Goal: Share content: Share content

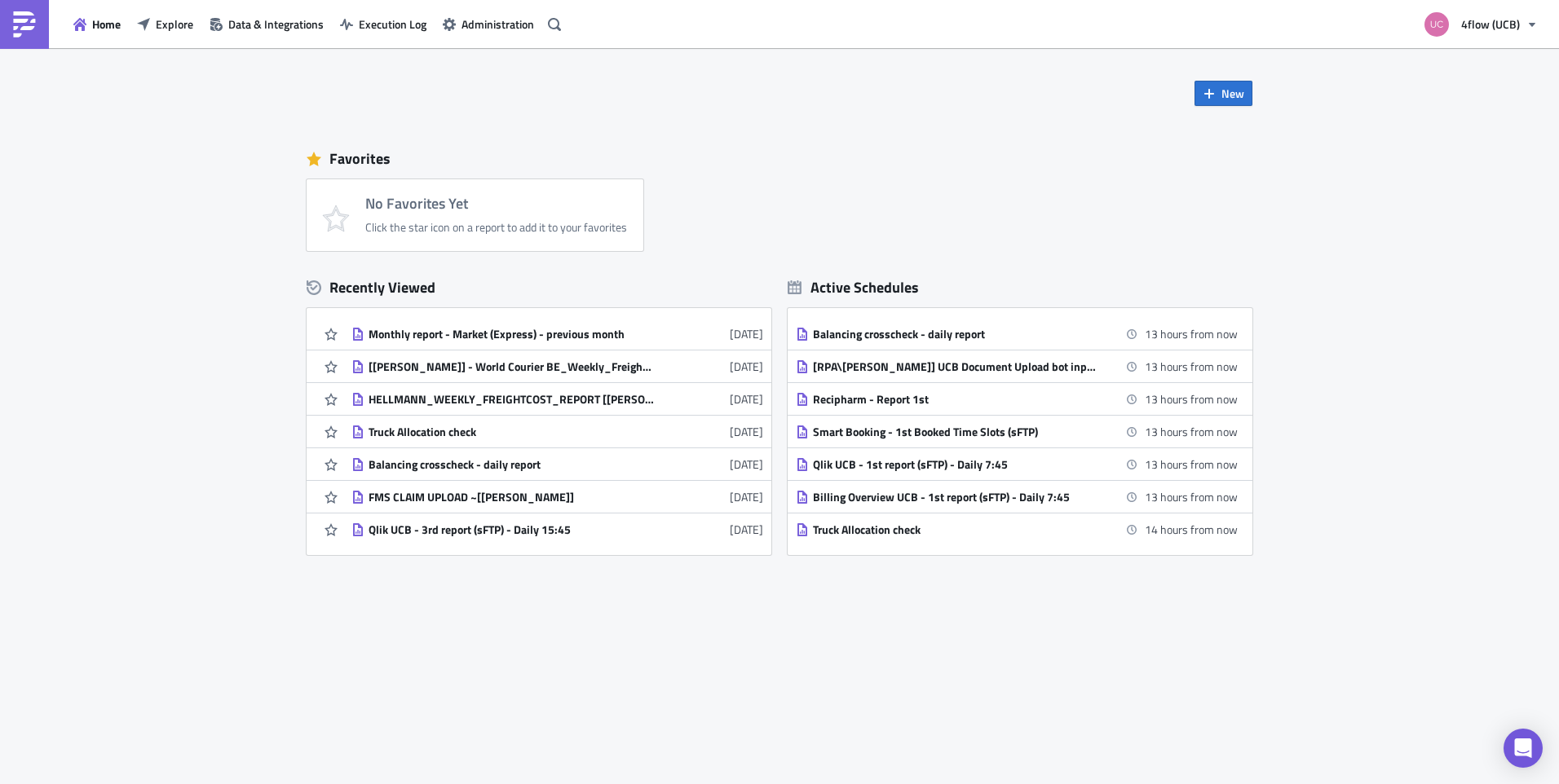
click at [68, 269] on div "New Favorites No Favorites Yet Click the star icon on a report to add it to you…" at bounding box center [779, 416] width 1559 height 736
click at [105, 37] on div "Home Explore Data & Integrations Execution Log Administration" at bounding box center [284, 24] width 567 height 49
click at [102, 23] on span "Home" at bounding box center [106, 24] width 29 height 17
click at [164, 29] on span "Explore" at bounding box center [175, 24] width 37 height 17
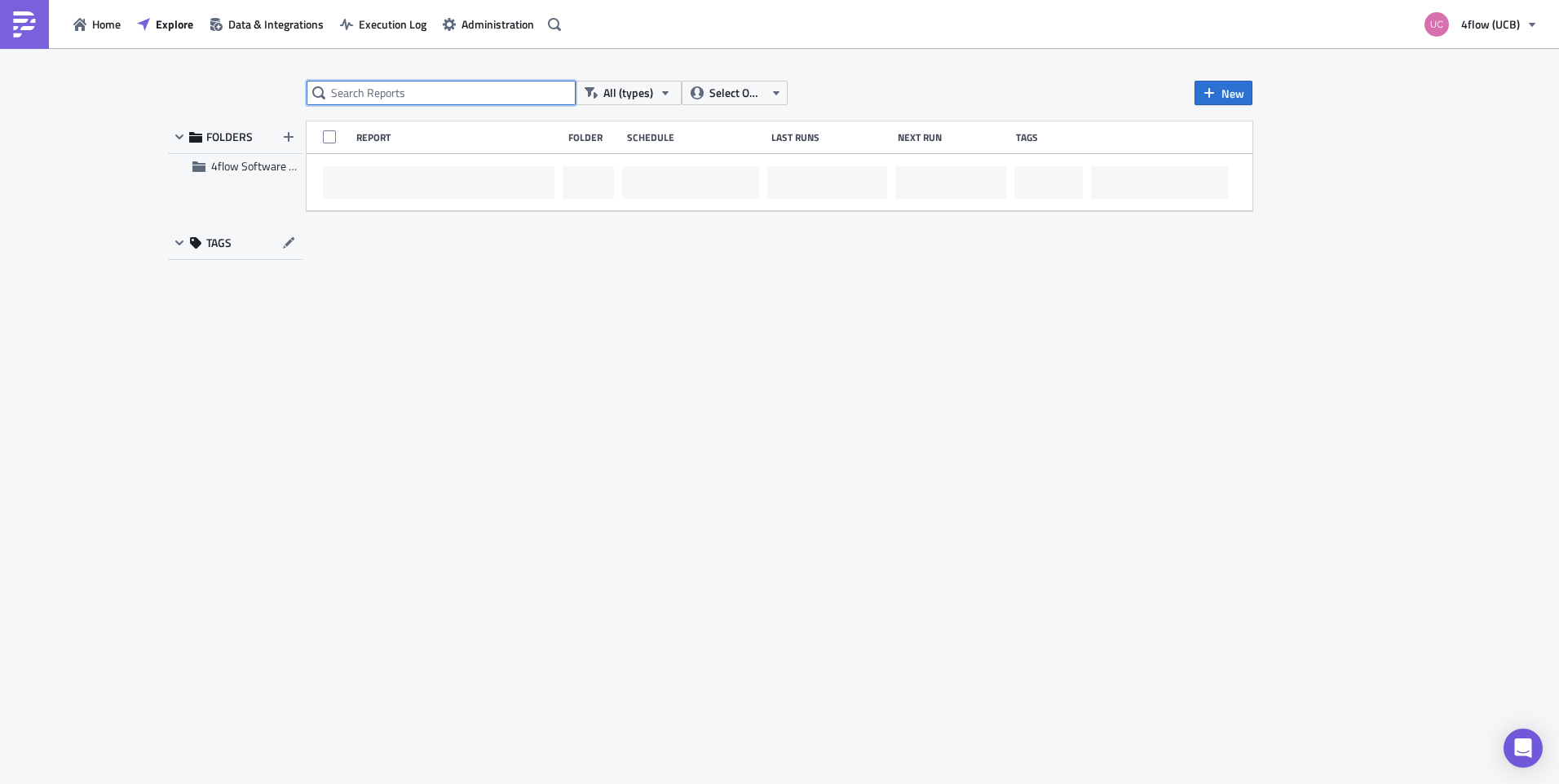
click at [441, 91] on input "text" at bounding box center [441, 93] width 269 height 25
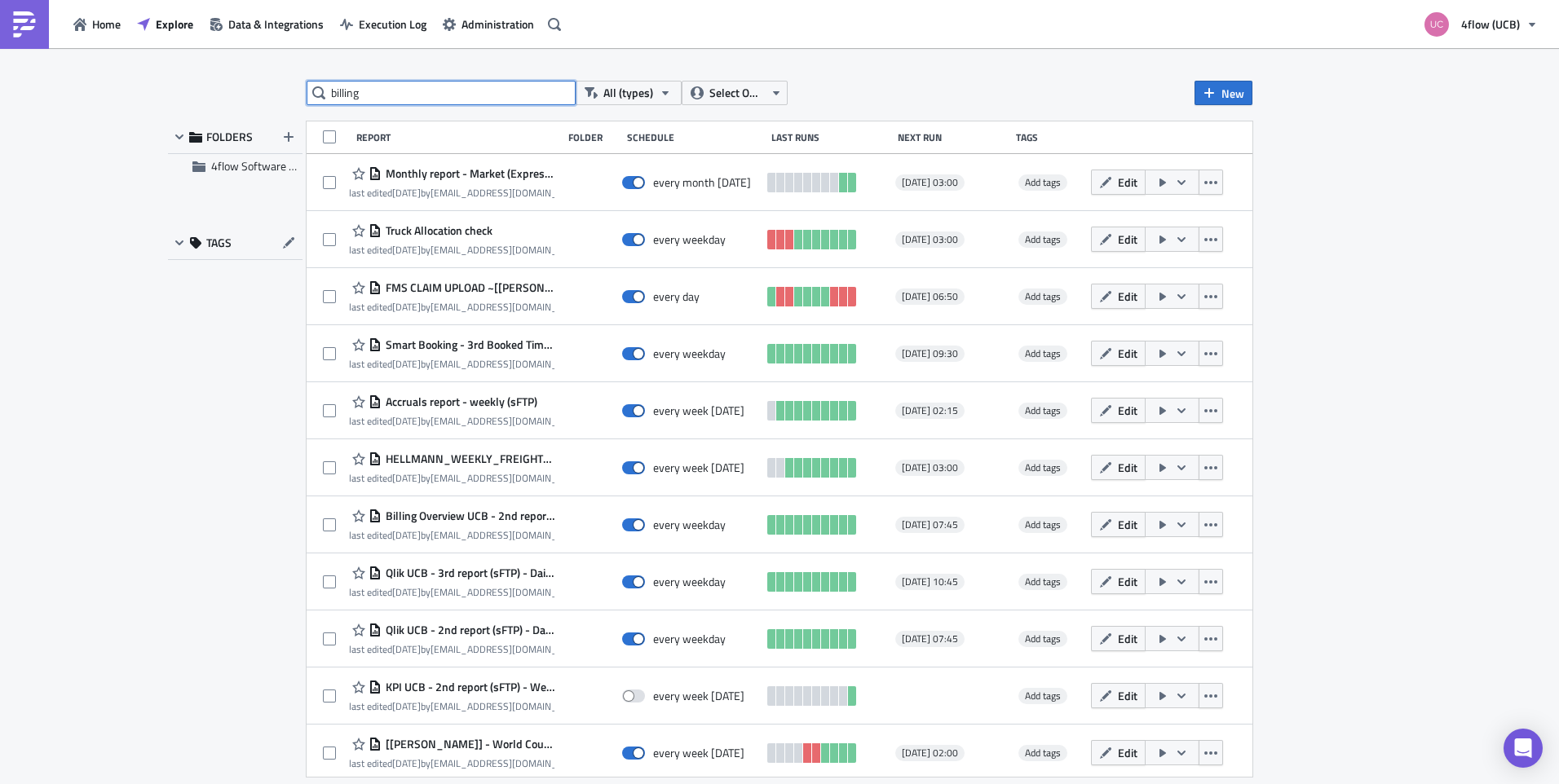
type input "billing"
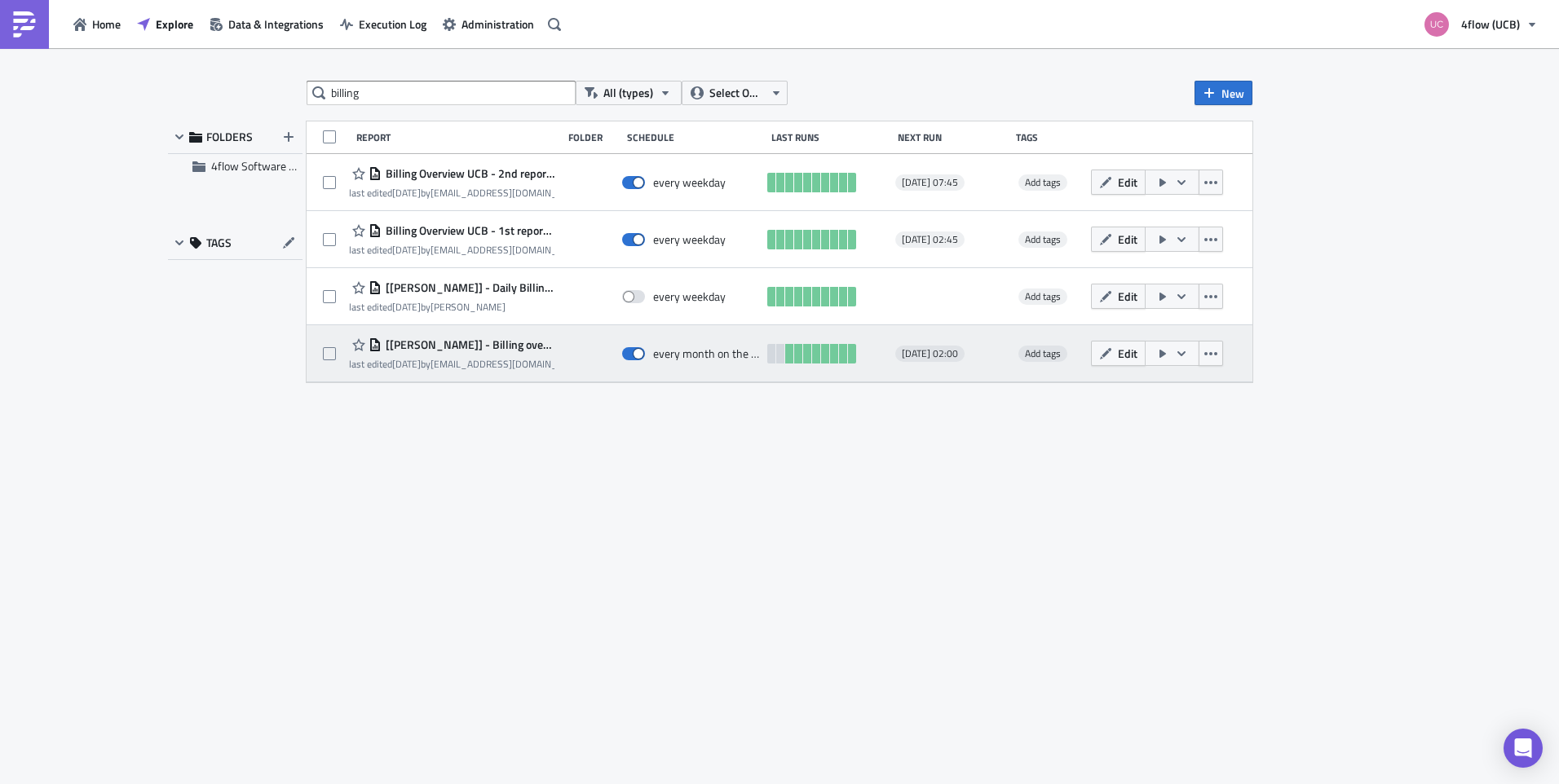
click at [496, 345] on span "[[PERSON_NAME]] - Billing overview UCB" at bounding box center [467, 344] width 173 height 14
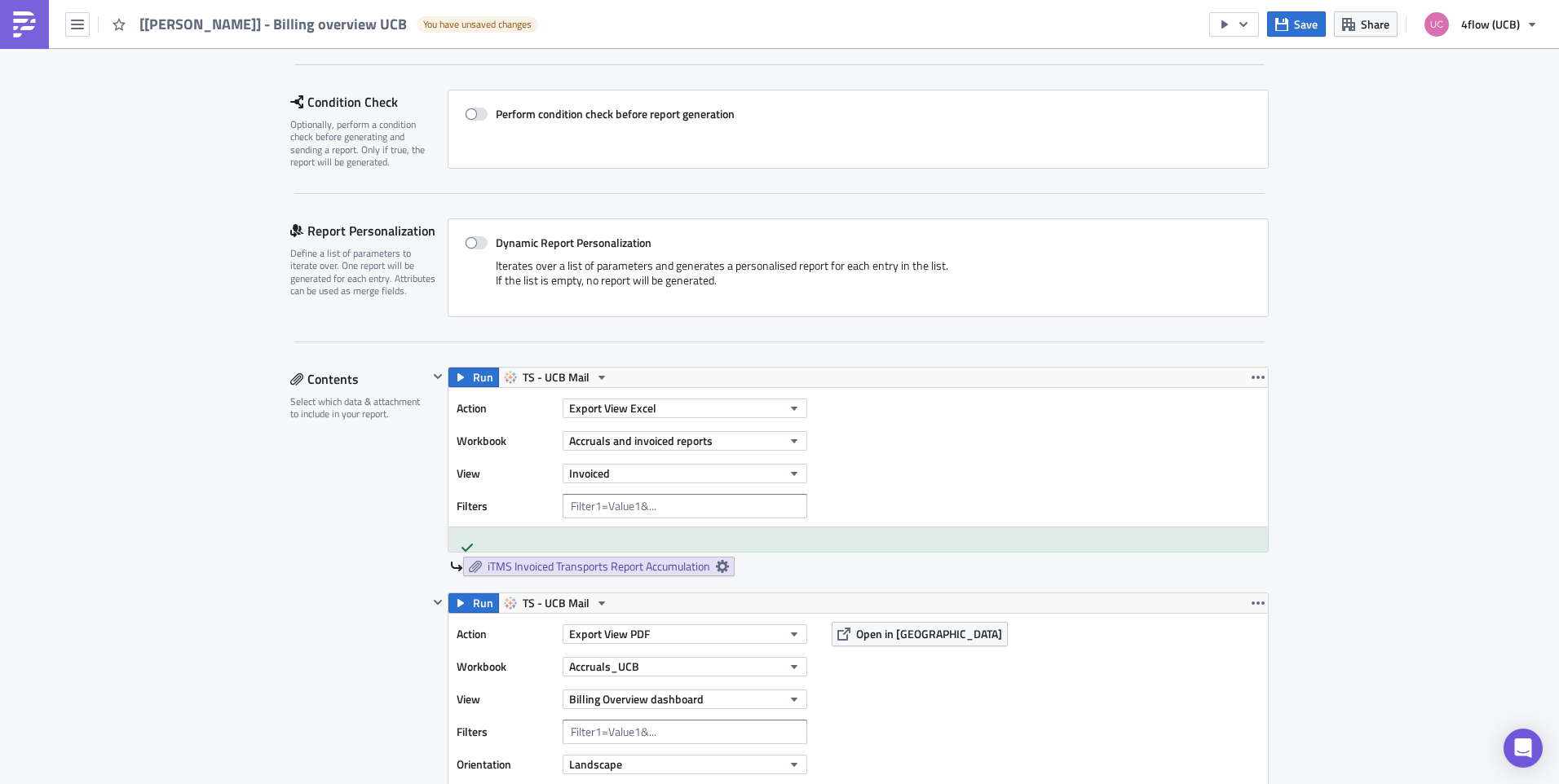
scroll to position [244, 0]
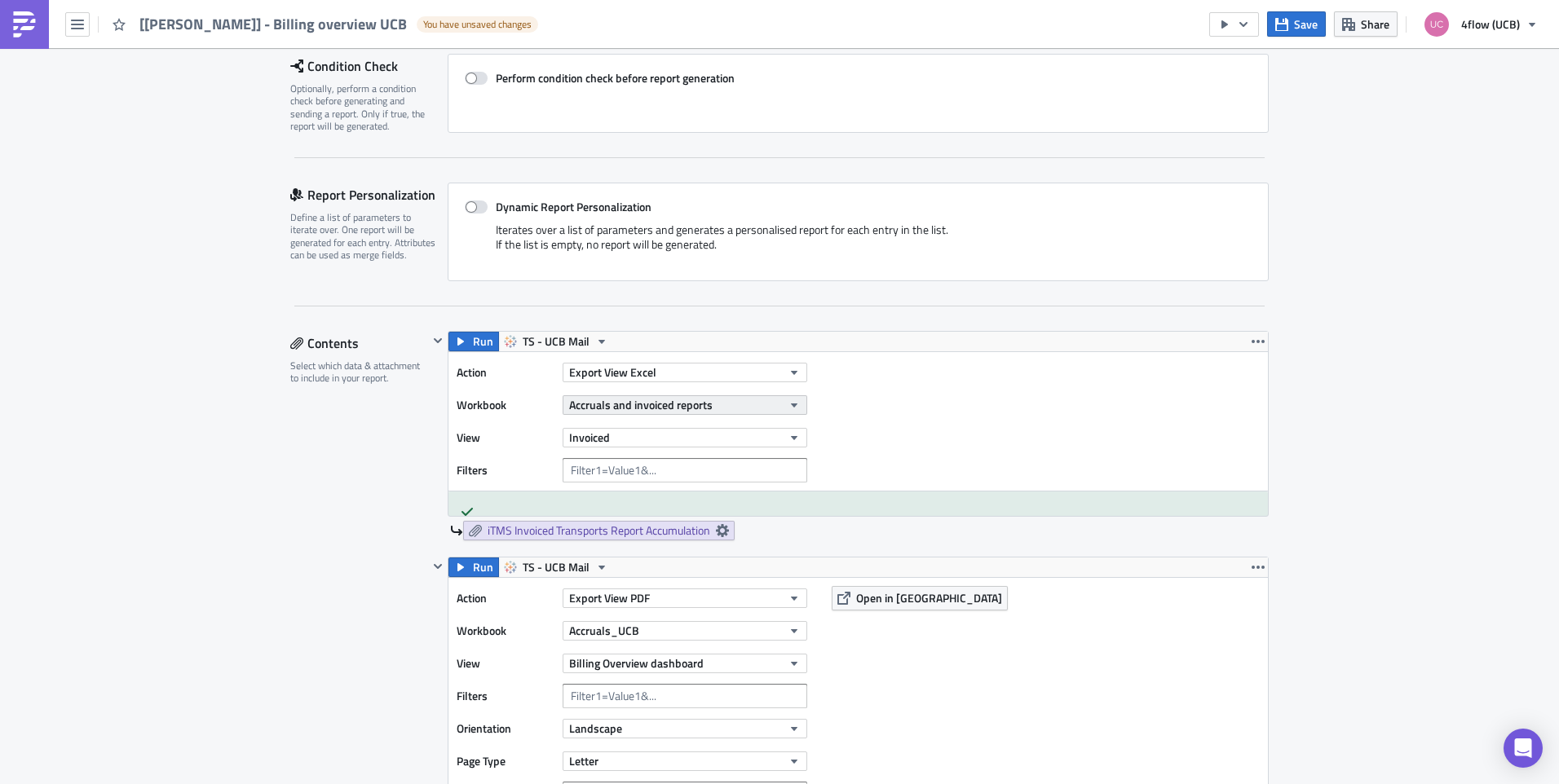
click at [673, 397] on span "Accruals and invoiced reports" at bounding box center [640, 404] width 144 height 17
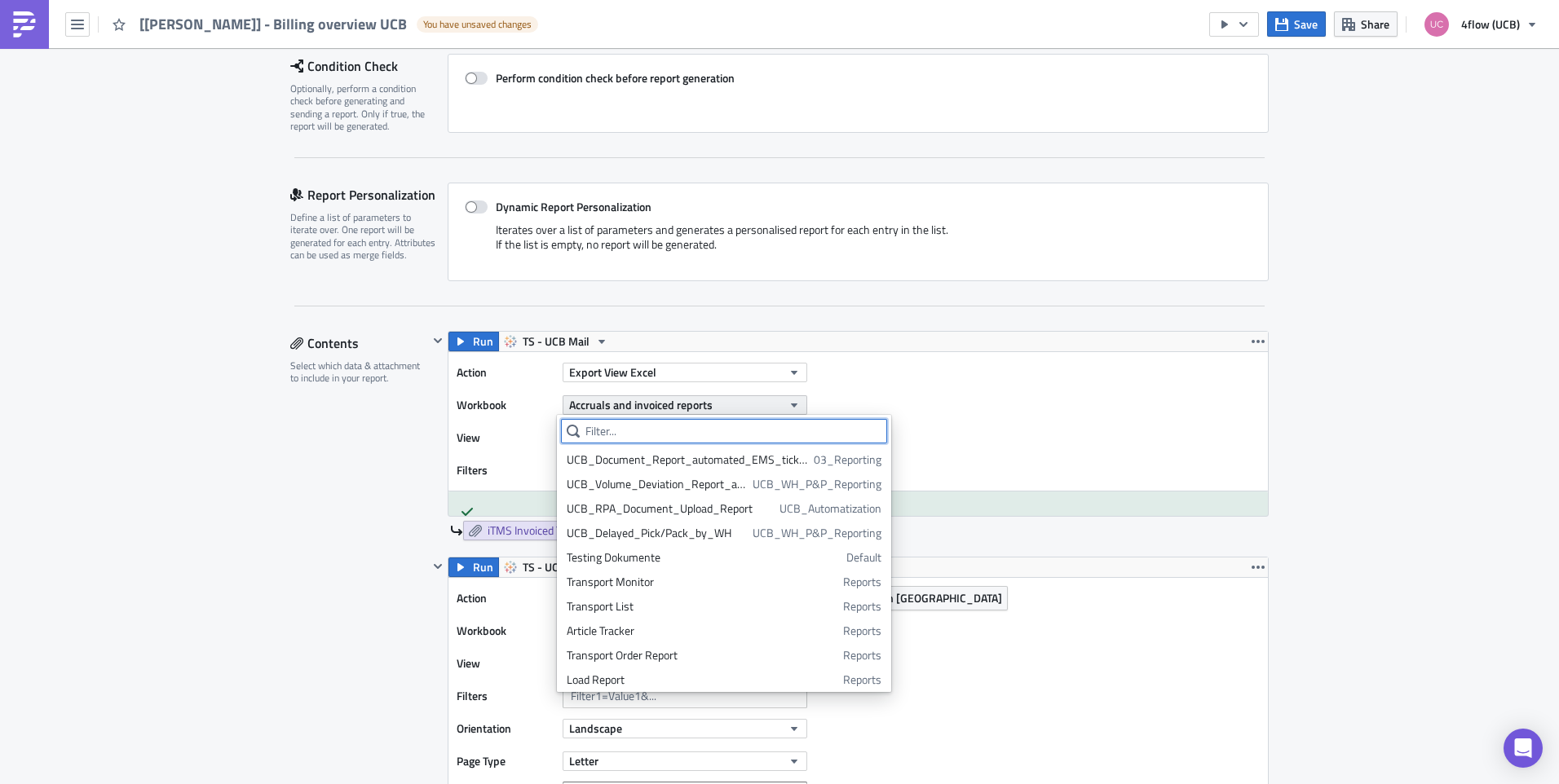
scroll to position [1007, 0]
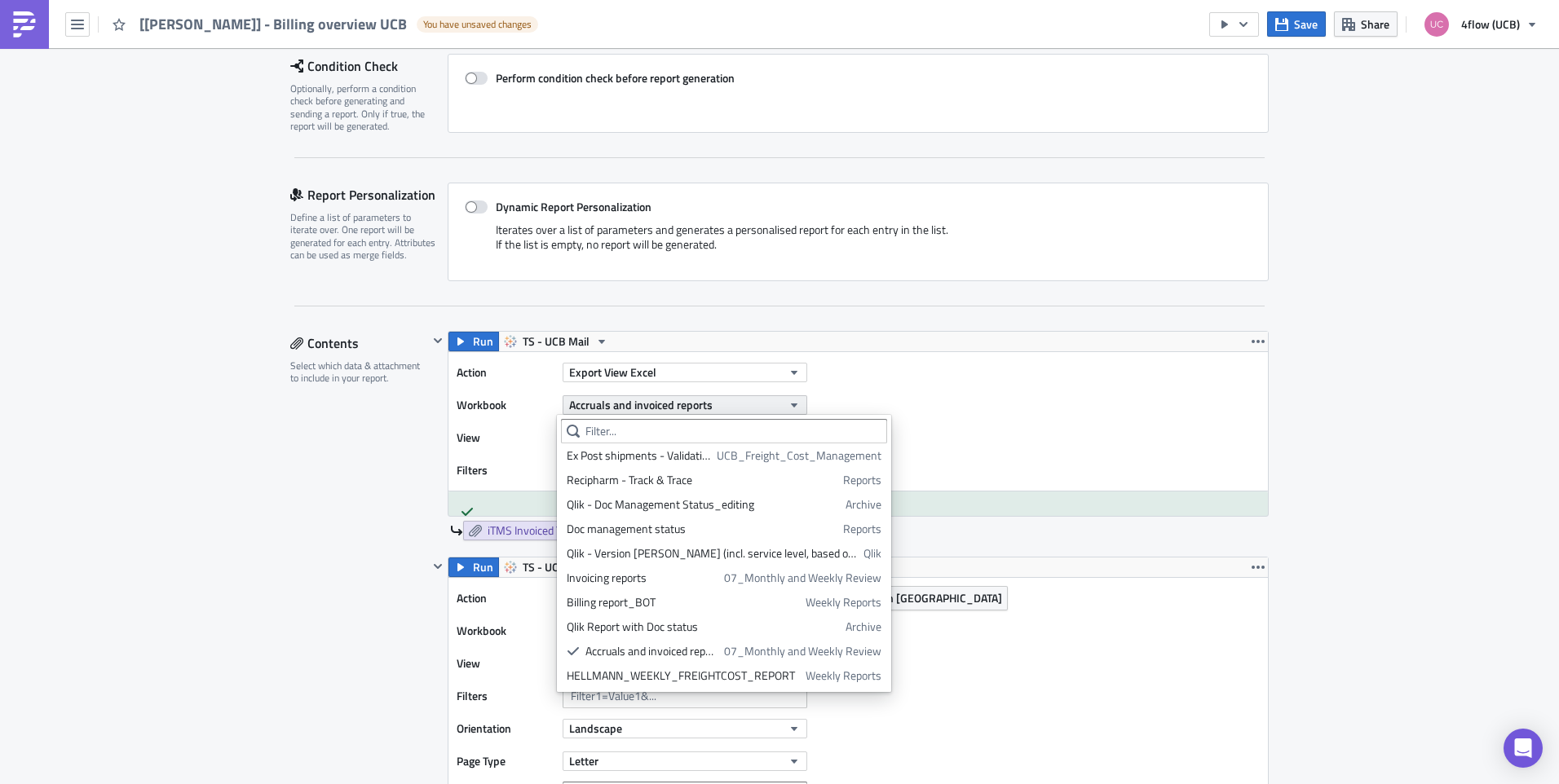
click at [665, 403] on span "Accruals and invoiced reports" at bounding box center [640, 404] width 144 height 17
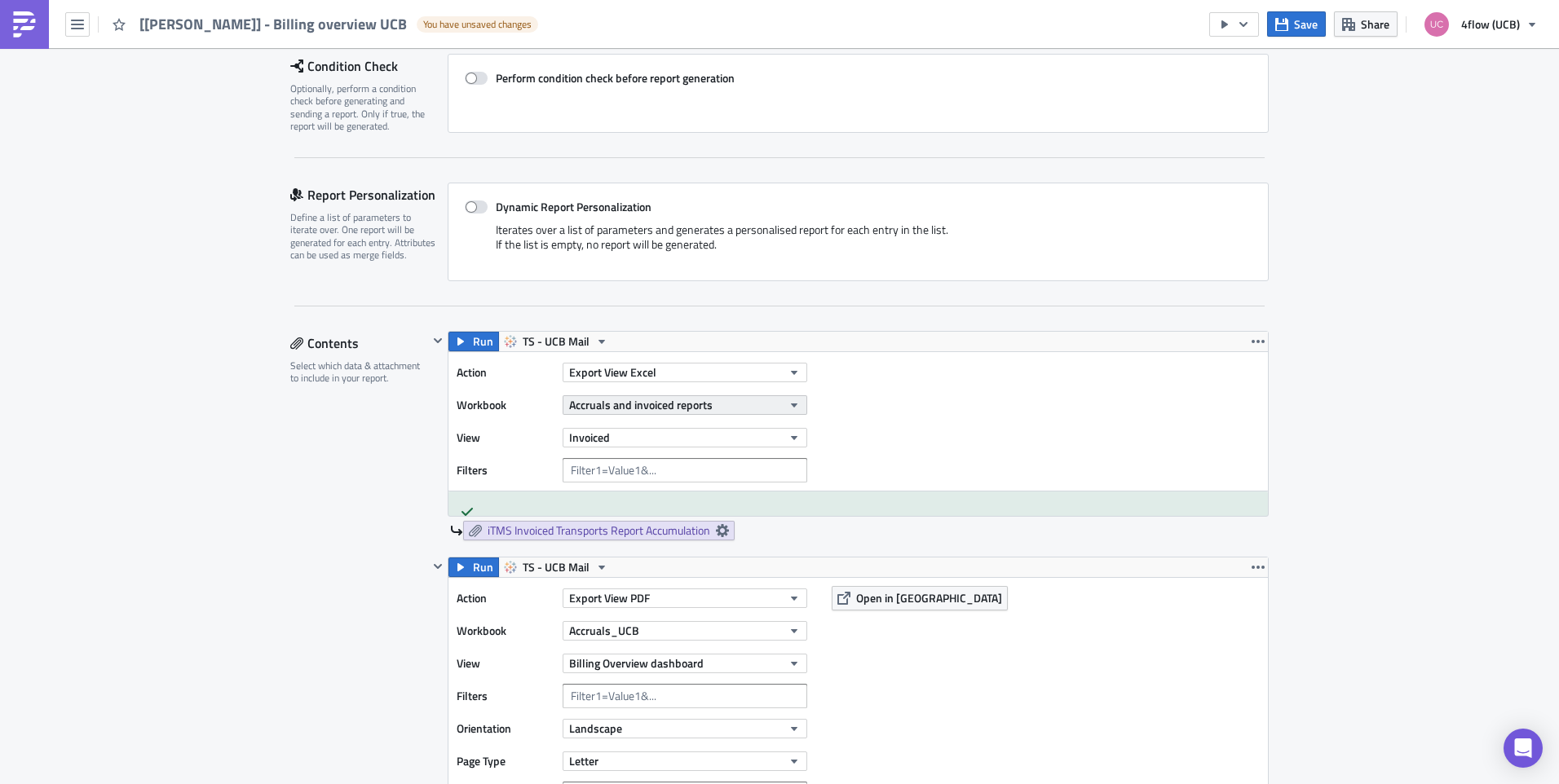
click at [666, 403] on span "Accruals and invoiced reports" at bounding box center [640, 404] width 144 height 17
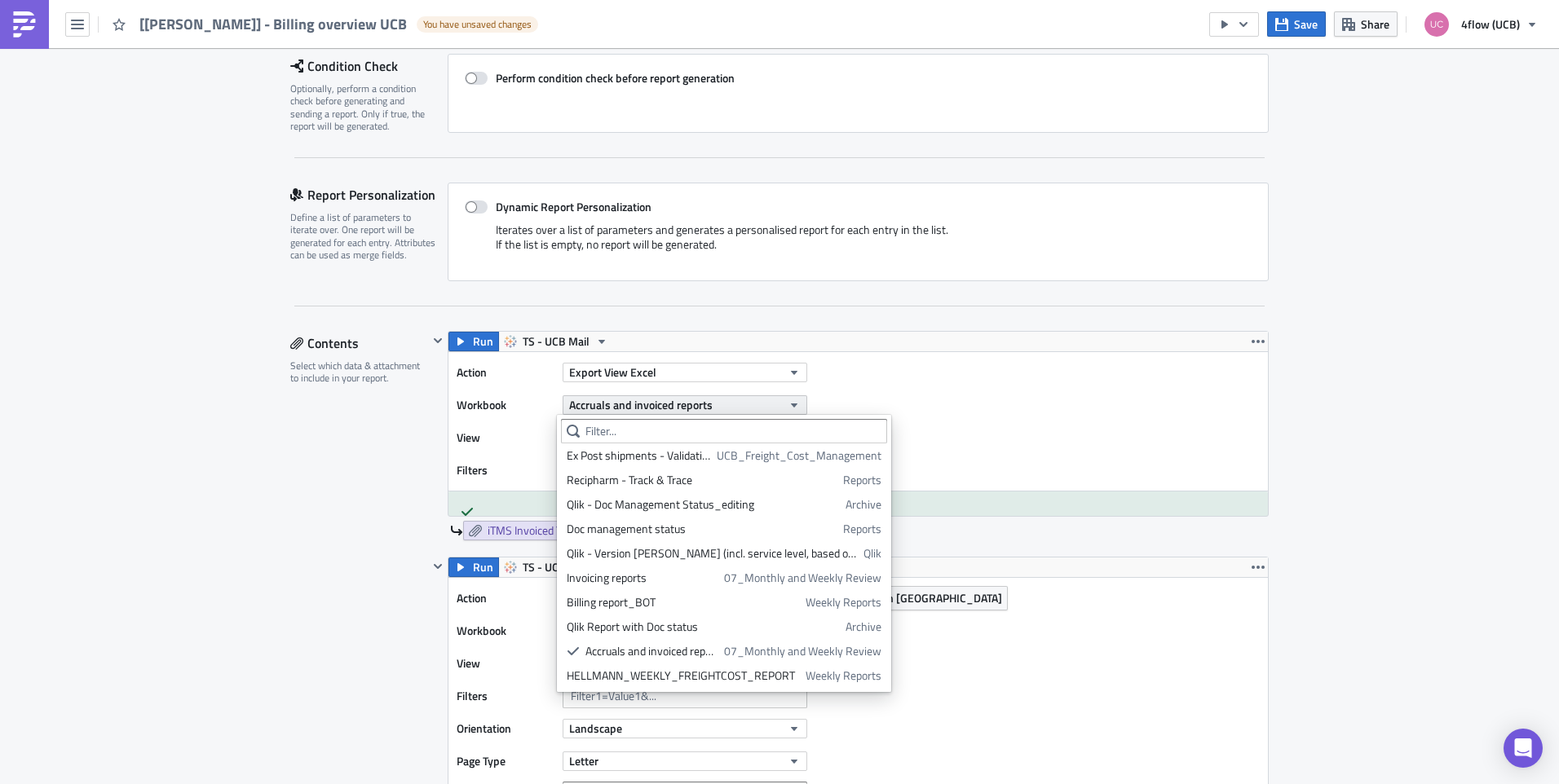
click at [666, 403] on span "Accruals and invoiced reports" at bounding box center [640, 404] width 144 height 17
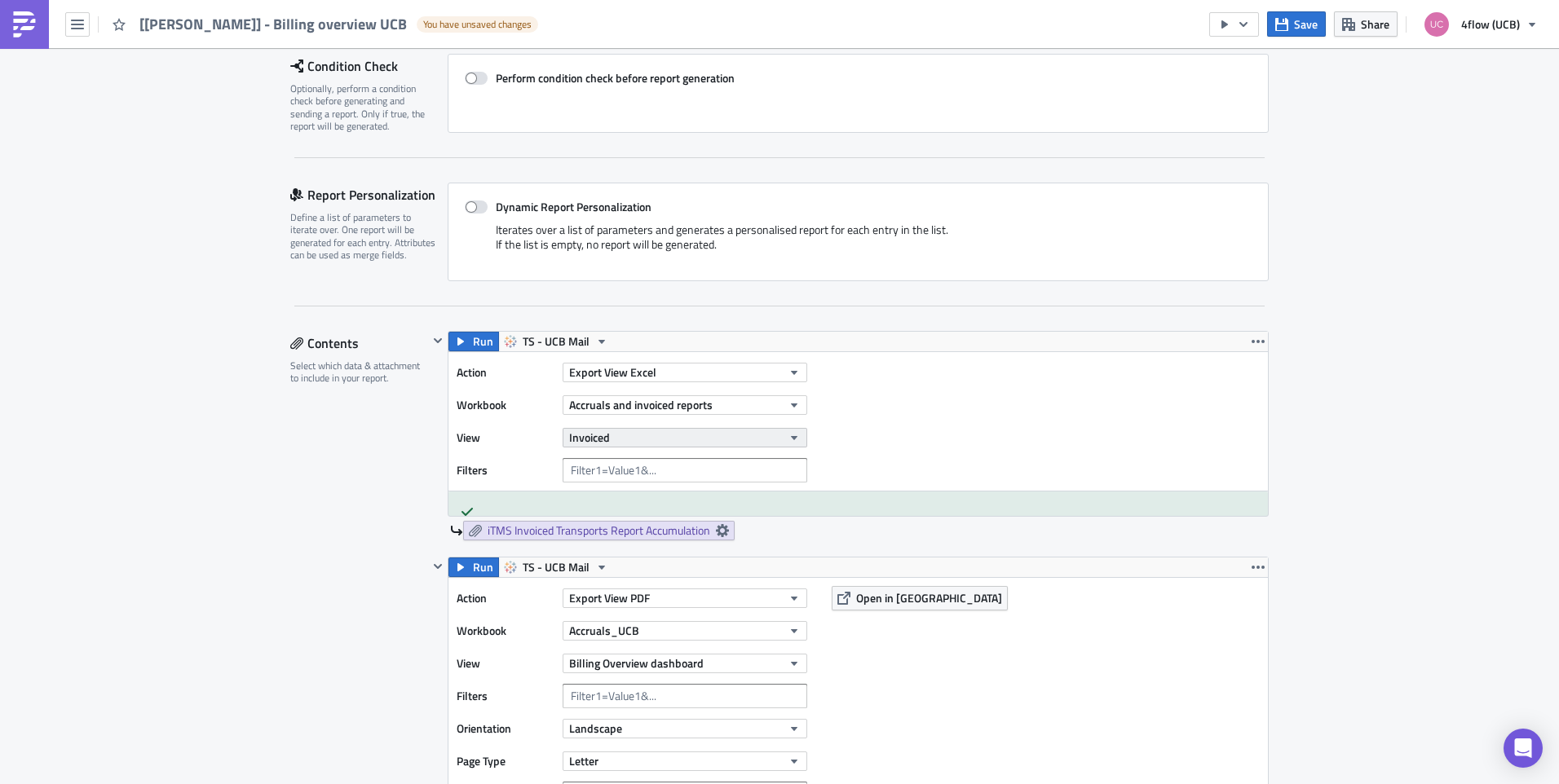
click at [634, 438] on button "Invoiced" at bounding box center [685, 438] width 244 height 20
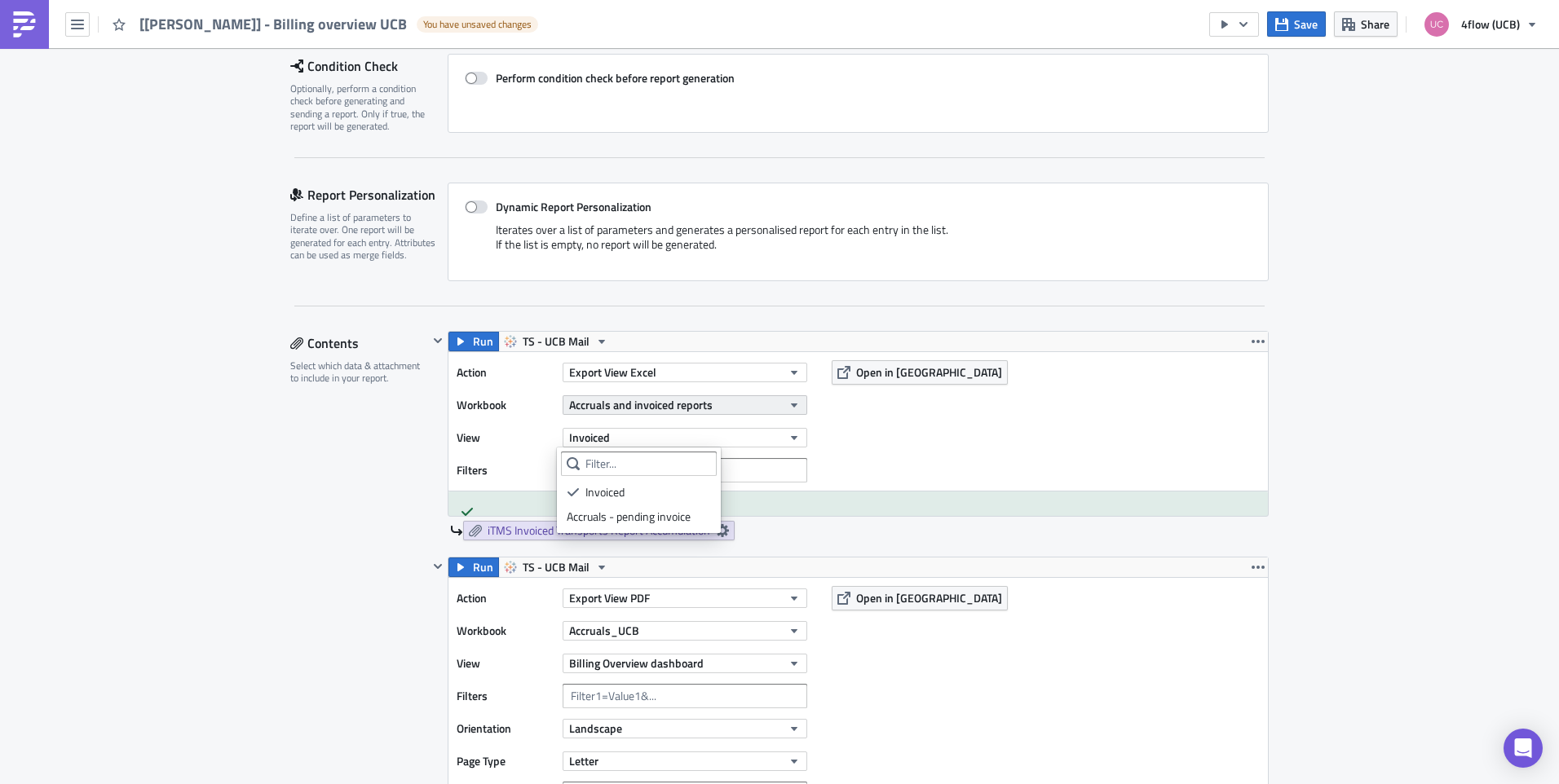
click at [633, 406] on span "Accruals and invoiced reports" at bounding box center [640, 404] width 144 height 17
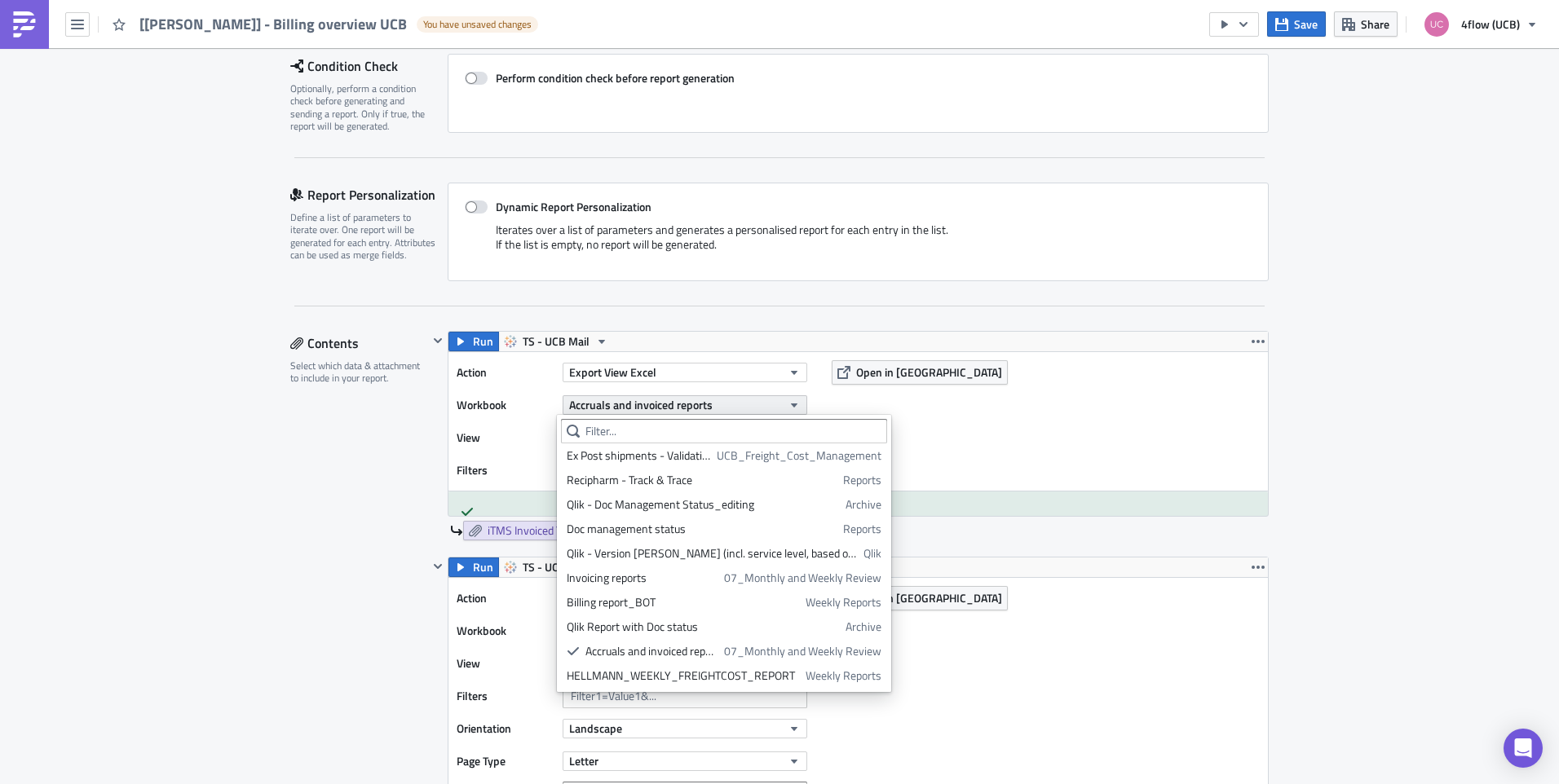
click at [633, 406] on span "Accruals and invoiced reports" at bounding box center [640, 404] width 144 height 17
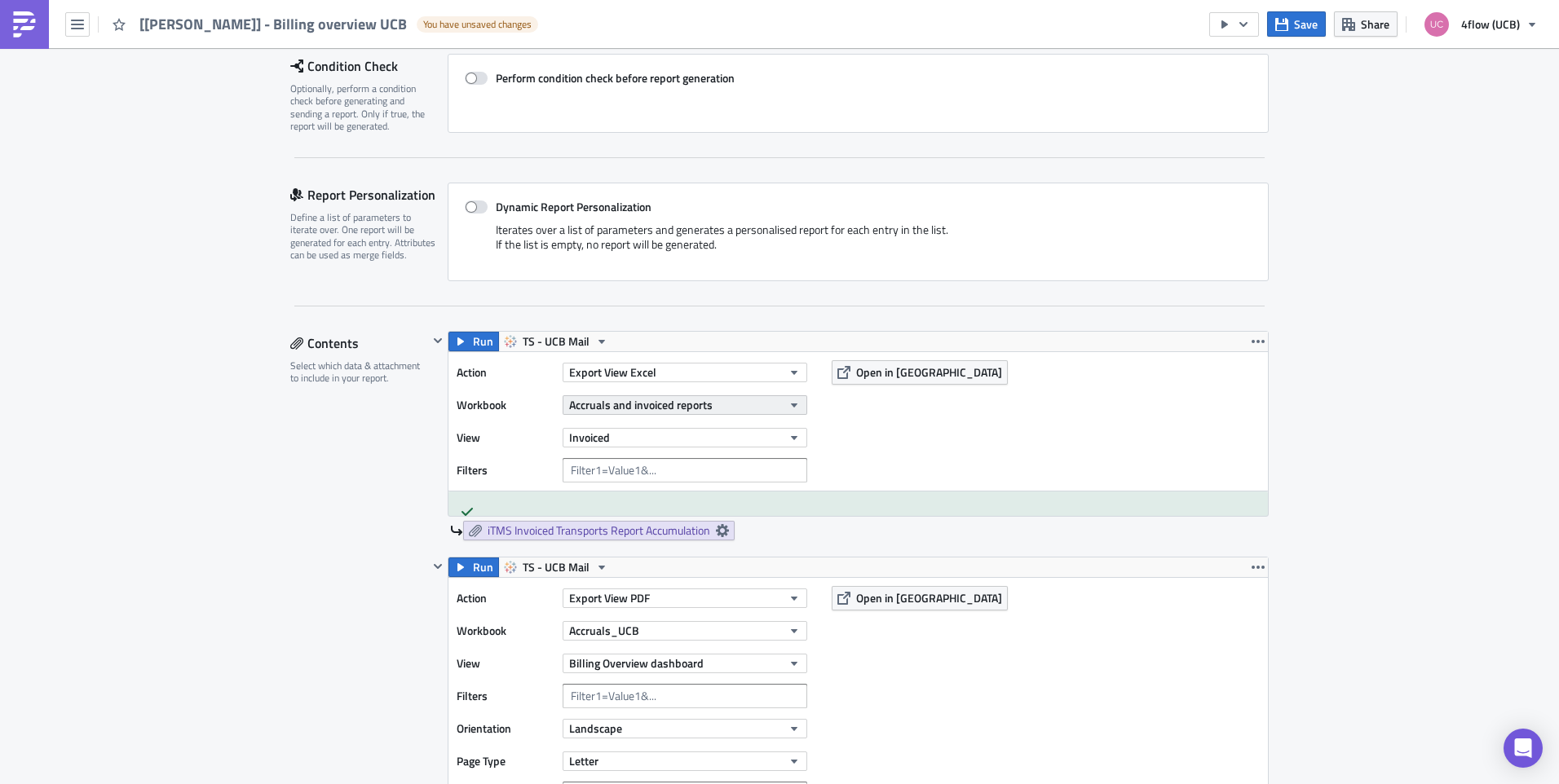
click at [609, 398] on span "Accruals and invoiced reports" at bounding box center [640, 404] width 144 height 17
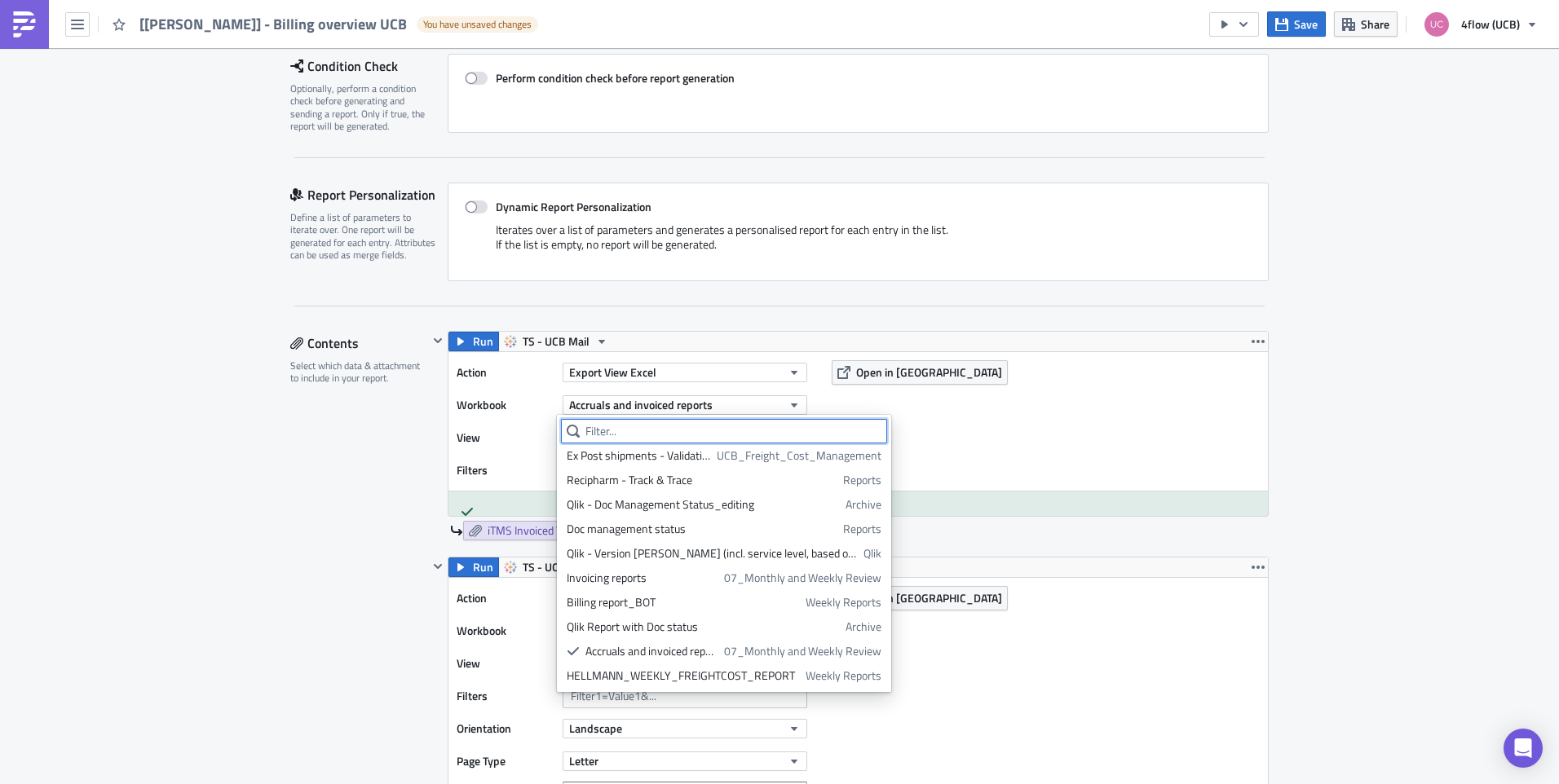
type input "c"
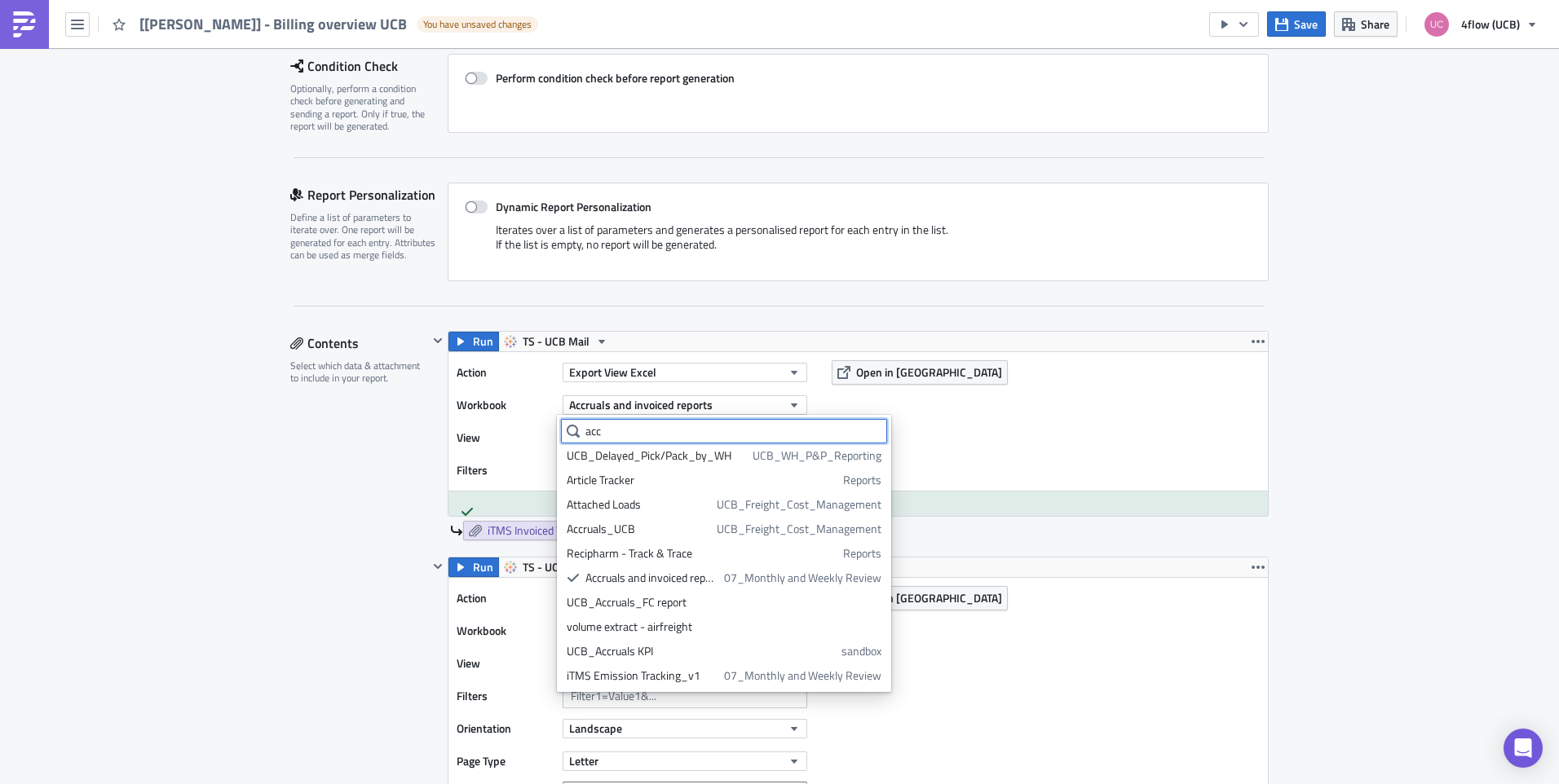
scroll to position [0, 0]
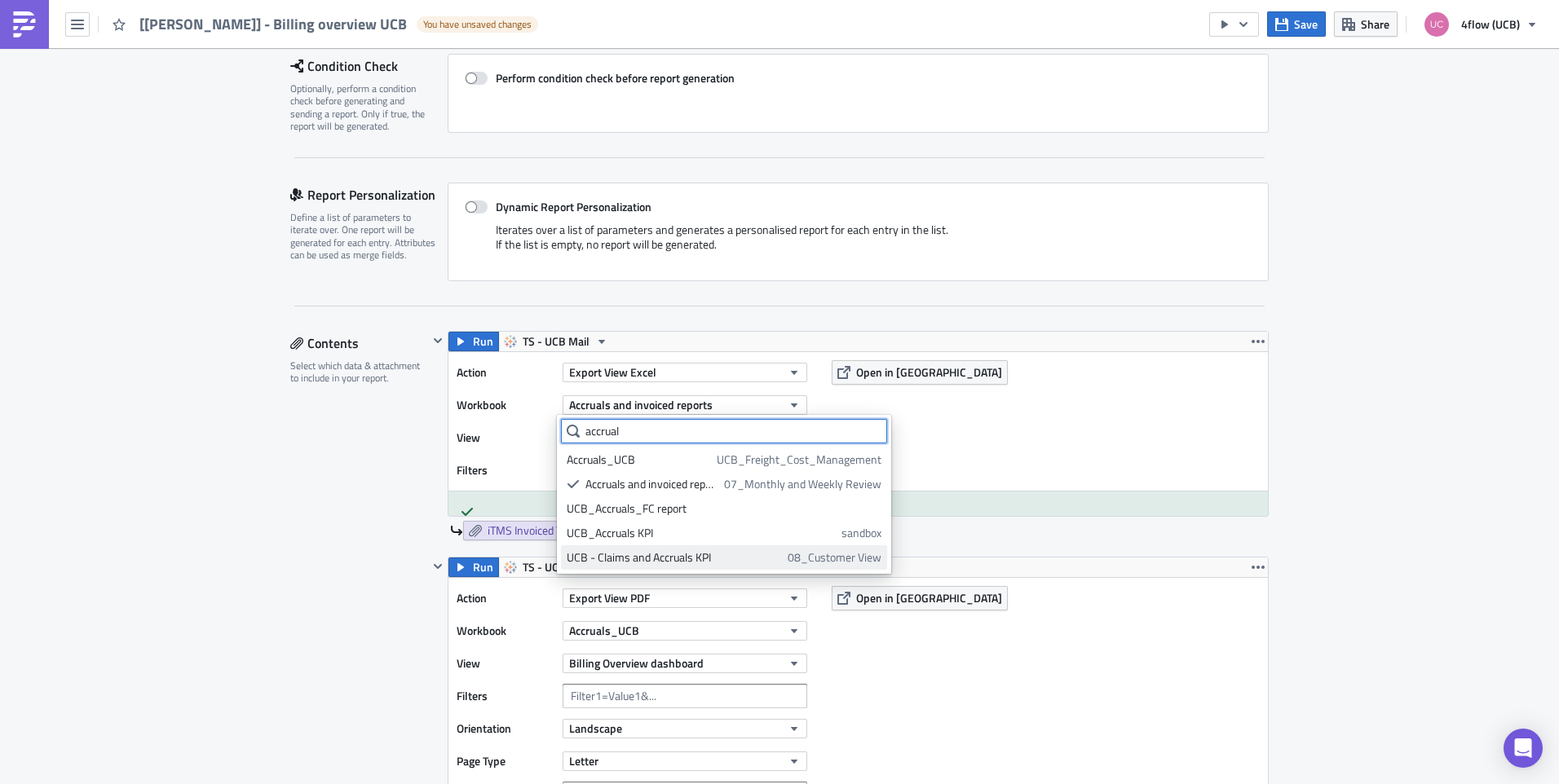
type input "accrual"
click at [755, 561] on div "UCB - Claims and Accruals KPI" at bounding box center [674, 557] width 215 height 16
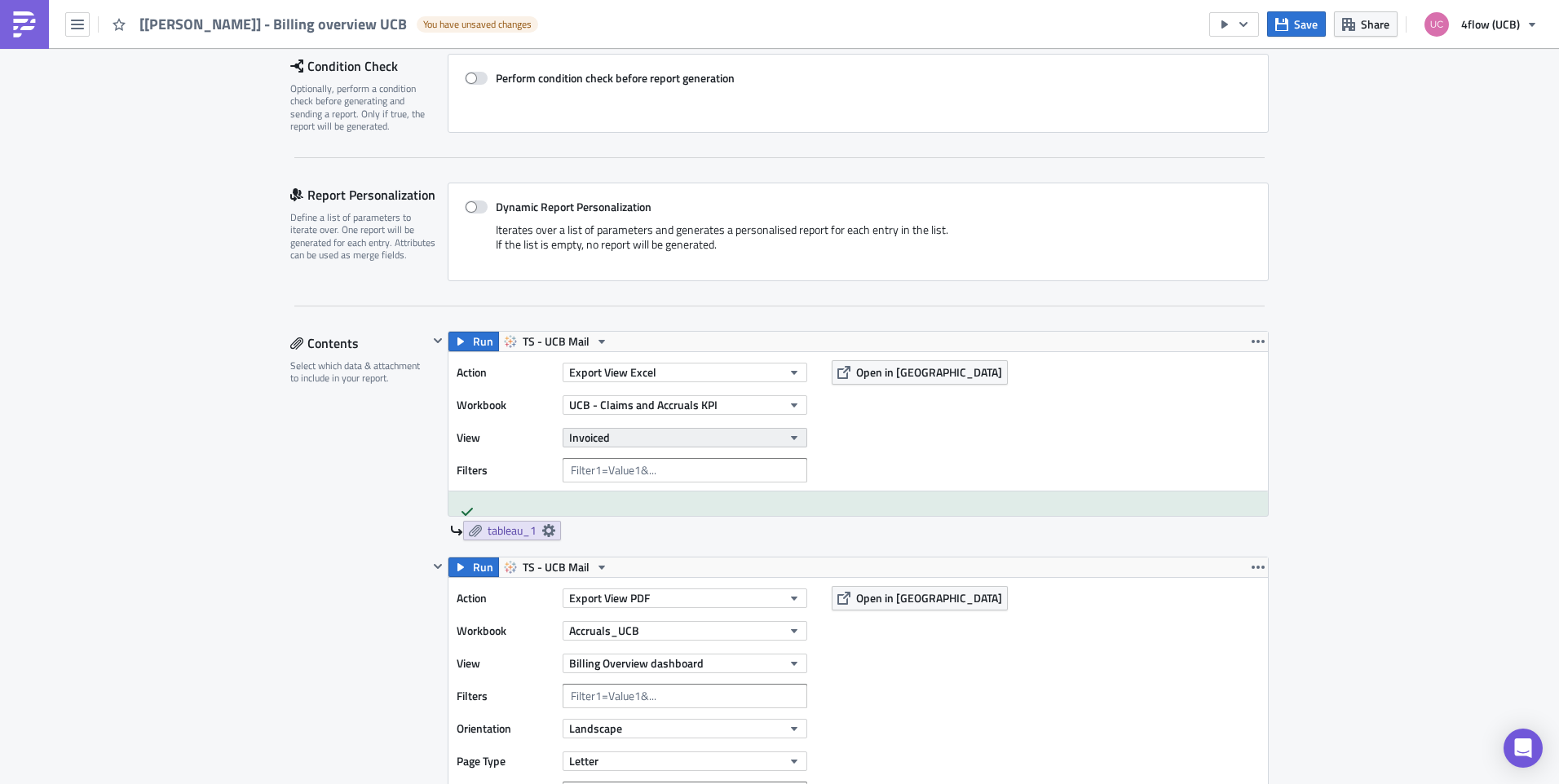
click at [684, 440] on button "Invoiced" at bounding box center [685, 438] width 244 height 20
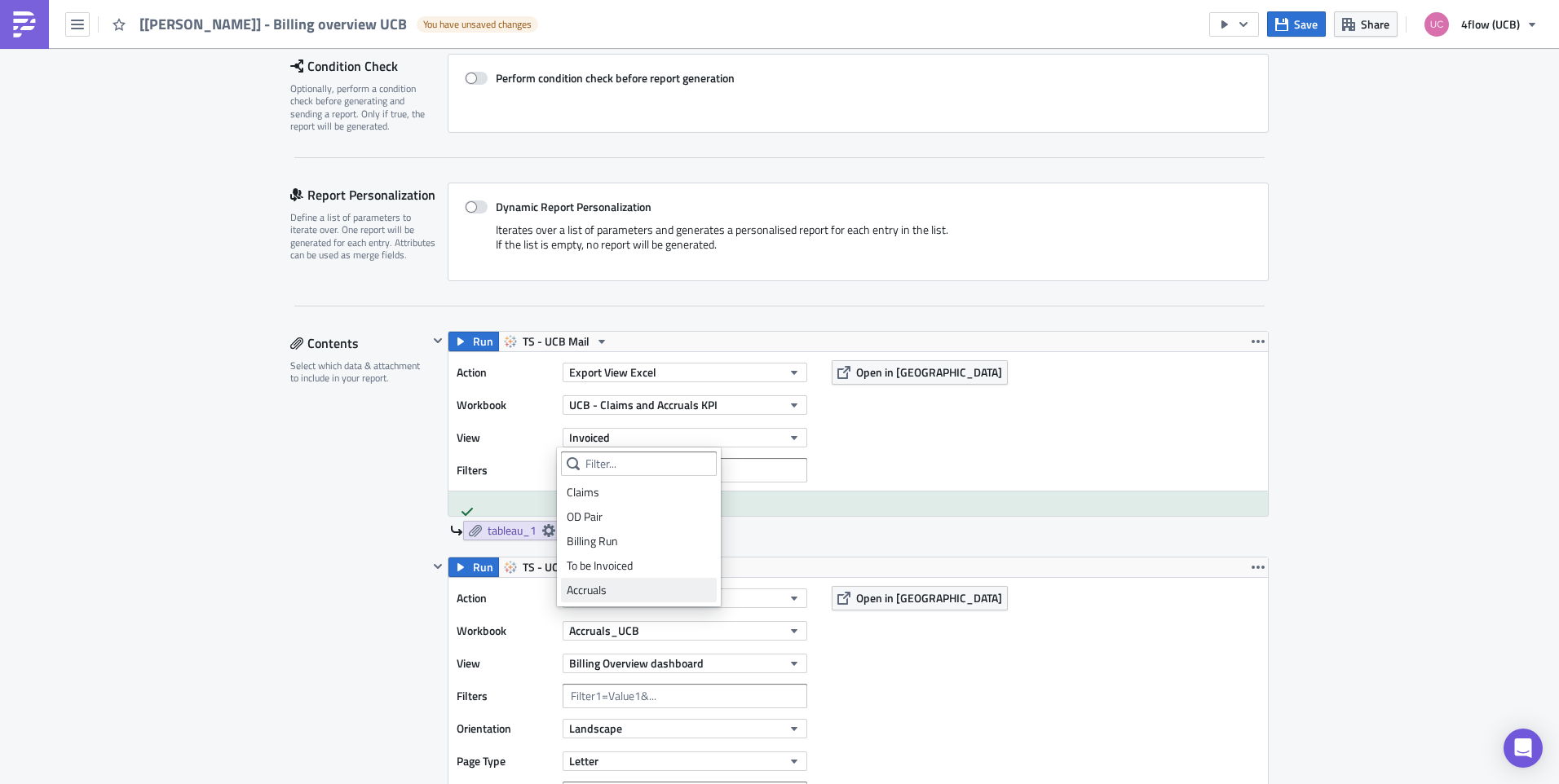
click at [641, 588] on div "Accruals" at bounding box center [639, 590] width 145 height 16
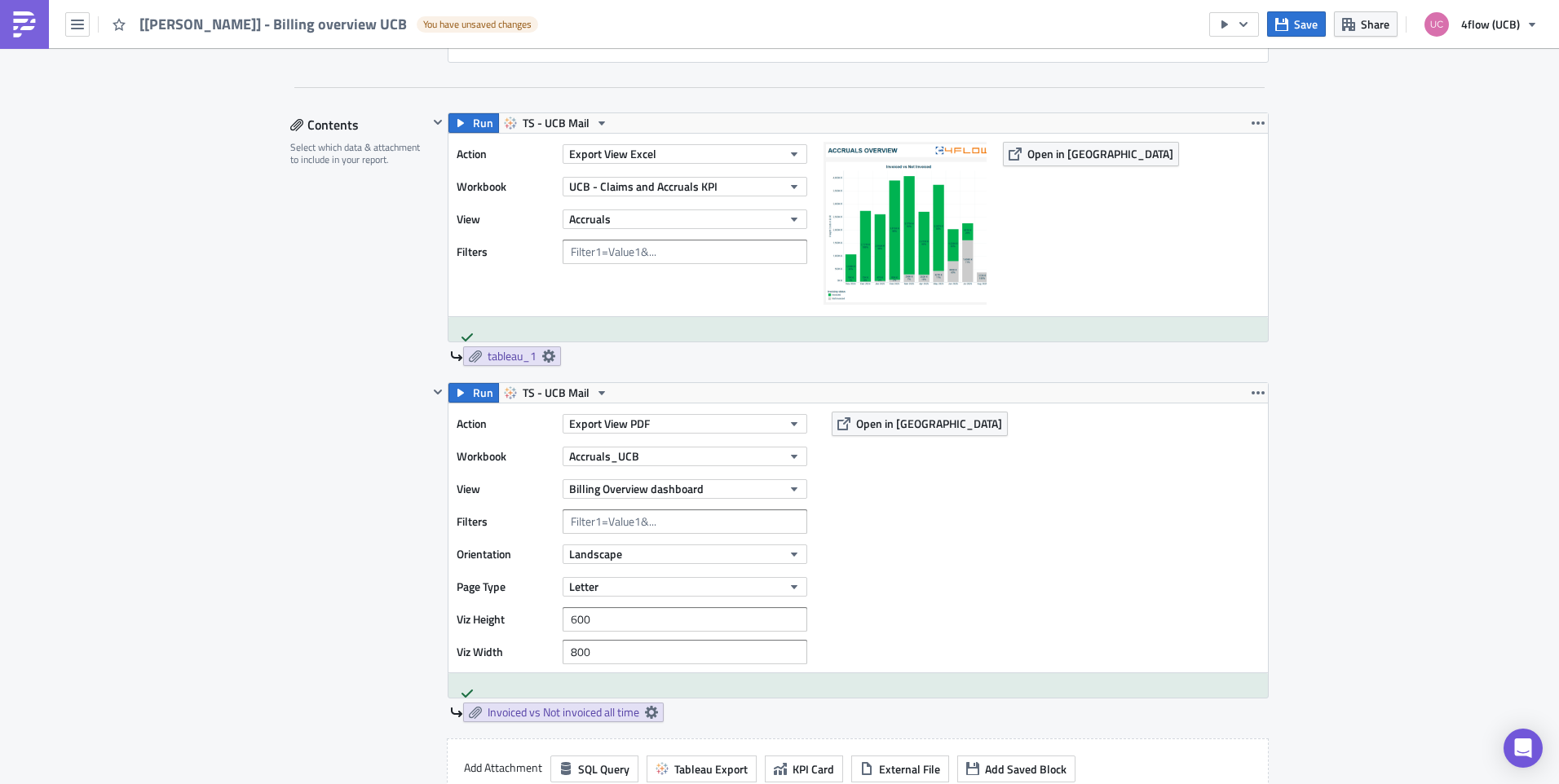
scroll to position [570, 0]
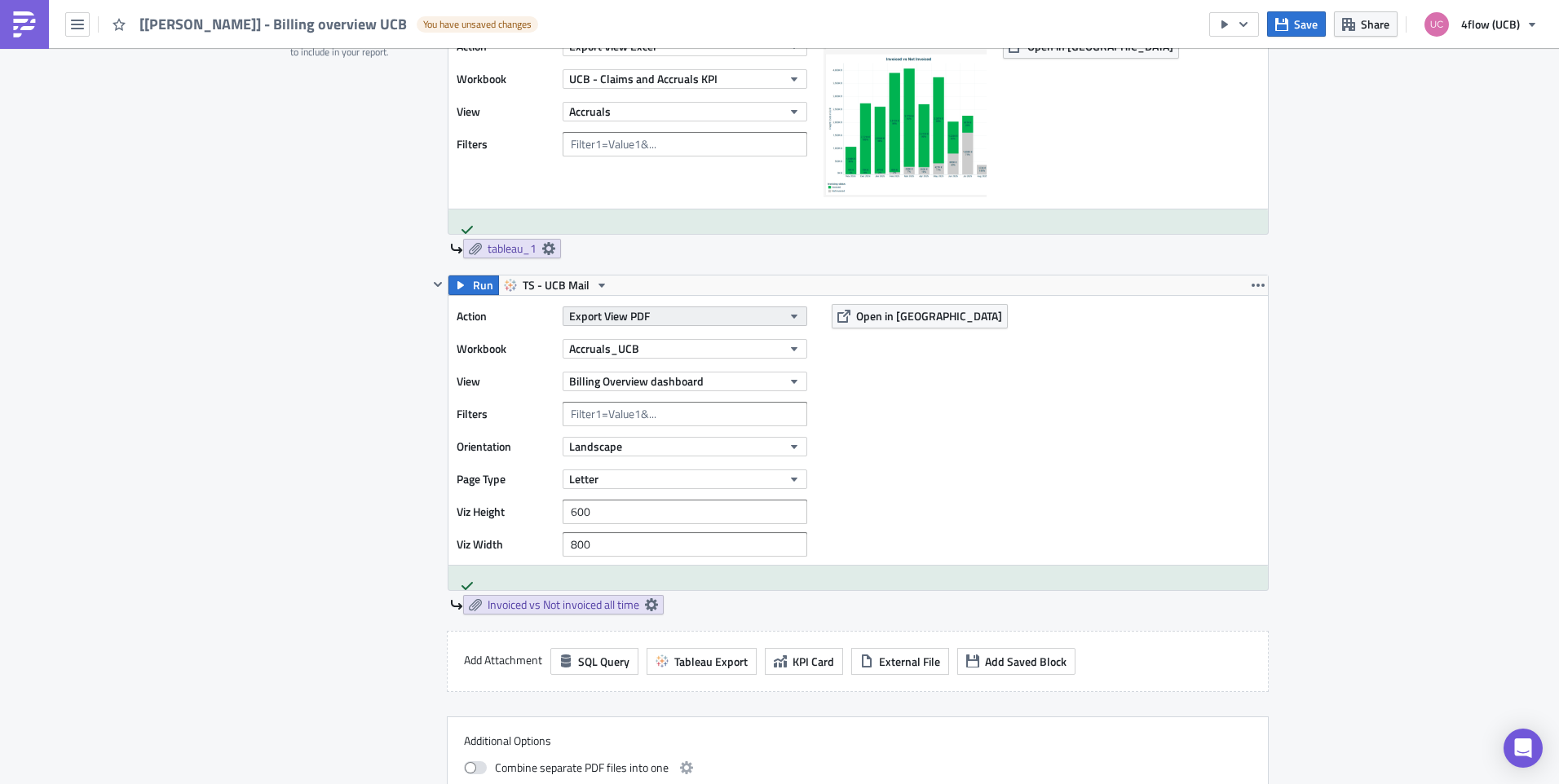
click at [664, 315] on button "Export View PDF" at bounding box center [685, 316] width 244 height 20
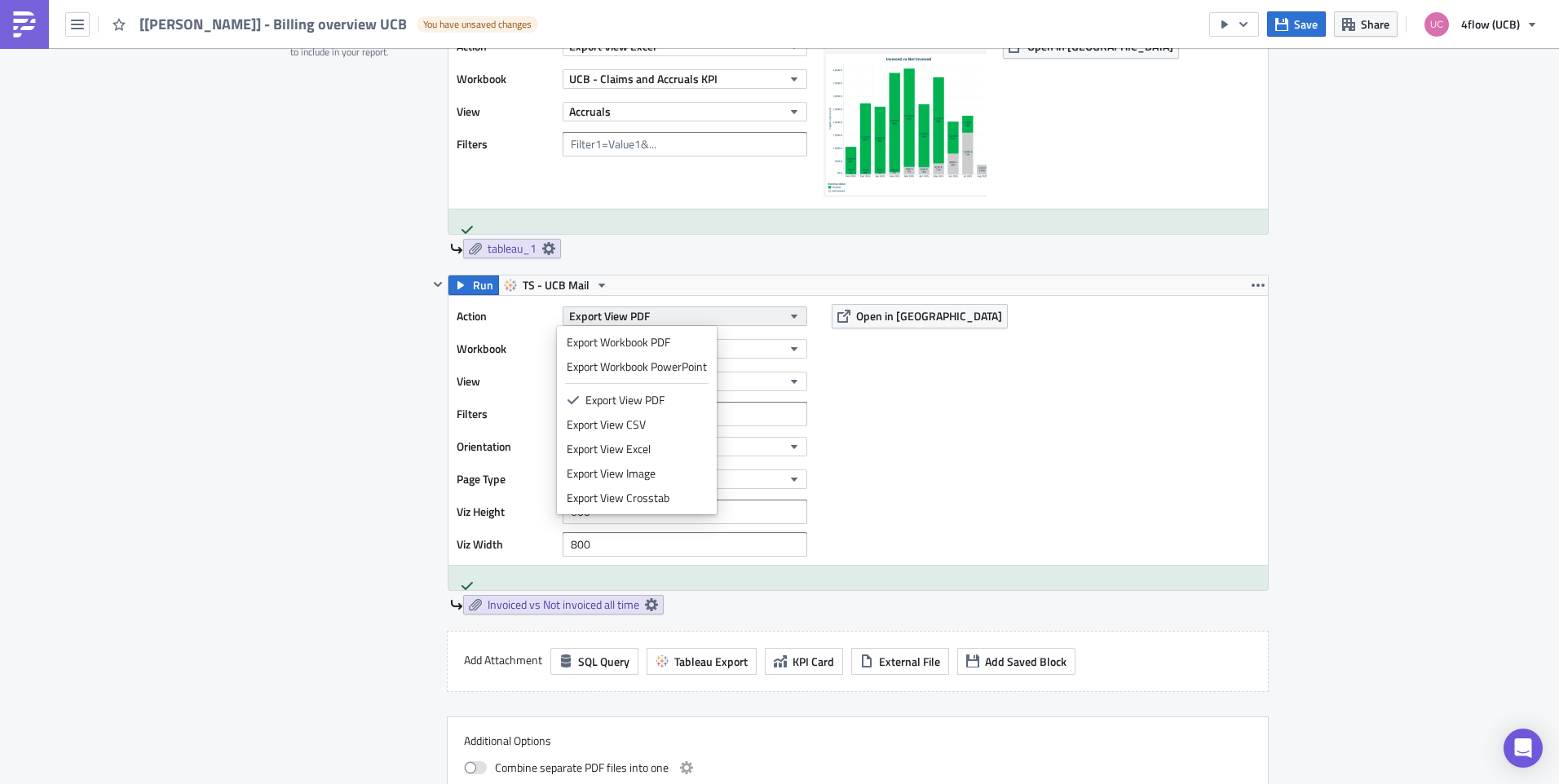
click at [659, 316] on button "Export View PDF" at bounding box center [685, 316] width 244 height 20
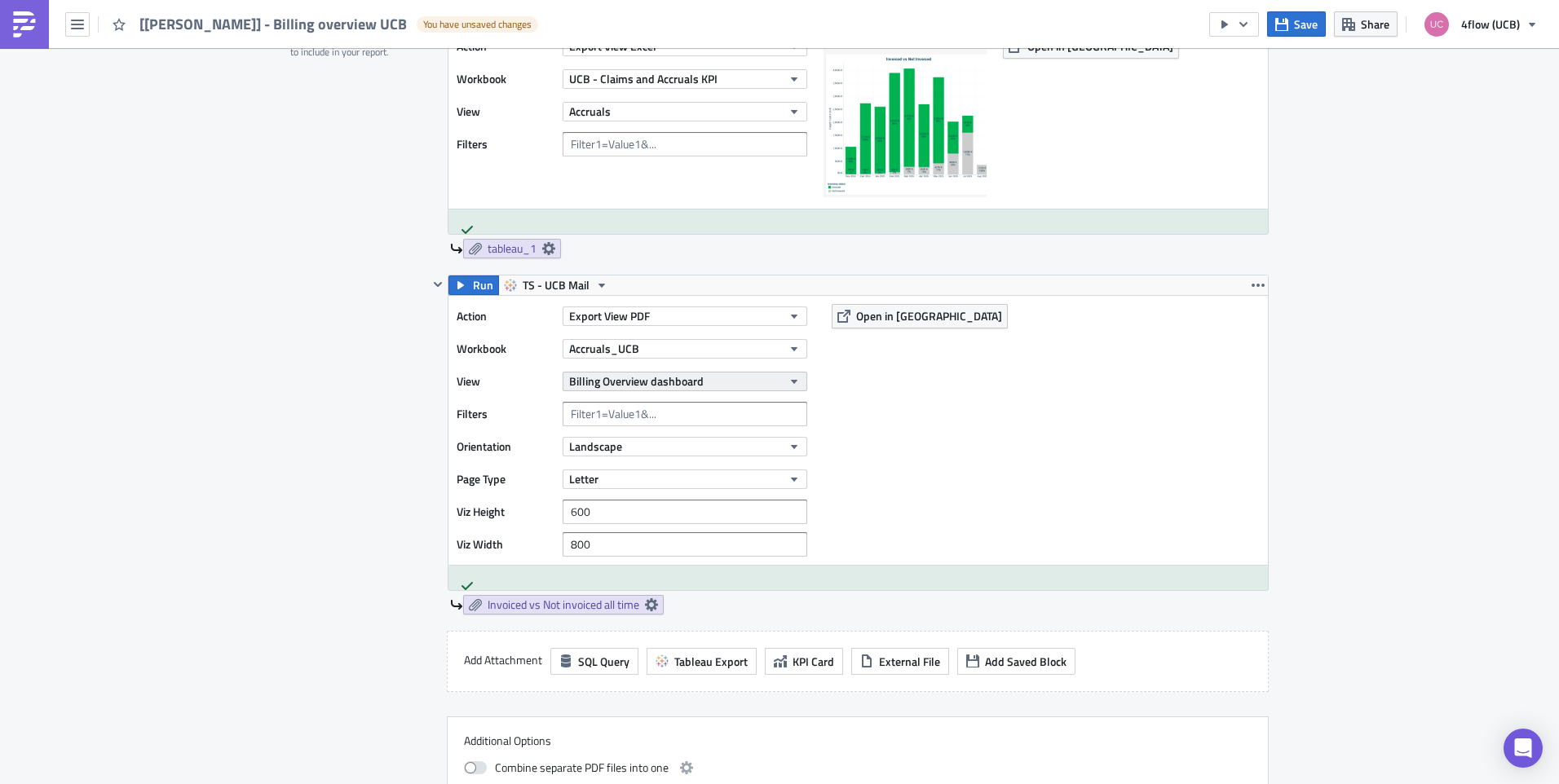
click at [703, 383] on button "Billing Overview dashboard" at bounding box center [685, 381] width 244 height 20
type input "a"
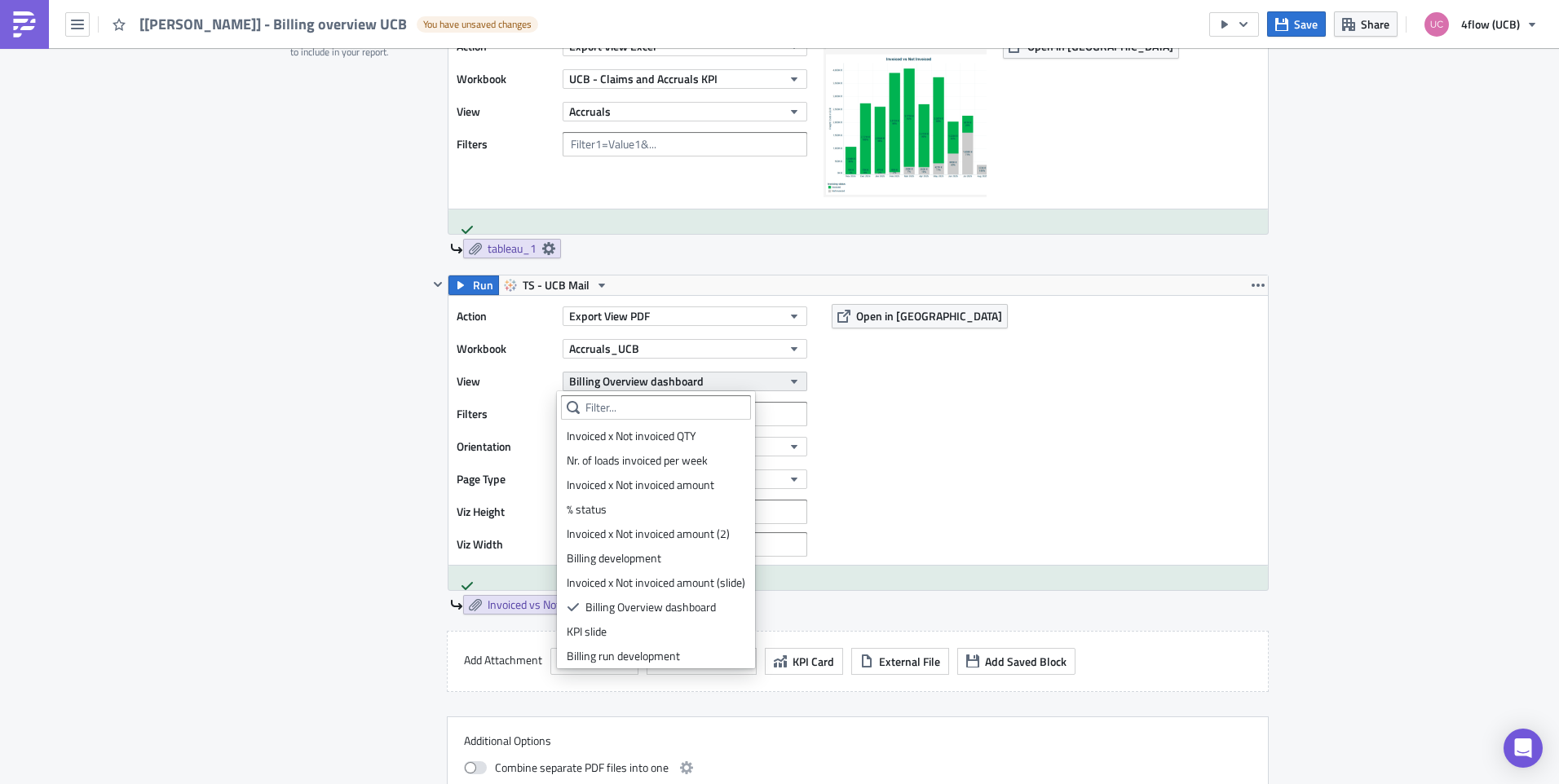
click at [690, 381] on span "Billing Overview dashboard" at bounding box center [636, 381] width 135 height 17
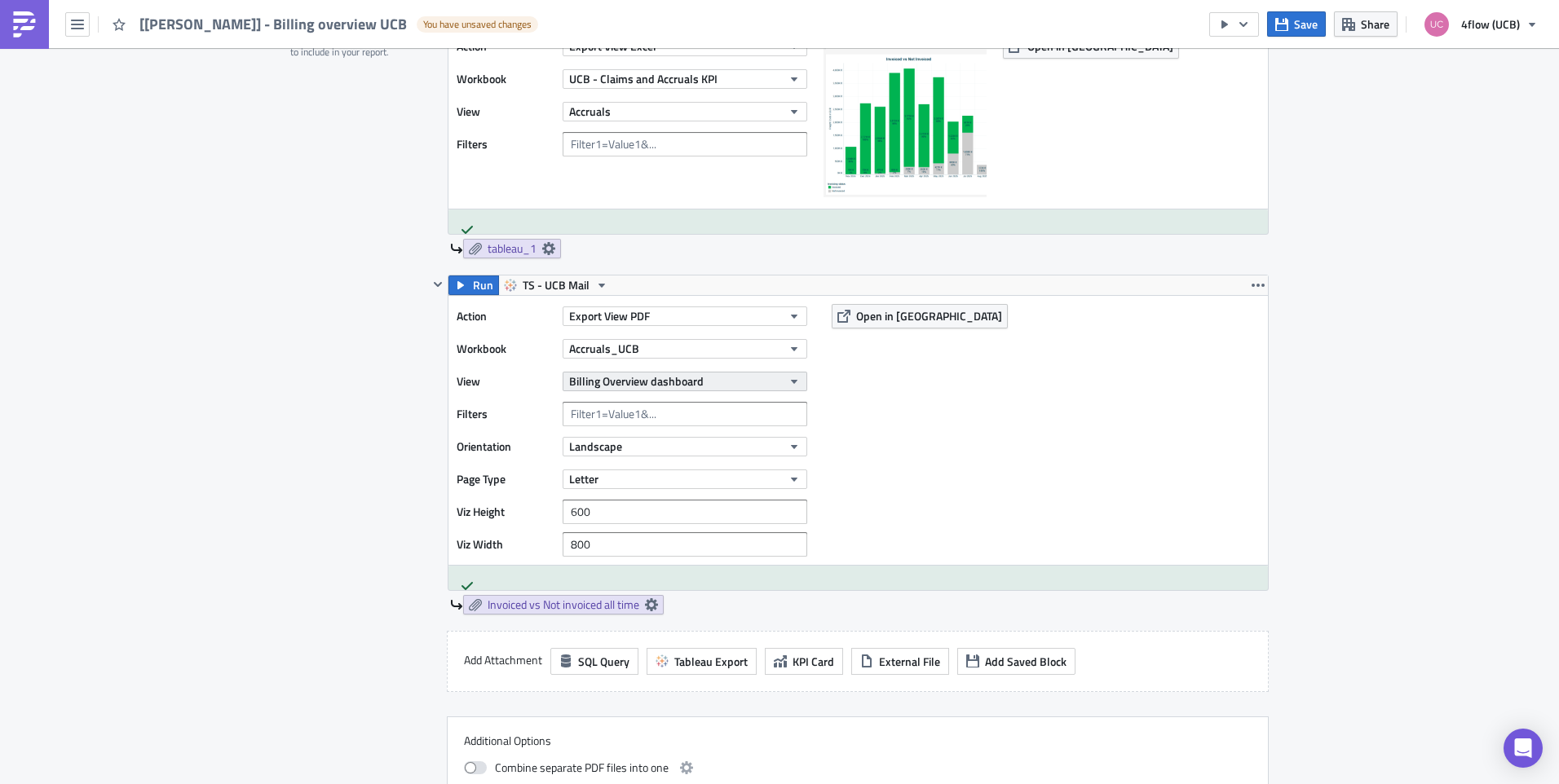
click at [657, 382] on span "Billing Overview dashboard" at bounding box center [636, 381] width 135 height 17
type input "a"
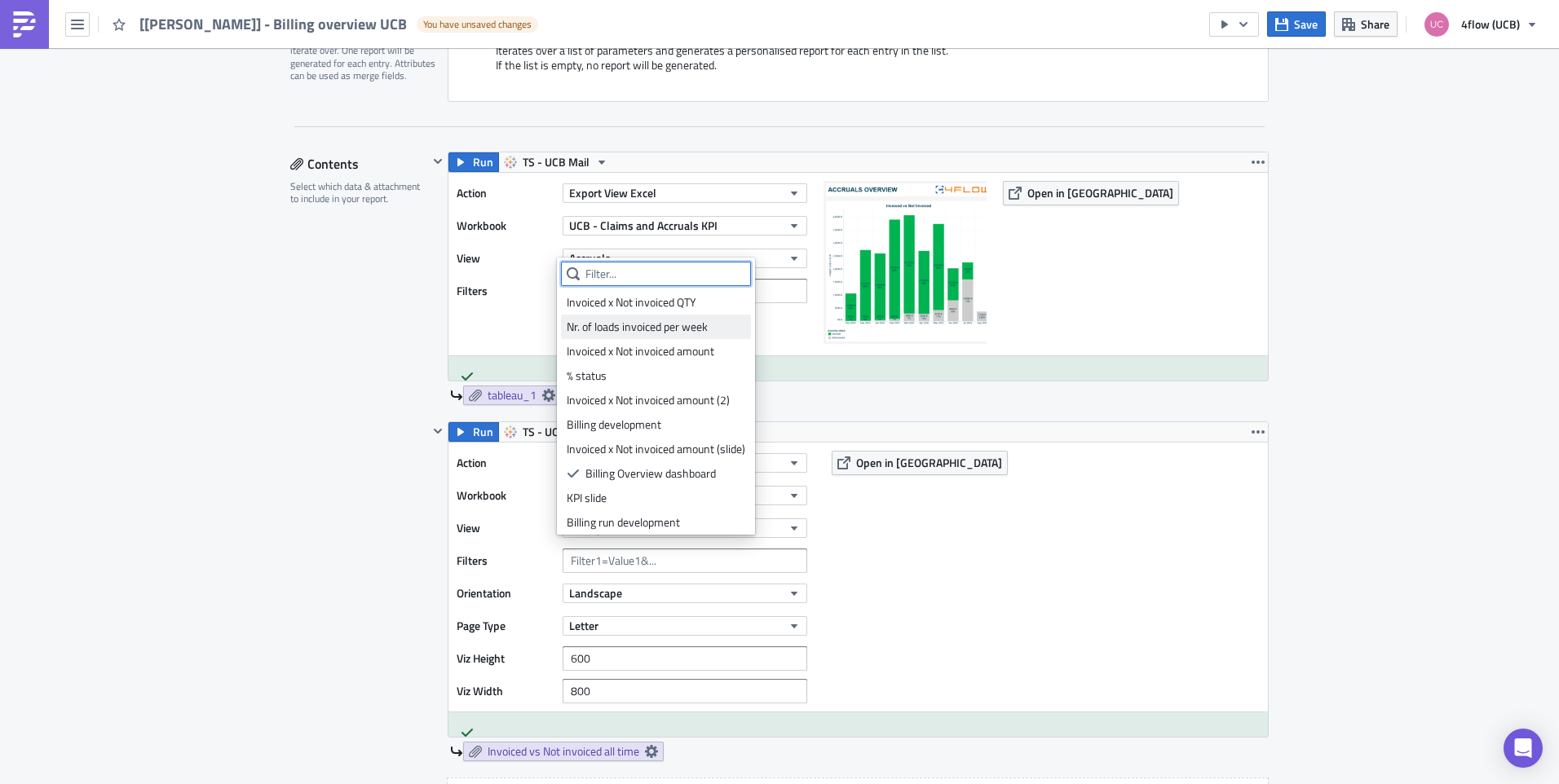
scroll to position [408, 0]
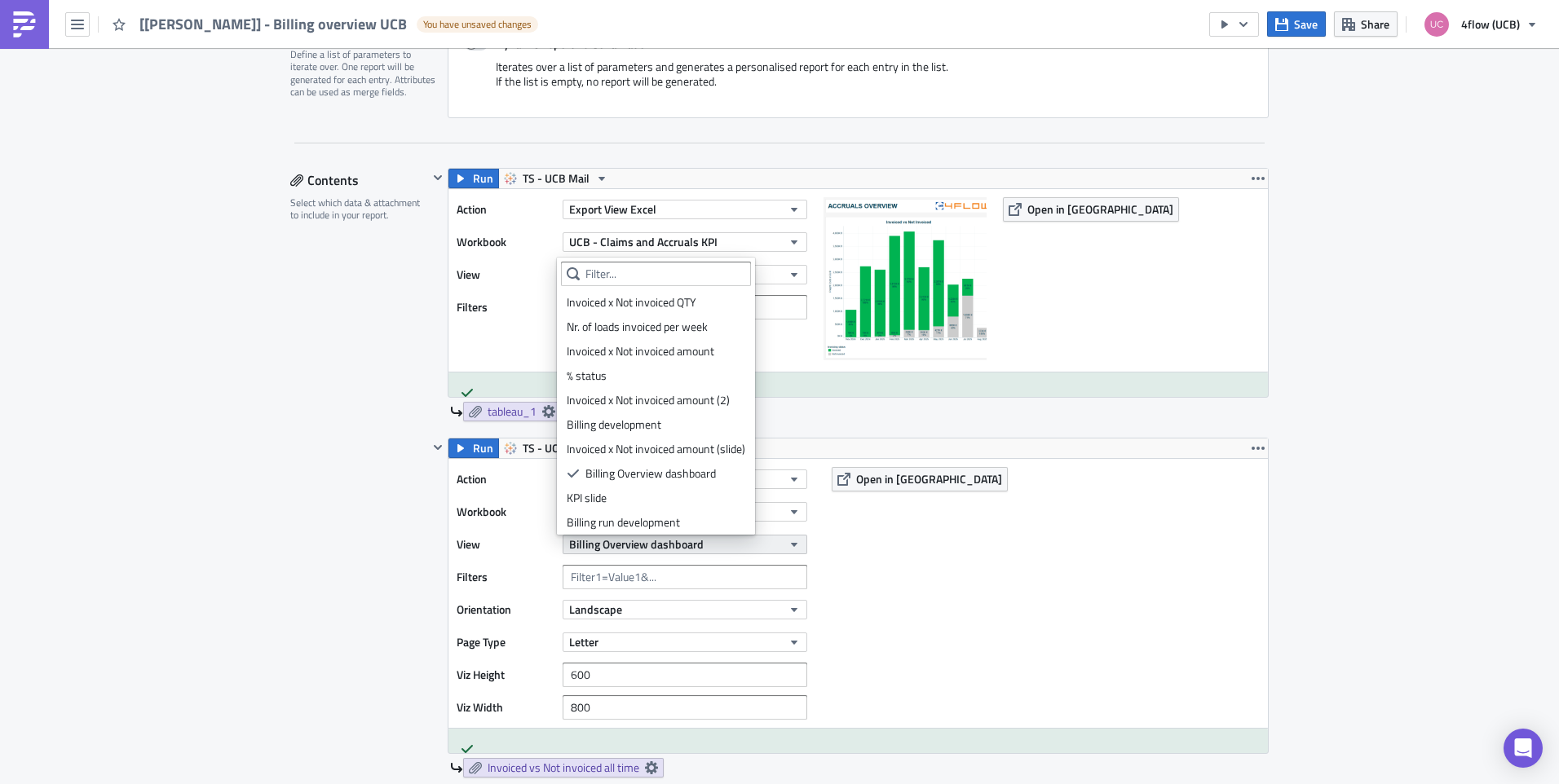
click at [621, 546] on span "Billing Overview dashboard" at bounding box center [636, 544] width 135 height 17
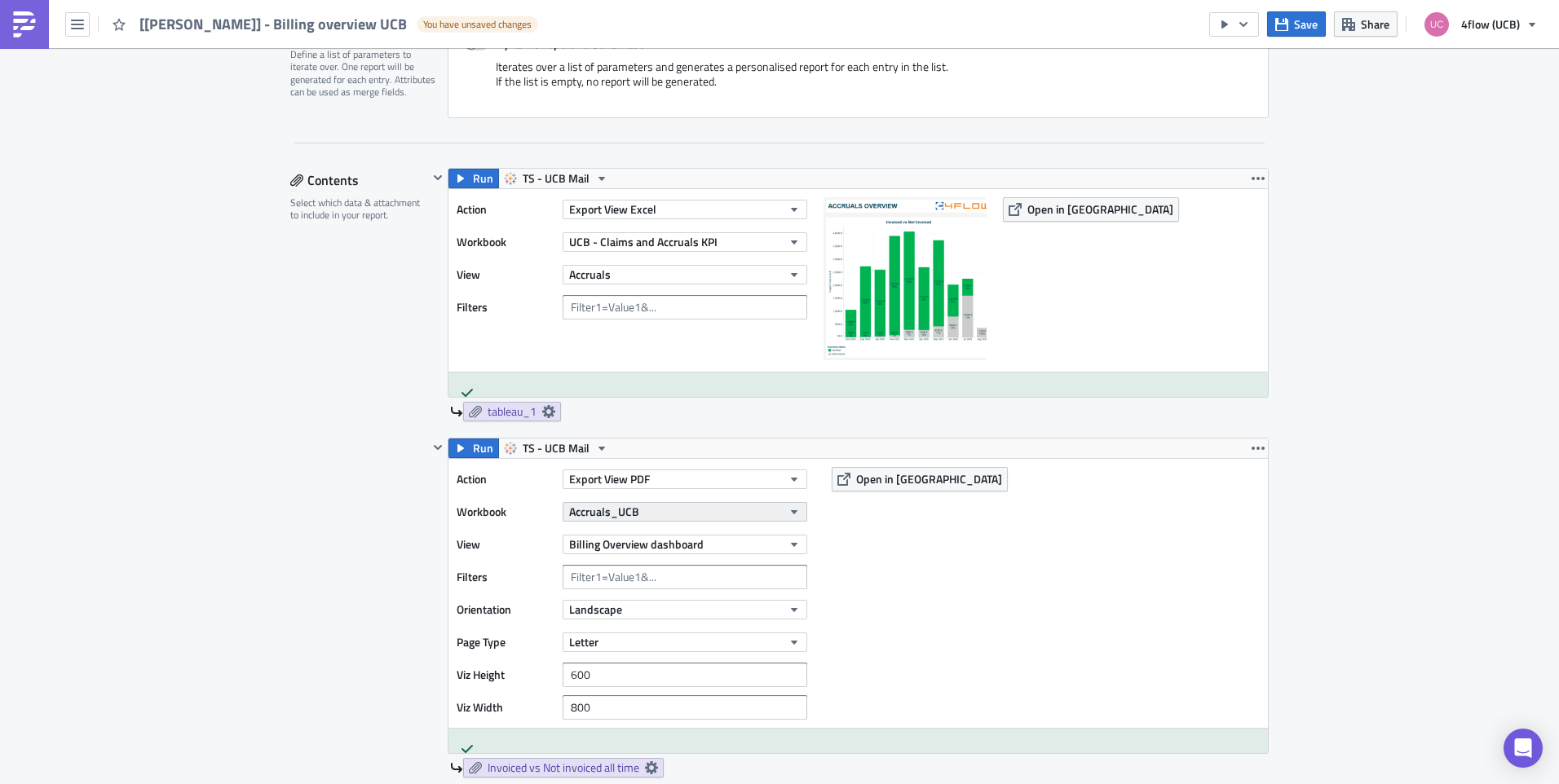
click at [623, 512] on span "Accruals_UCB" at bounding box center [604, 512] width 70 height 17
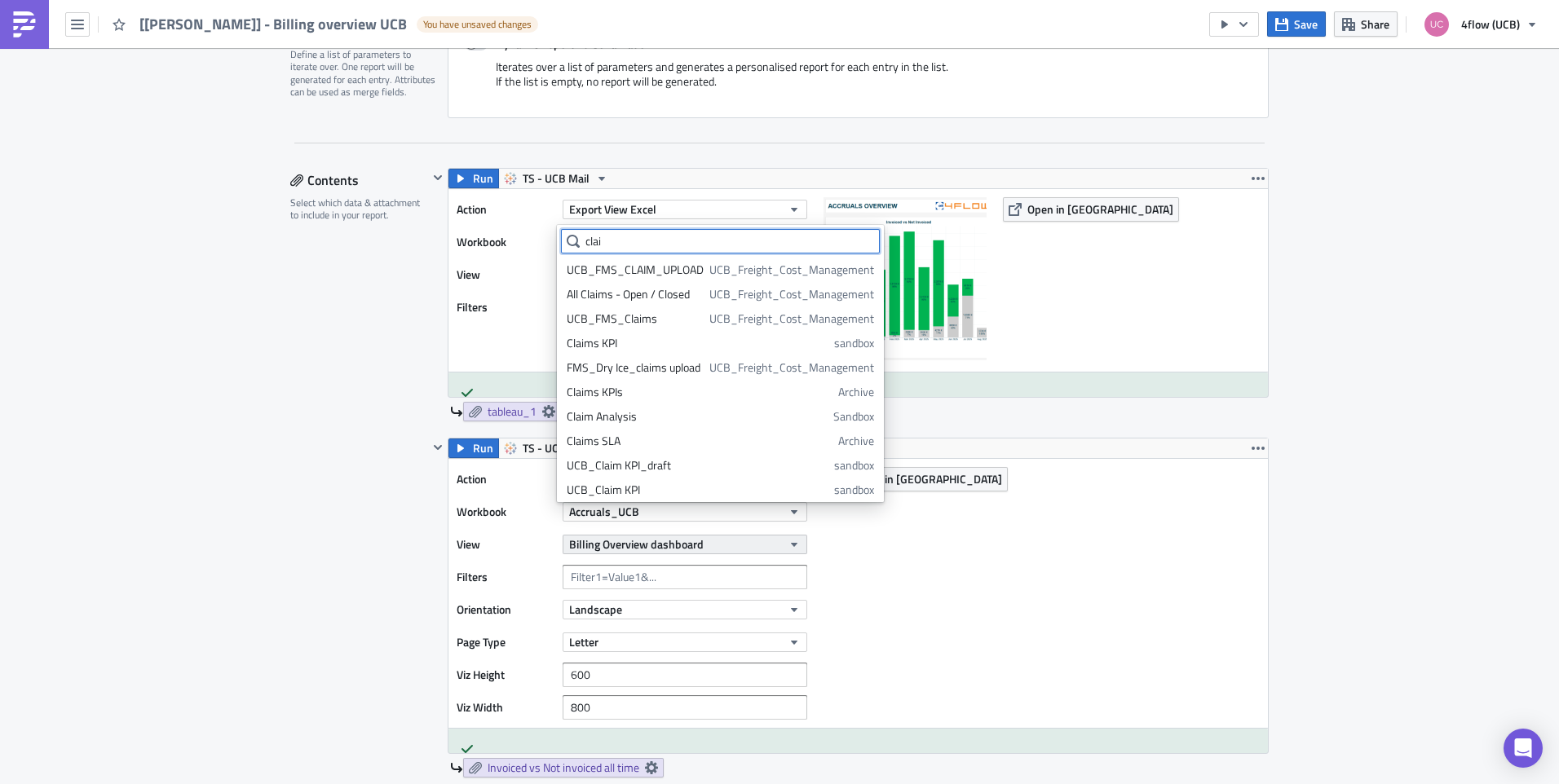
type input "clai"
click at [651, 544] on span "Billing Overview dashboard" at bounding box center [636, 544] width 135 height 17
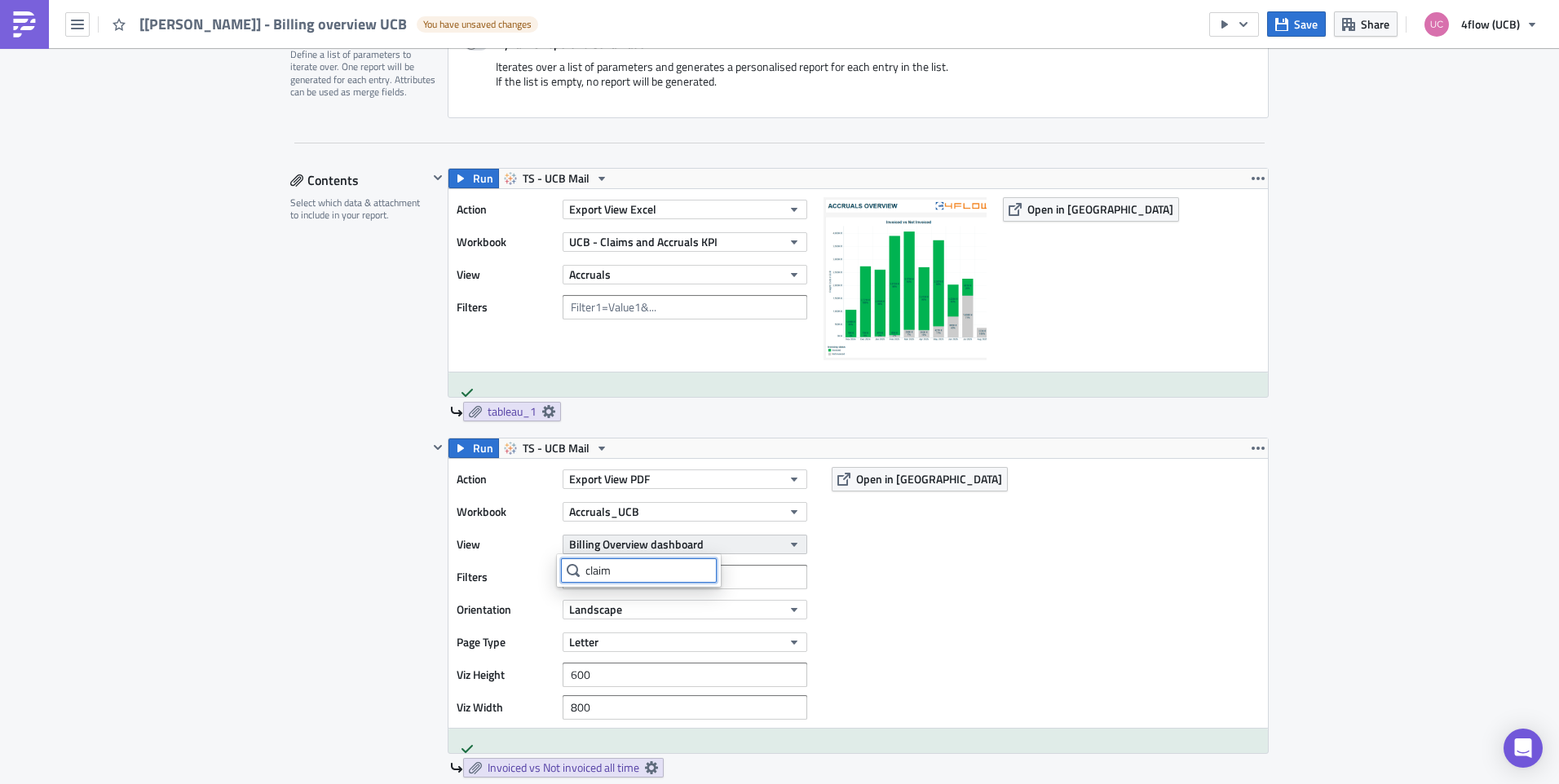
type input "claim"
click at [639, 535] on button "Billing Overview dashboard" at bounding box center [685, 544] width 244 height 20
click at [673, 535] on button "Billing Overview dashboard" at bounding box center [685, 544] width 244 height 20
click at [665, 510] on button "Accruals_UCB" at bounding box center [685, 512] width 244 height 20
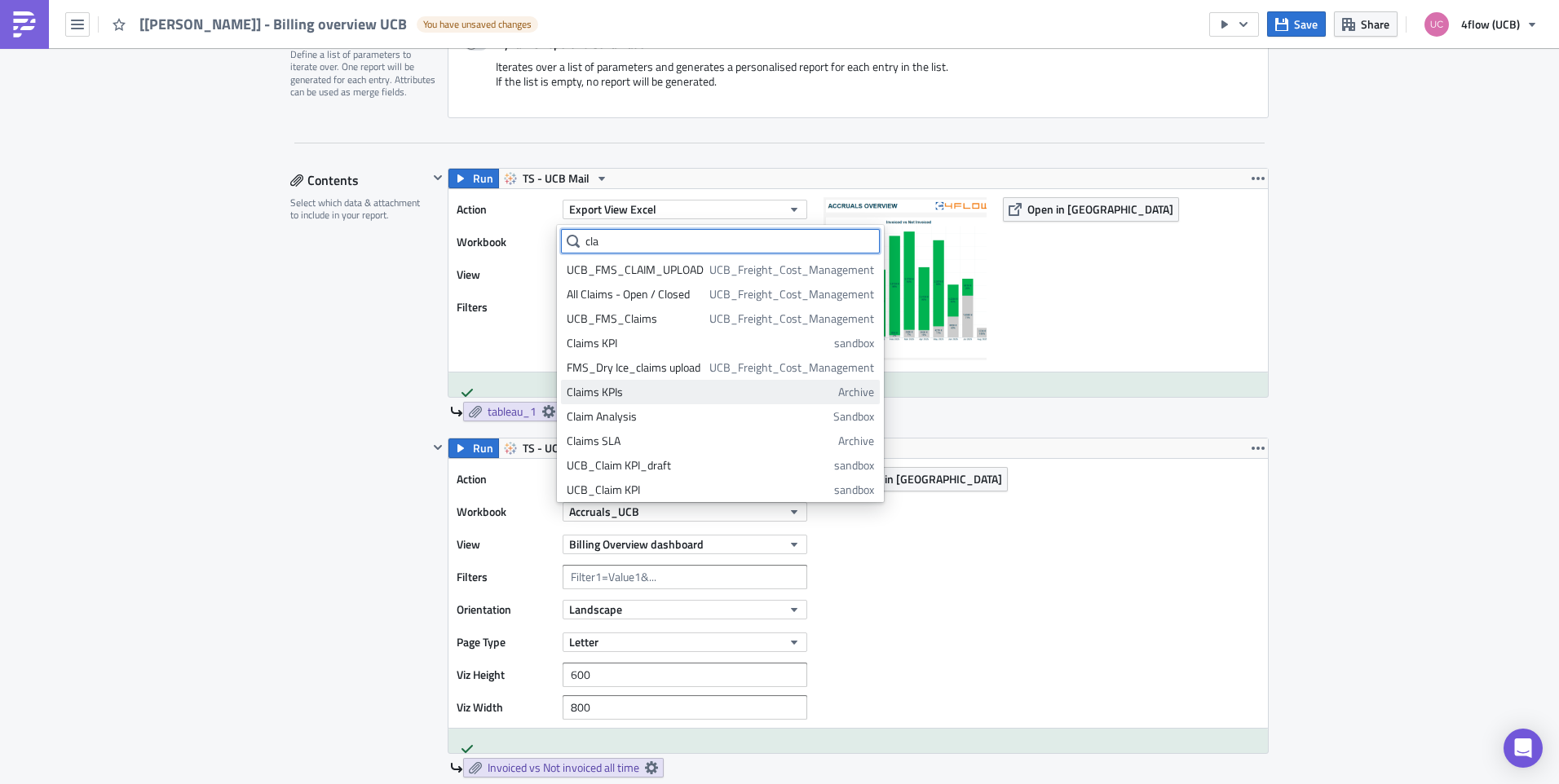
scroll to position [29, 0]
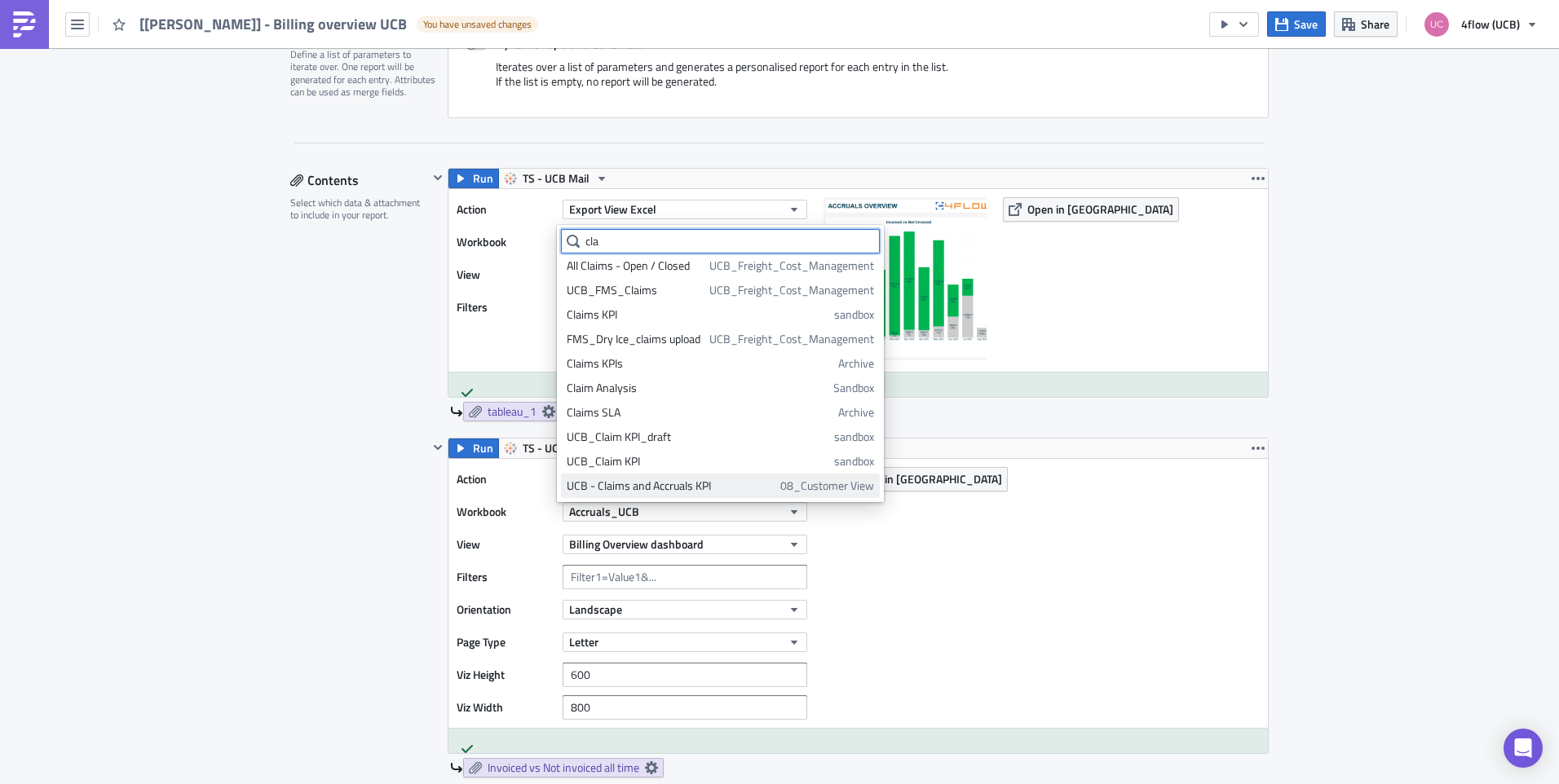
type input "cla"
click at [682, 479] on div "UCB - Claims and Accruals KPI" at bounding box center [671, 485] width 208 height 16
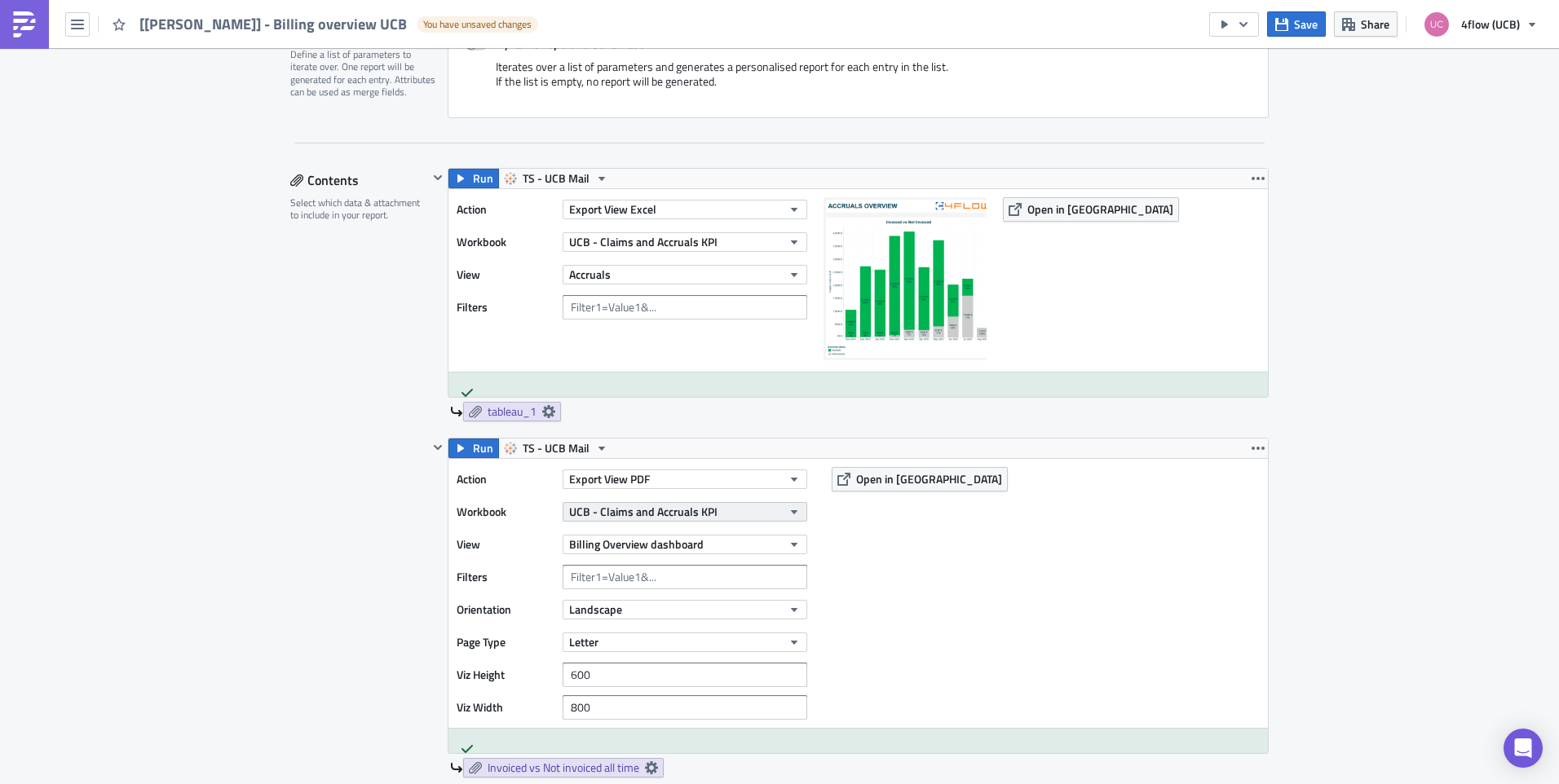
click at [657, 510] on span "UCB - Claims and Accruals KPI" at bounding box center [643, 512] width 148 height 17
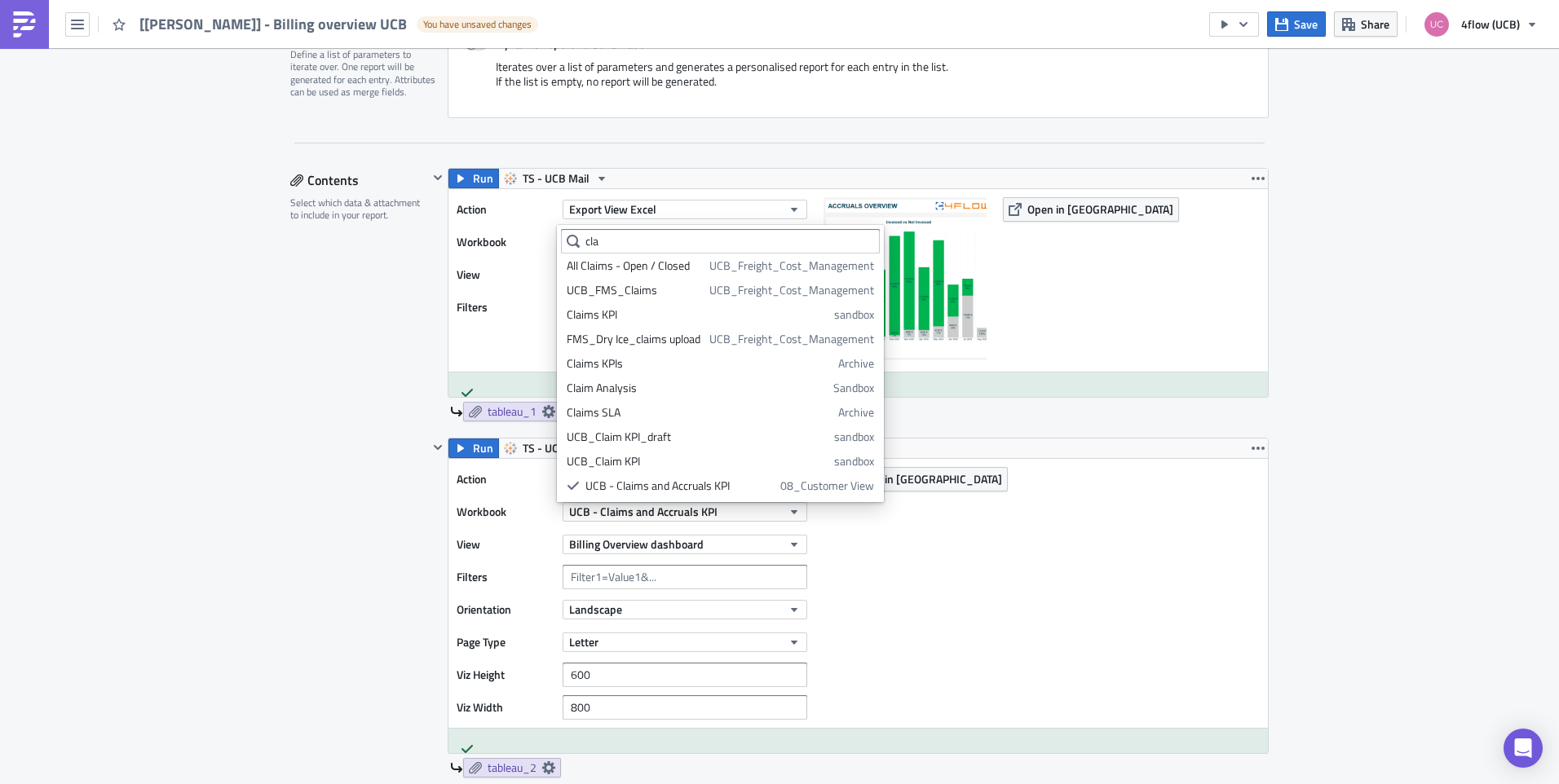
click at [674, 488] on div "UCB - Claims and Accruals KPI" at bounding box center [680, 485] width 189 height 16
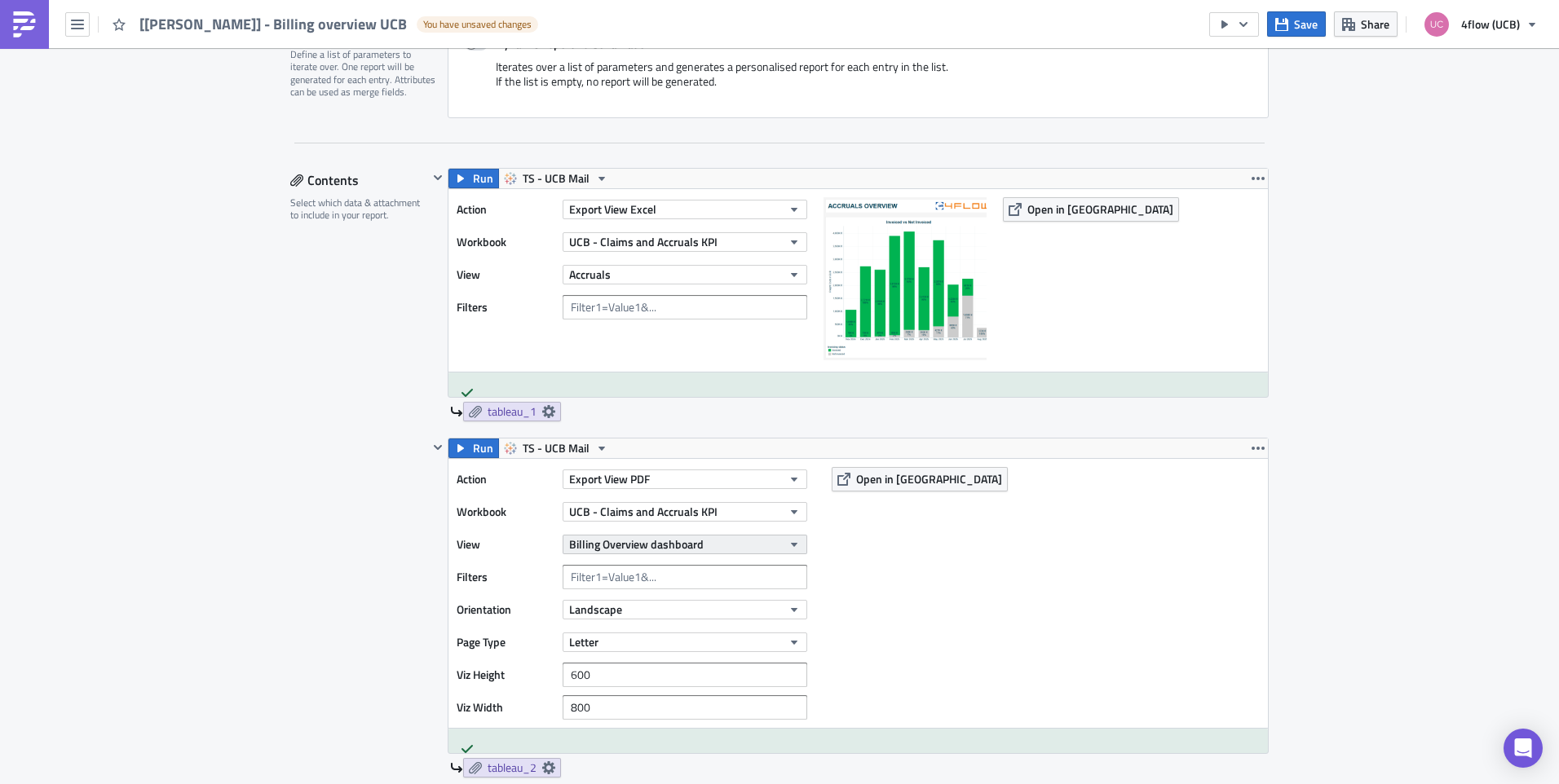
click at [636, 552] on span "Billing Overview dashboard" at bounding box center [636, 544] width 135 height 17
type input "c"
click at [631, 678] on div "To be Invoiced" at bounding box center [639, 672] width 145 height 16
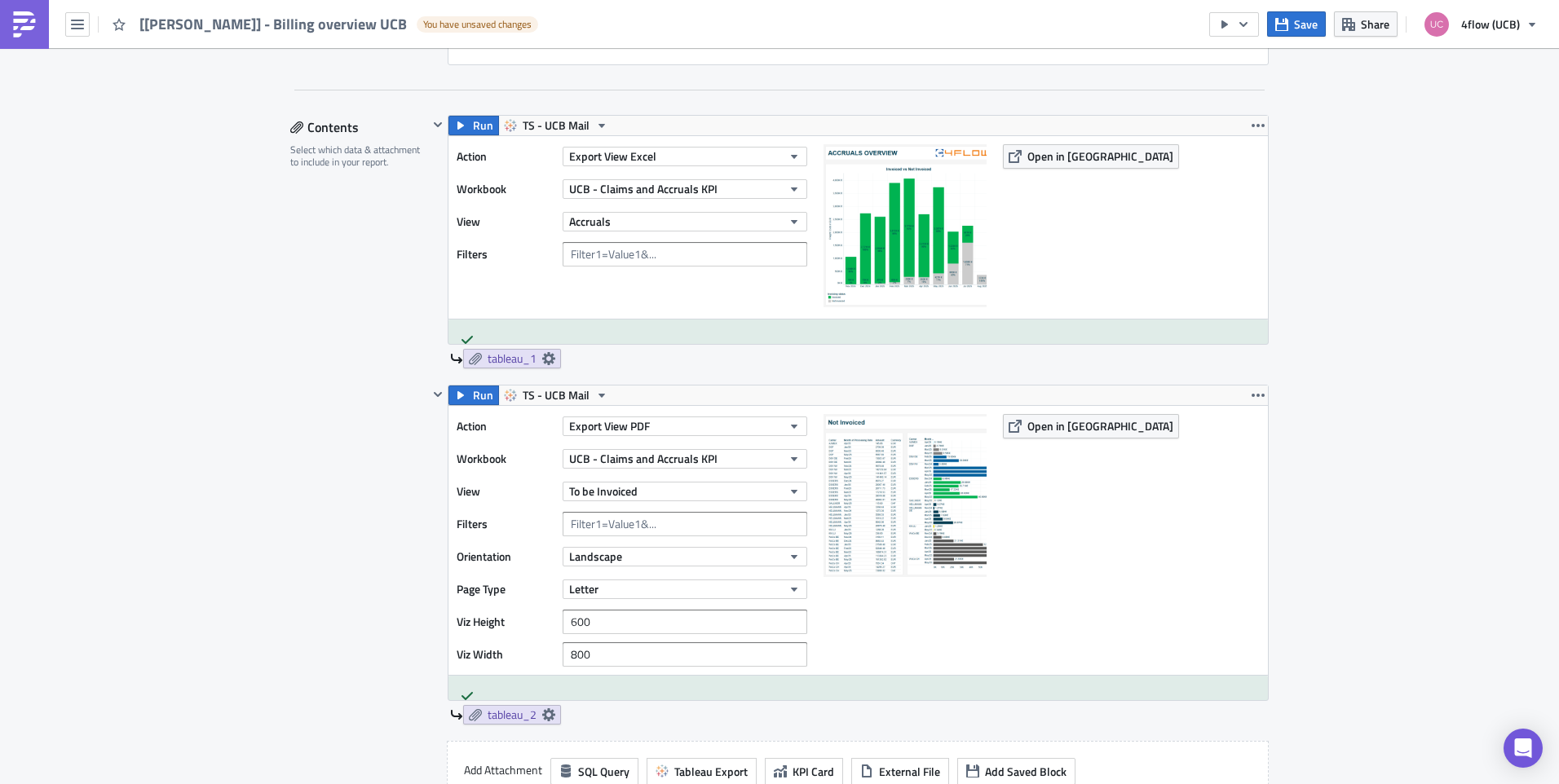
scroll to position [489, 0]
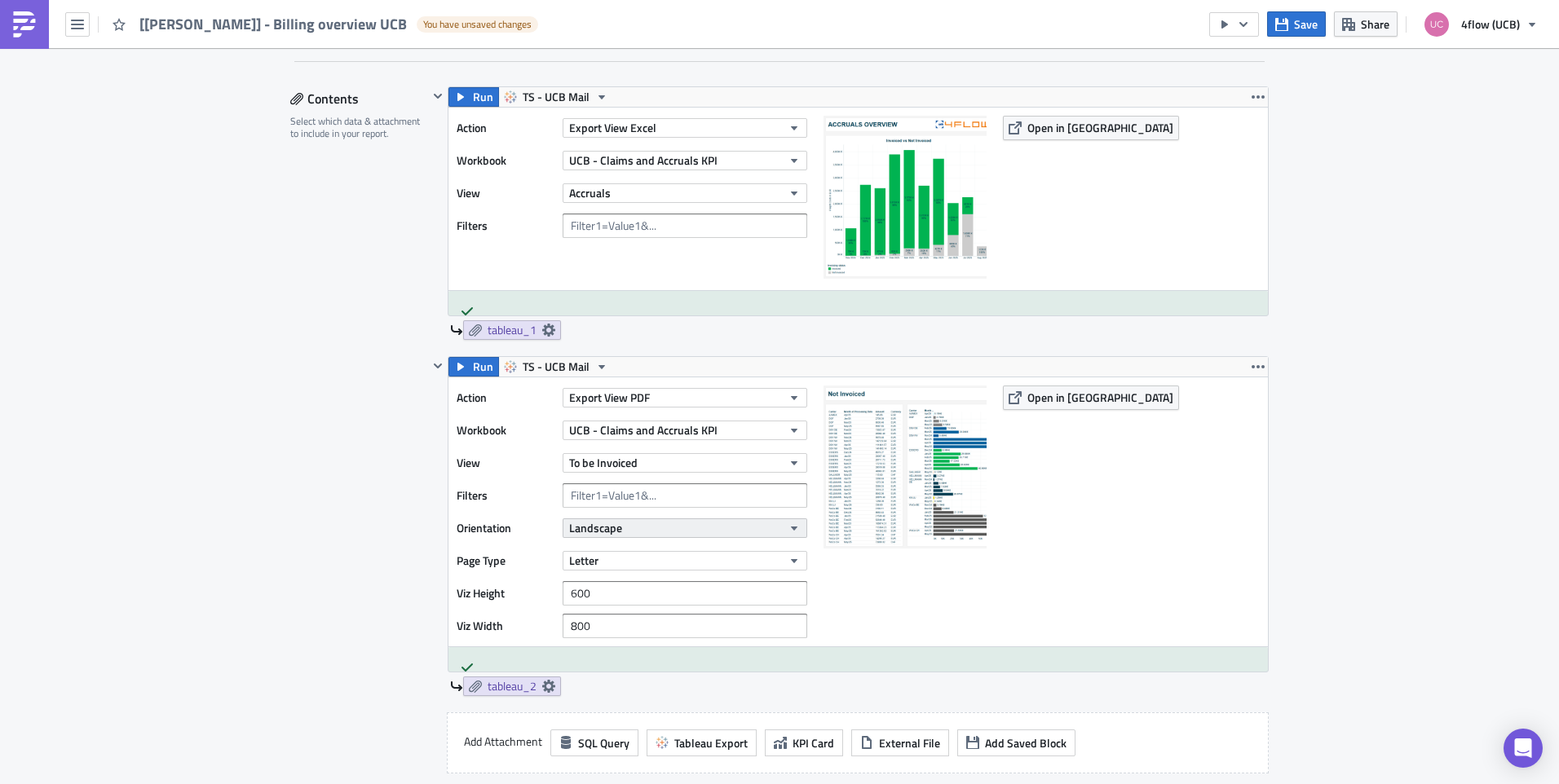
click at [621, 529] on button "Landscape" at bounding box center [685, 528] width 244 height 20
click at [613, 529] on span "Landscape" at bounding box center [595, 528] width 53 height 17
click at [787, 589] on input "601" at bounding box center [685, 593] width 244 height 25
click at [787, 589] on input "602" at bounding box center [685, 593] width 244 height 25
click at [789, 588] on input "603" at bounding box center [685, 593] width 244 height 25
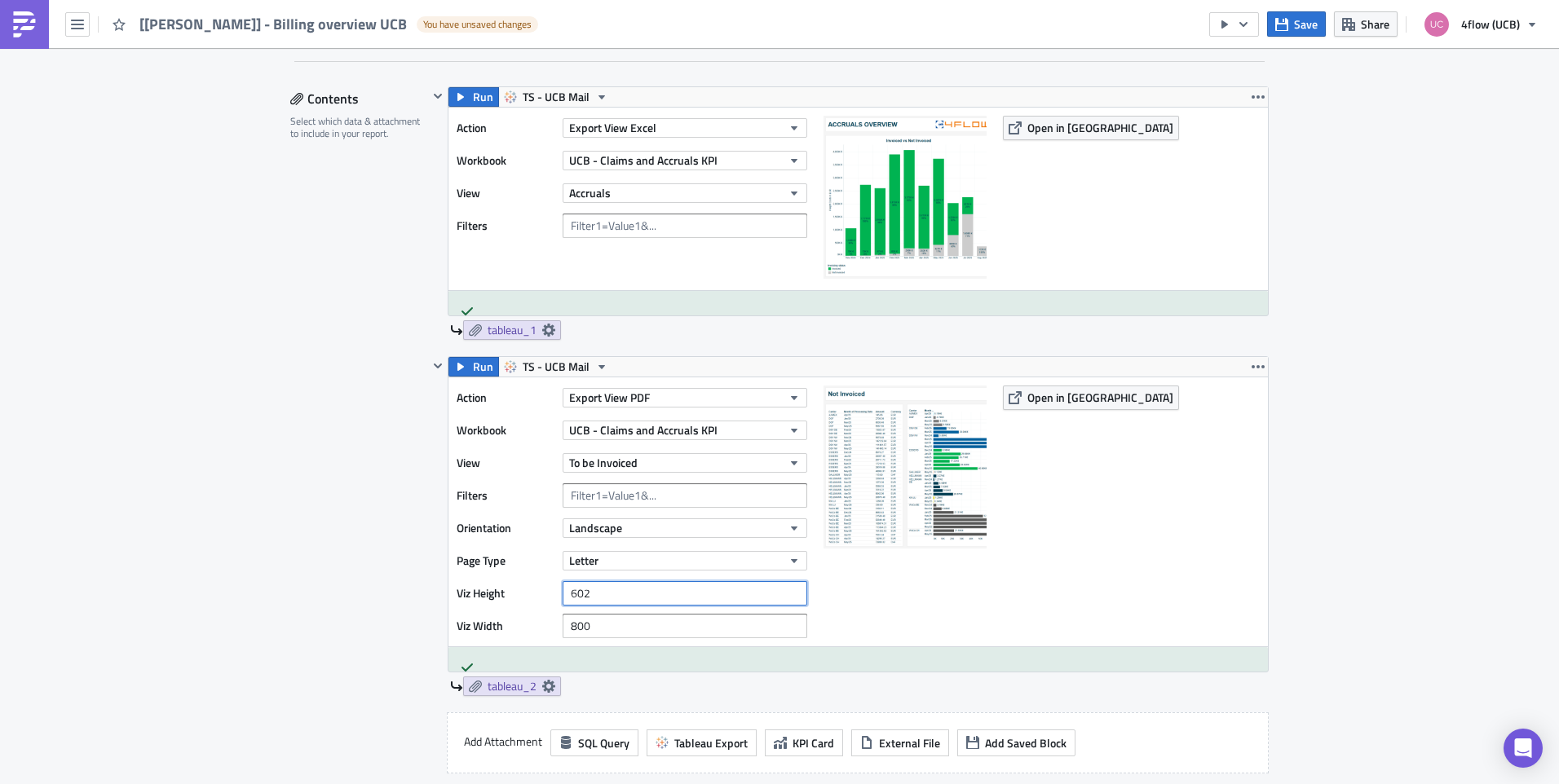
click at [788, 594] on input "602" at bounding box center [685, 593] width 244 height 25
click at [787, 594] on input "601" at bounding box center [685, 593] width 244 height 25
type input "600"
click at [787, 594] on input "600" at bounding box center [685, 593] width 244 height 25
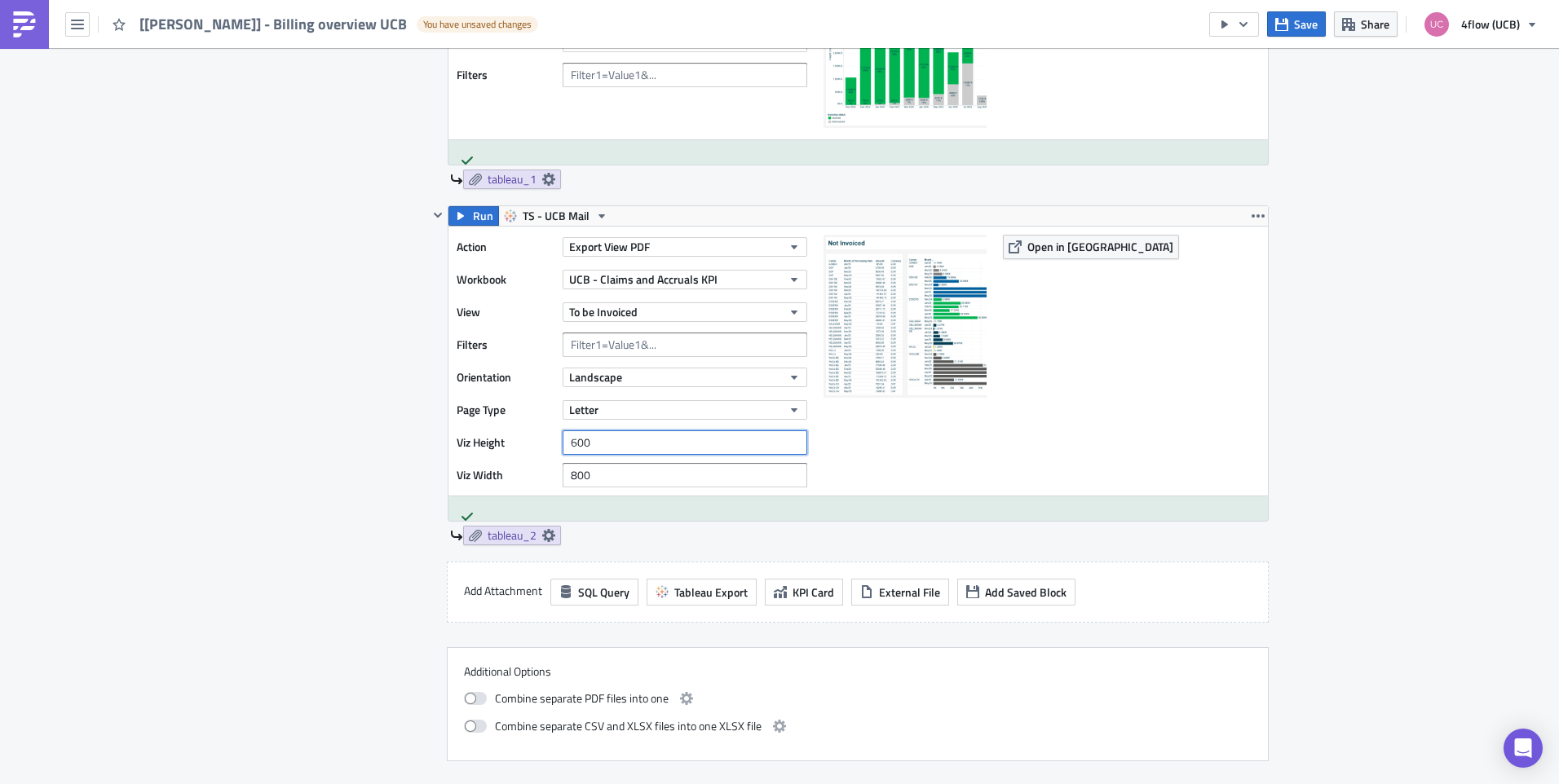
scroll to position [652, 0]
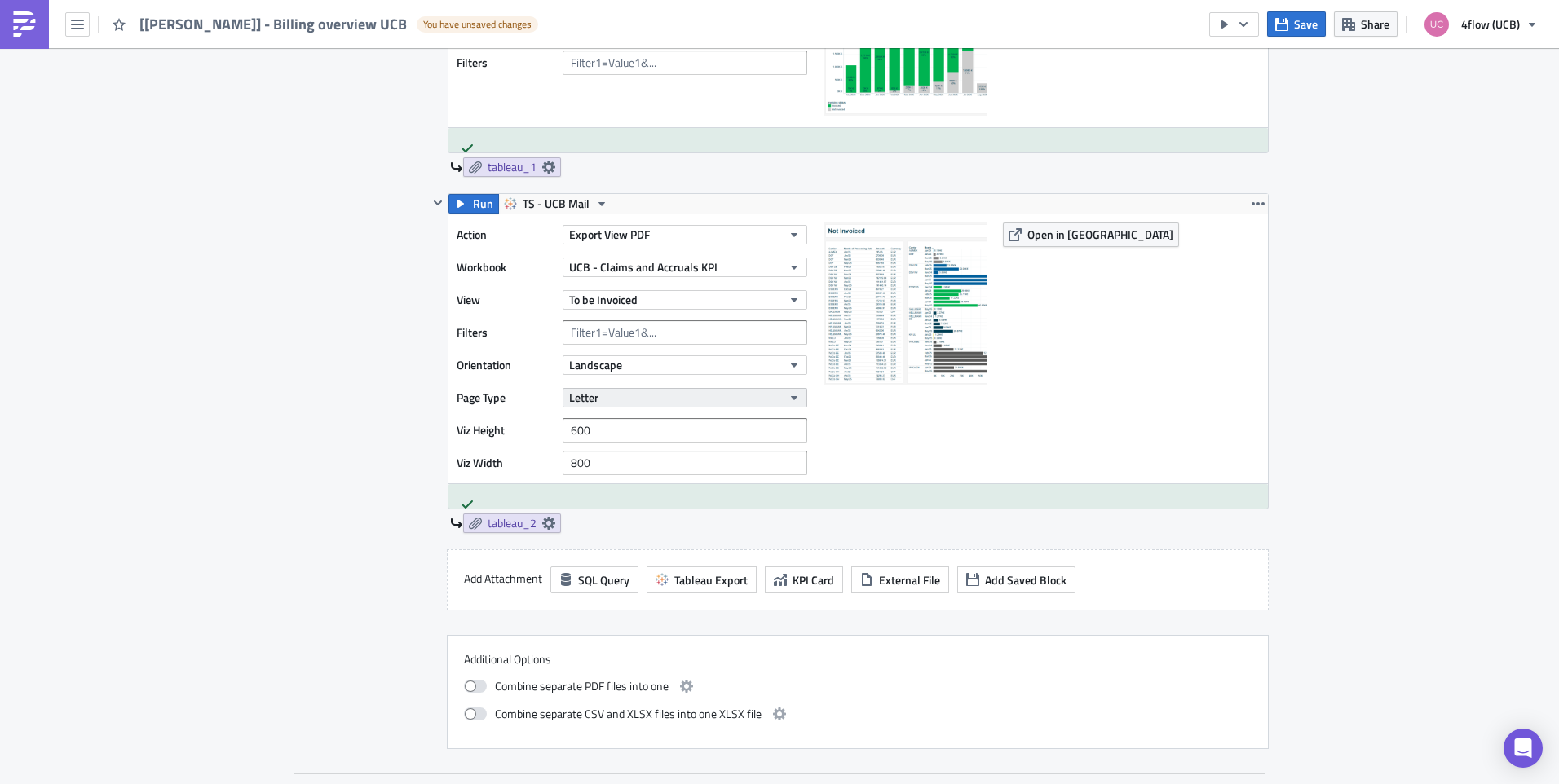
click at [797, 394] on button "Letter" at bounding box center [685, 398] width 244 height 20
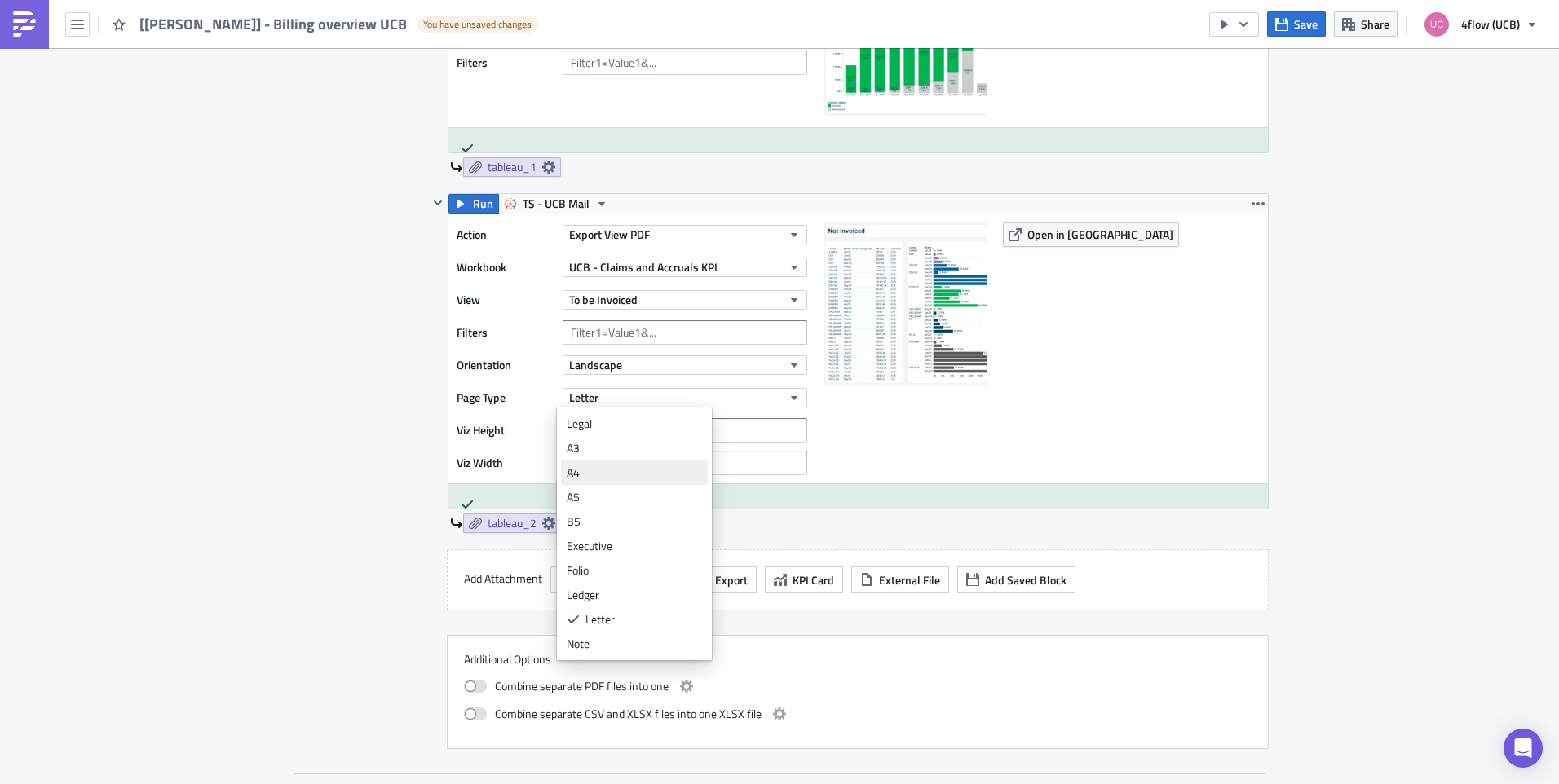
click at [611, 478] on div "A4" at bounding box center [634, 472] width 135 height 16
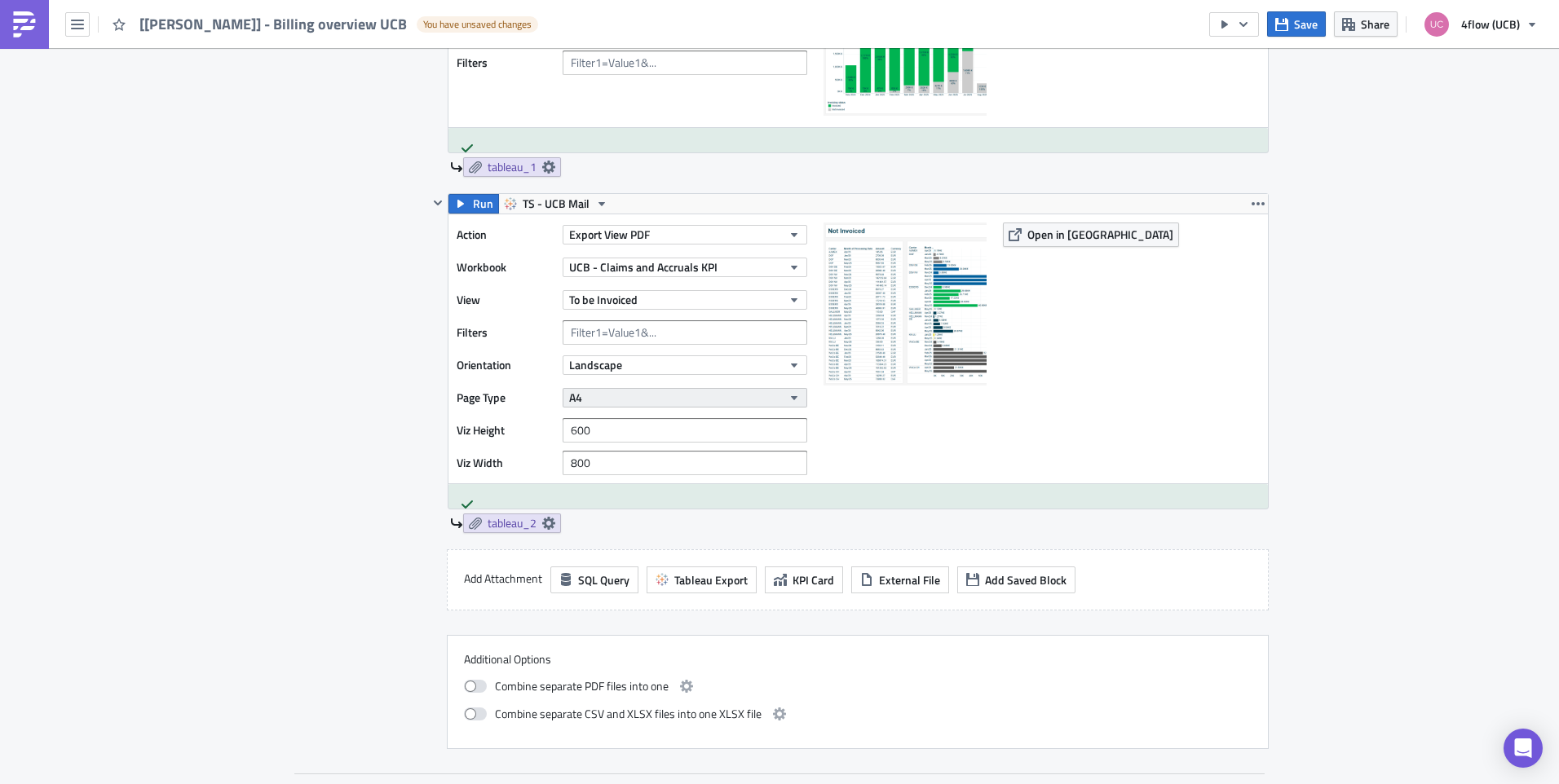
click at [660, 396] on button "A4" at bounding box center [685, 398] width 244 height 20
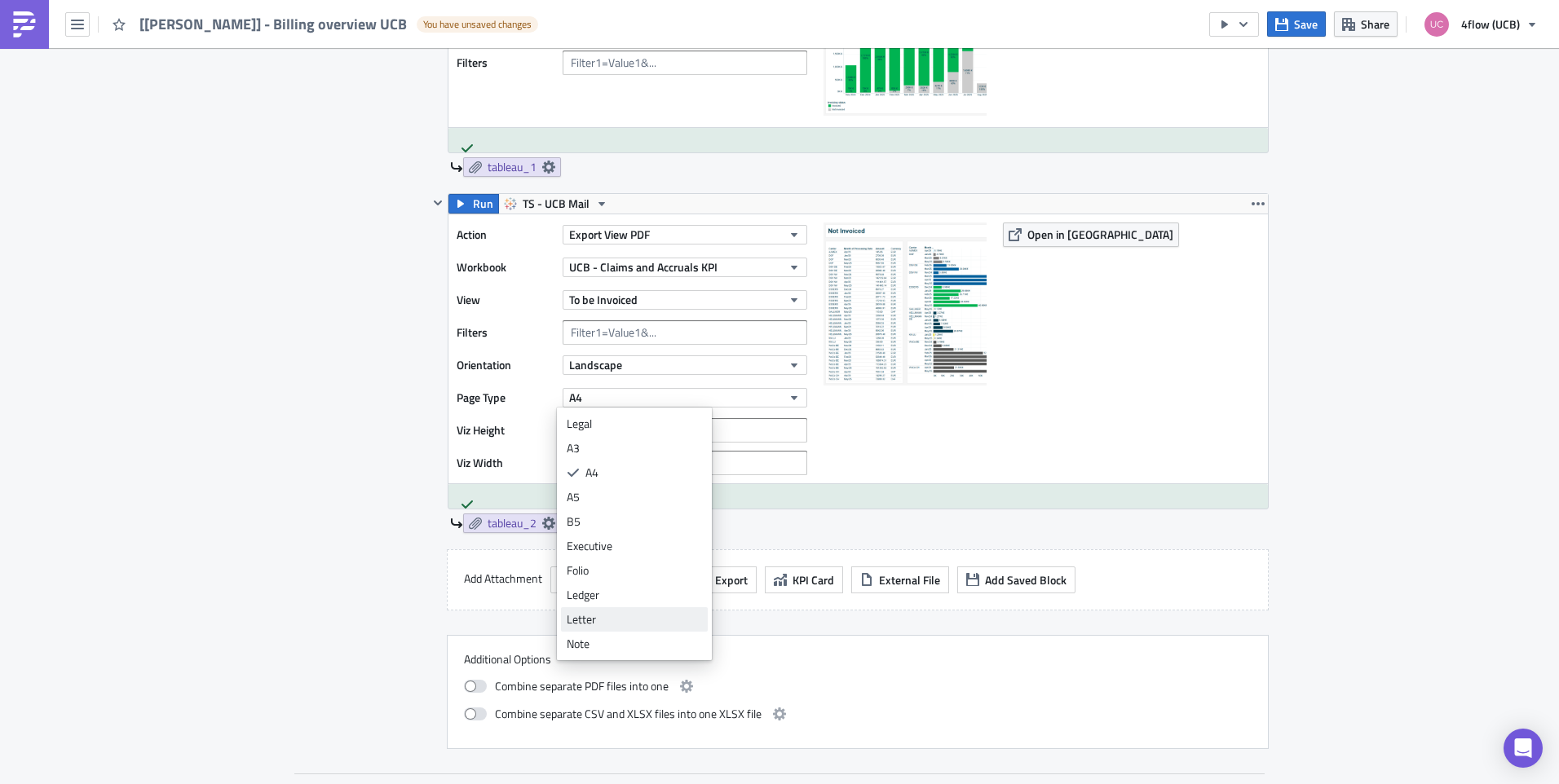
click at [621, 618] on div "Letter" at bounding box center [634, 619] width 135 height 16
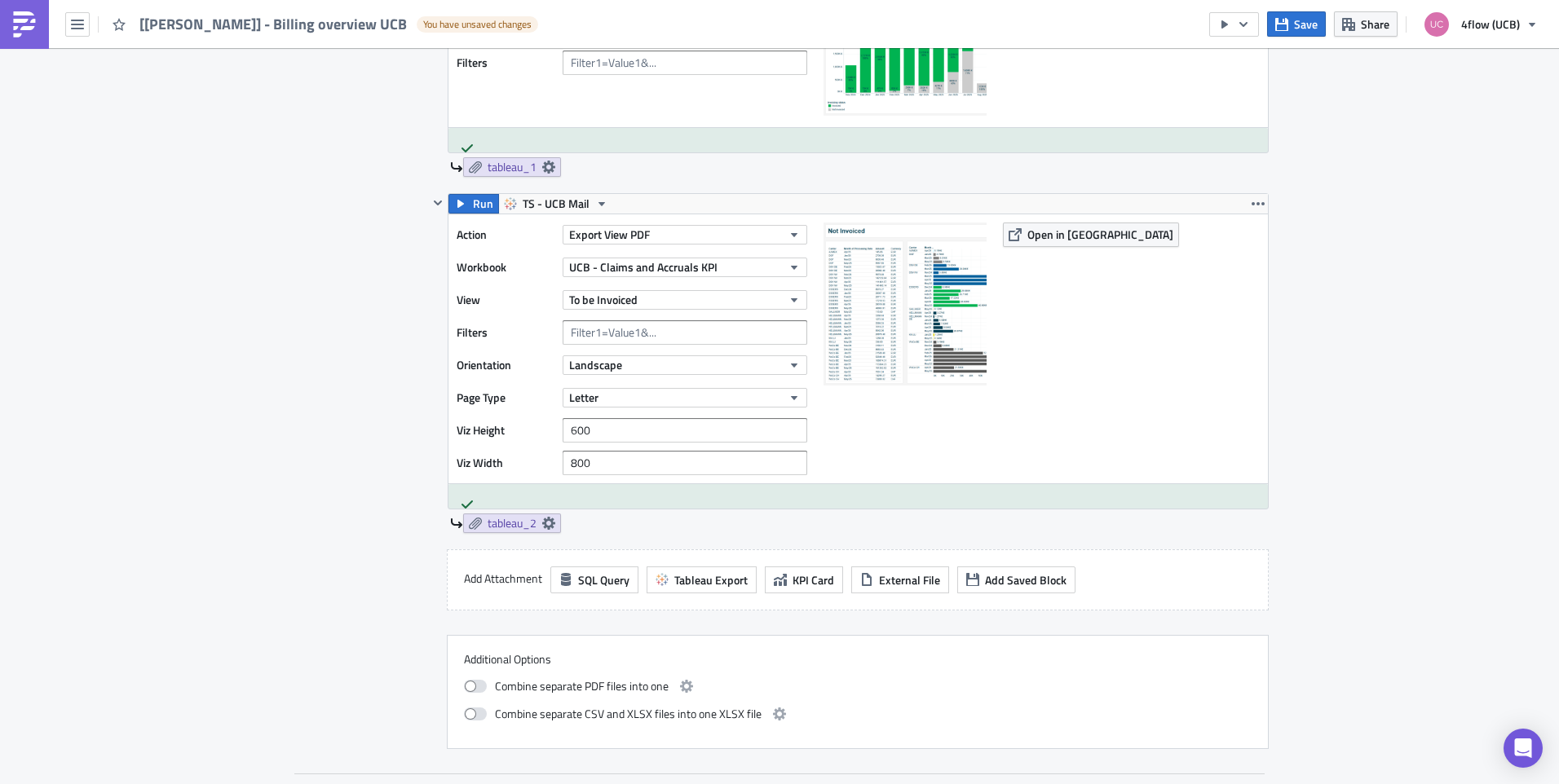
click at [1007, 433] on div "Action Export View PDF Workbook UCB - Claims and Accruals KPI View To be Invoic…" at bounding box center [858, 349] width 819 height 269
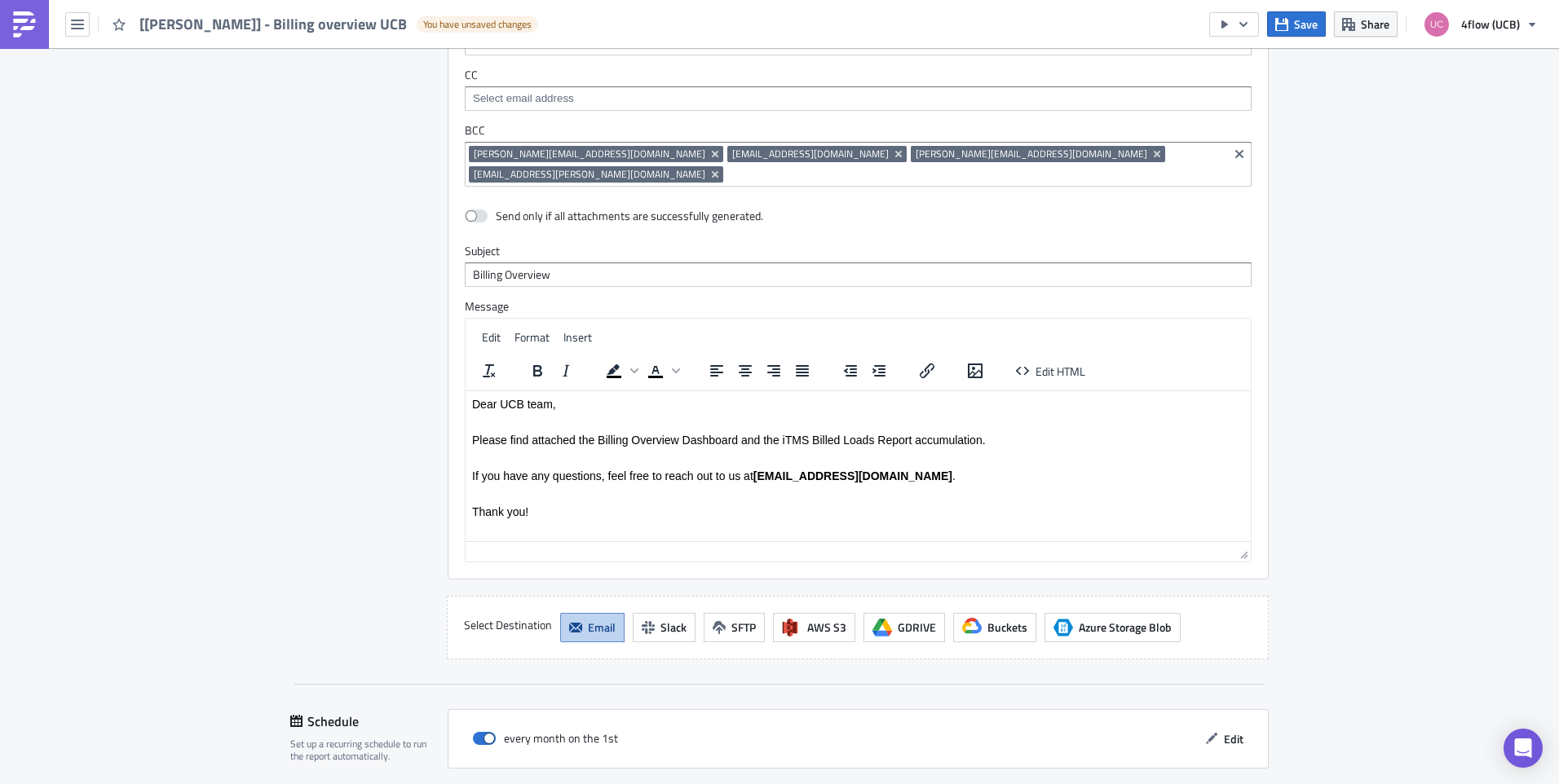
scroll to position [1548, 0]
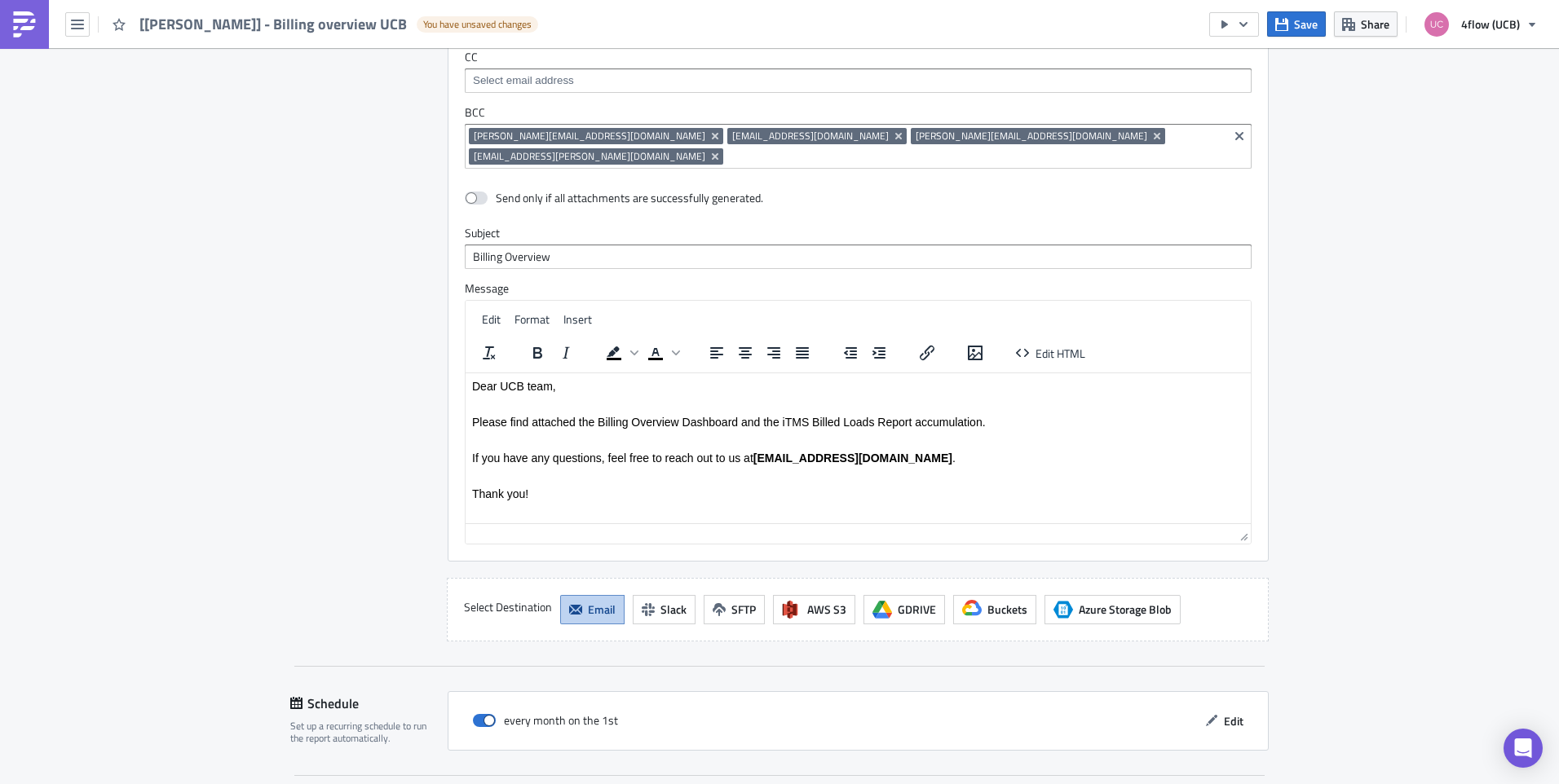
drag, startPoint x: 814, startPoint y: 426, endPoint x: 826, endPoint y: 438, distance: 17.0
click at [813, 426] on p "Please find attached the Billing Overview Dashboard and the iTMS Billed Loads R…" at bounding box center [857, 421] width 772 height 13
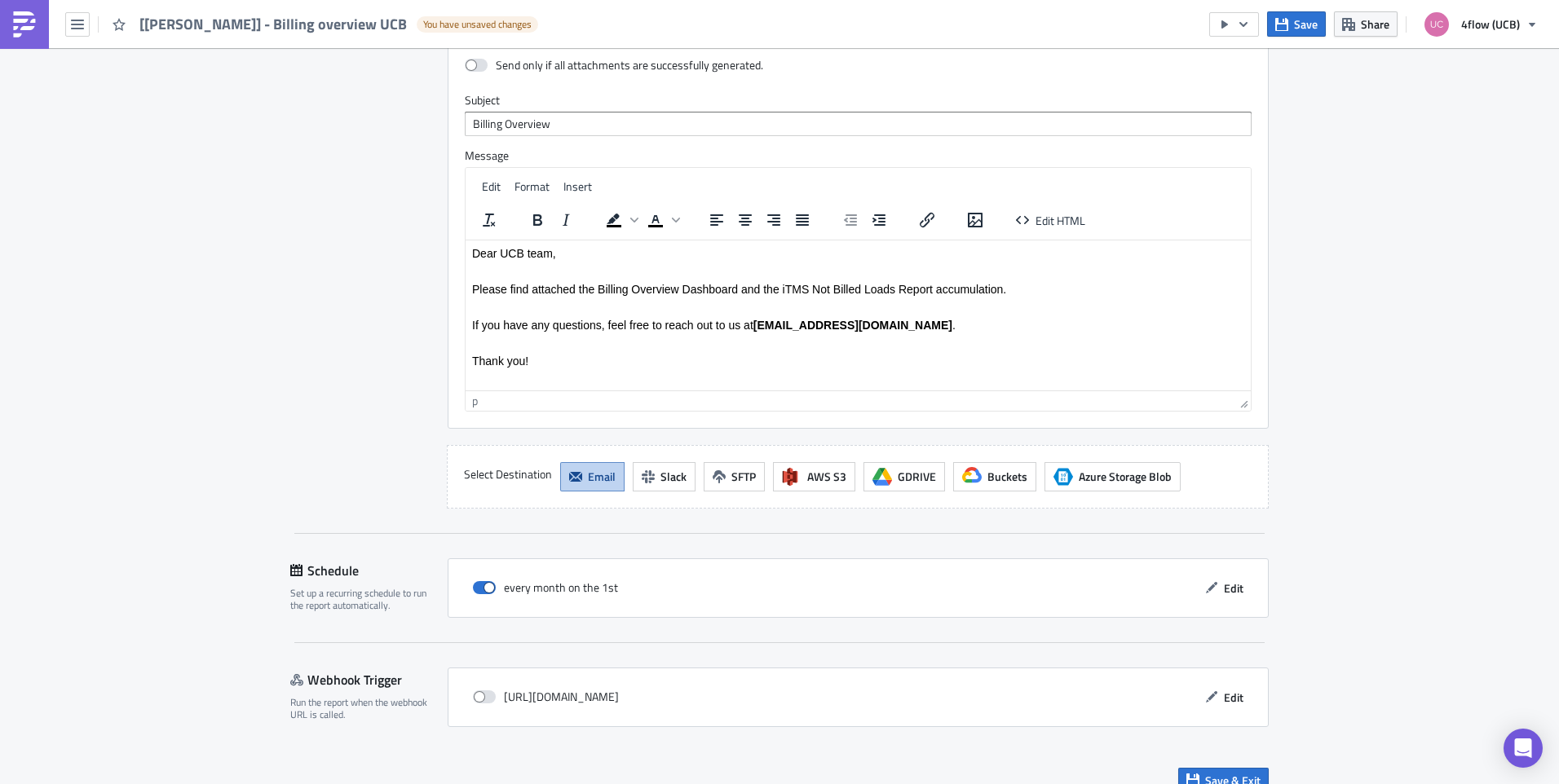
scroll to position [1684, 0]
click at [1205, 770] on span "Save & Exit" at bounding box center [1232, 778] width 55 height 17
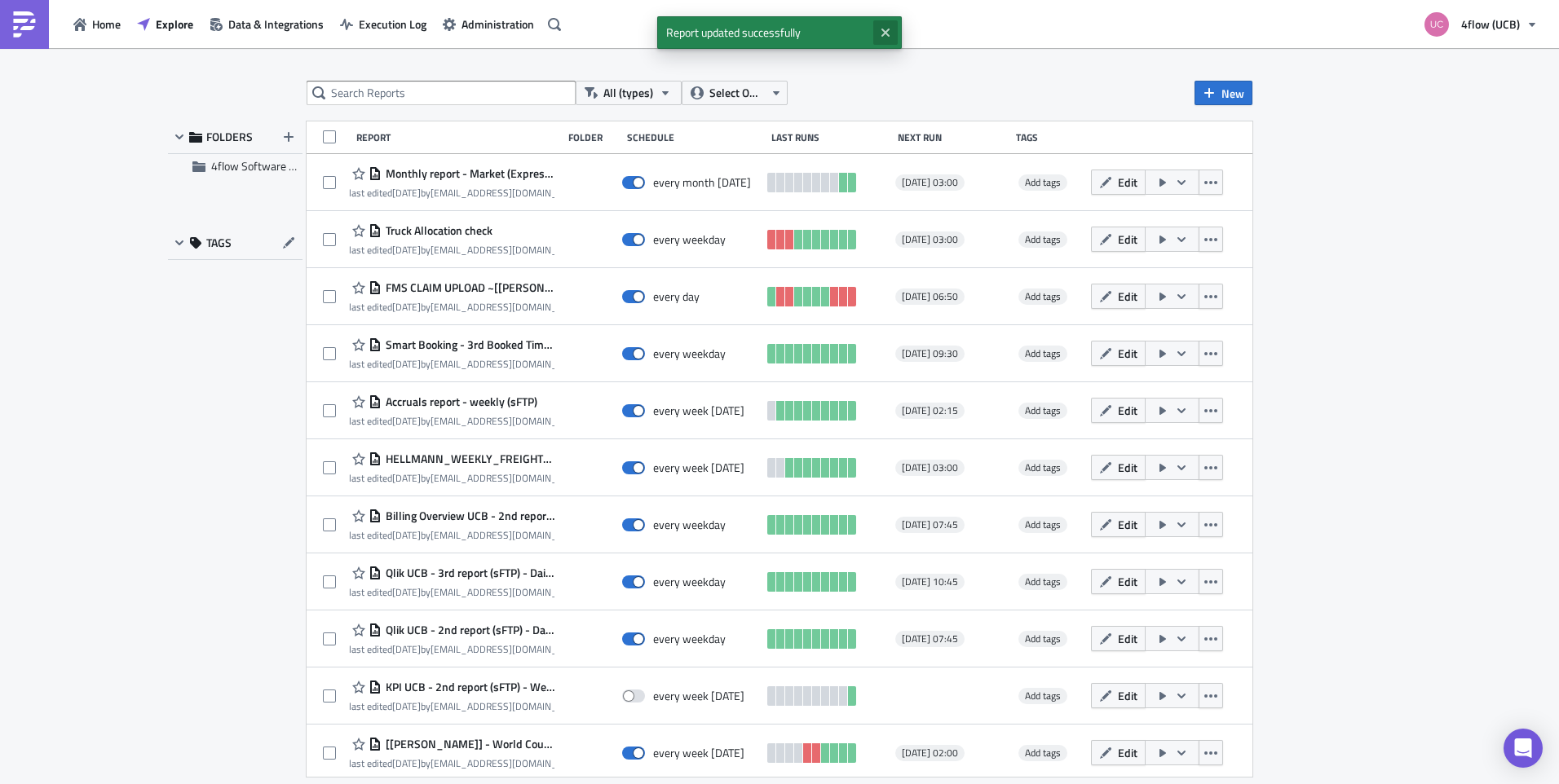
click at [880, 35] on icon "Close" at bounding box center [885, 32] width 13 height 13
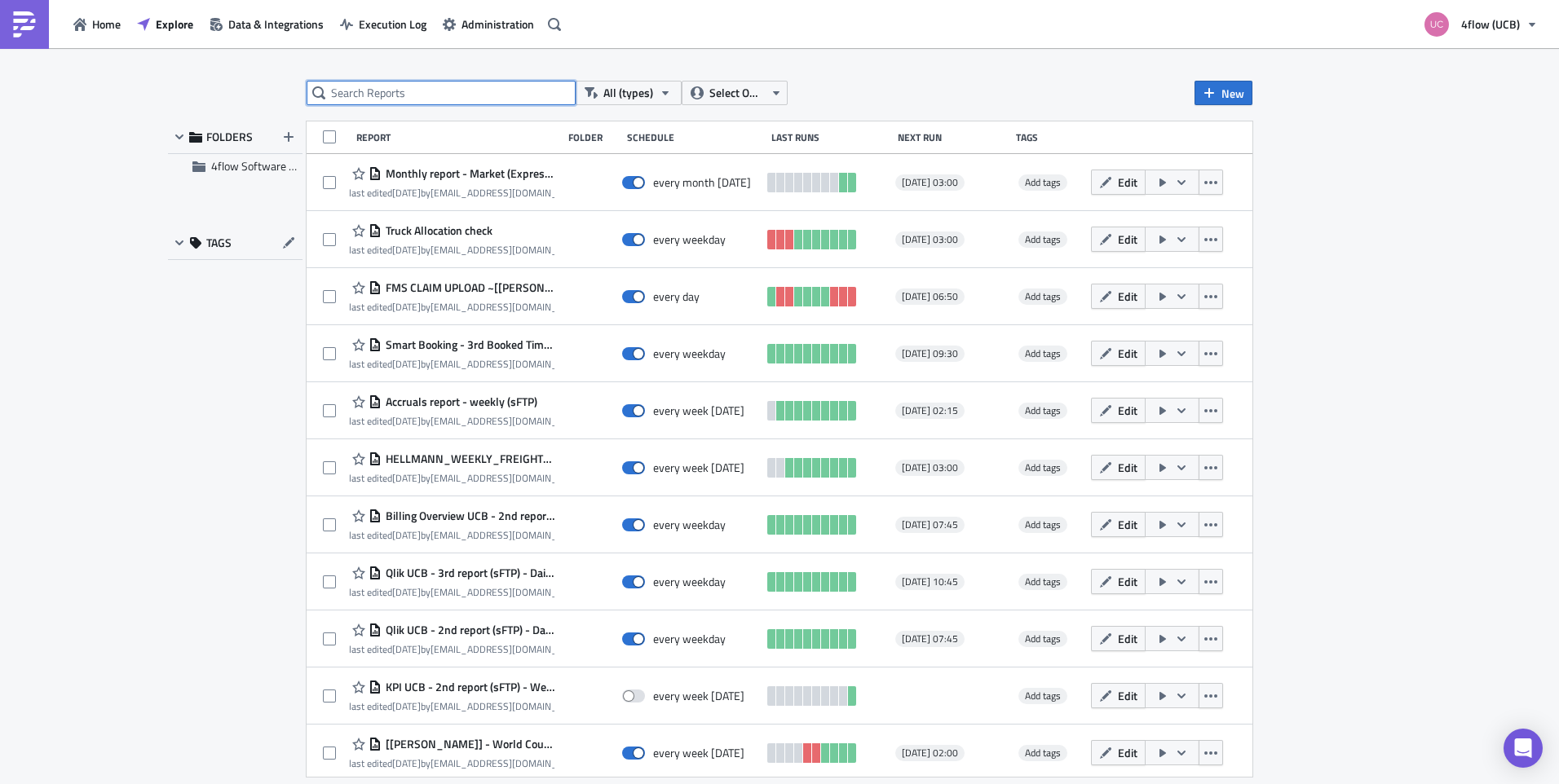
click at [456, 89] on input "text" at bounding box center [441, 93] width 269 height 25
type input "billing"
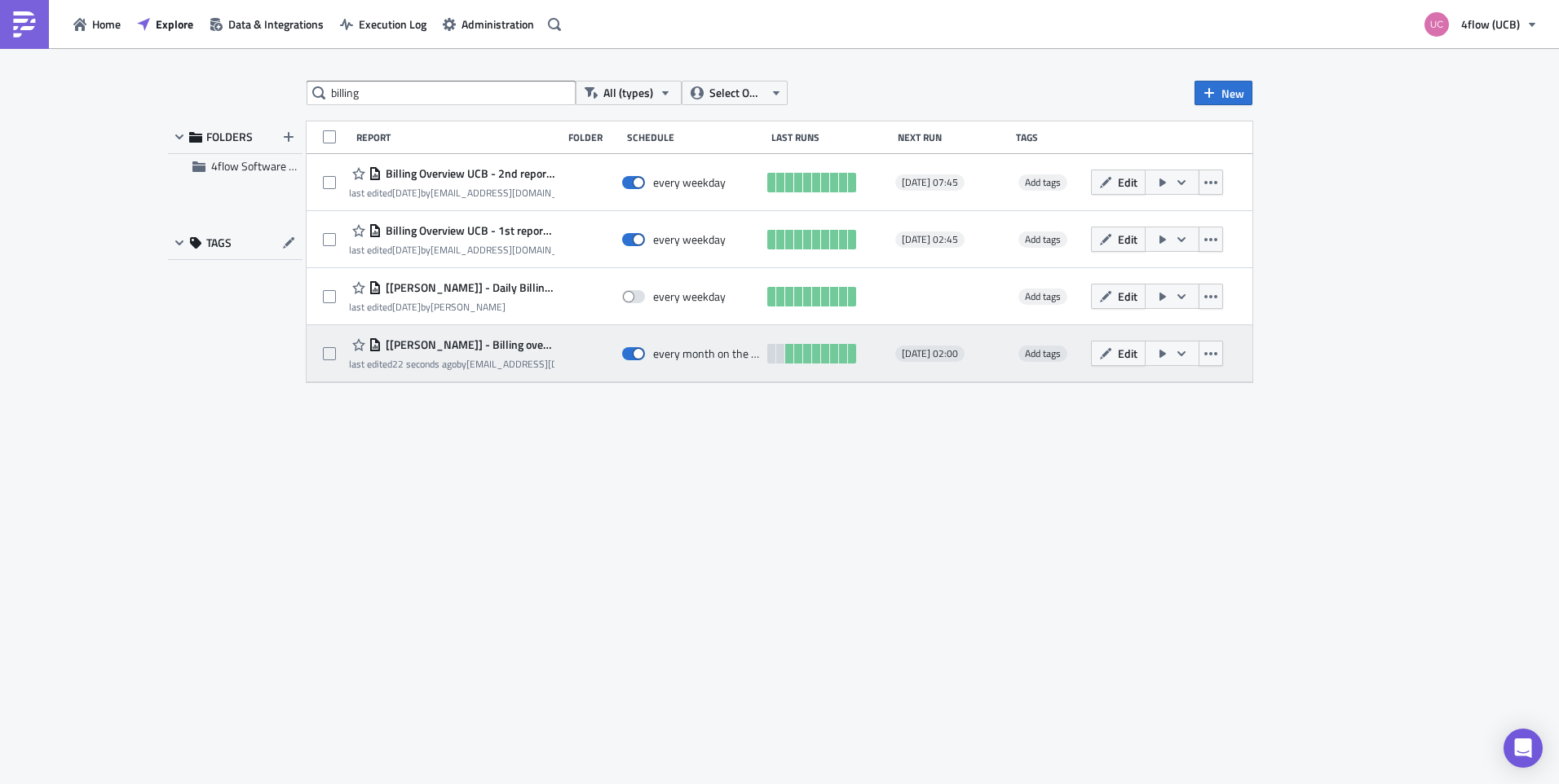
click at [1172, 355] on button "button" at bounding box center [1172, 353] width 54 height 26
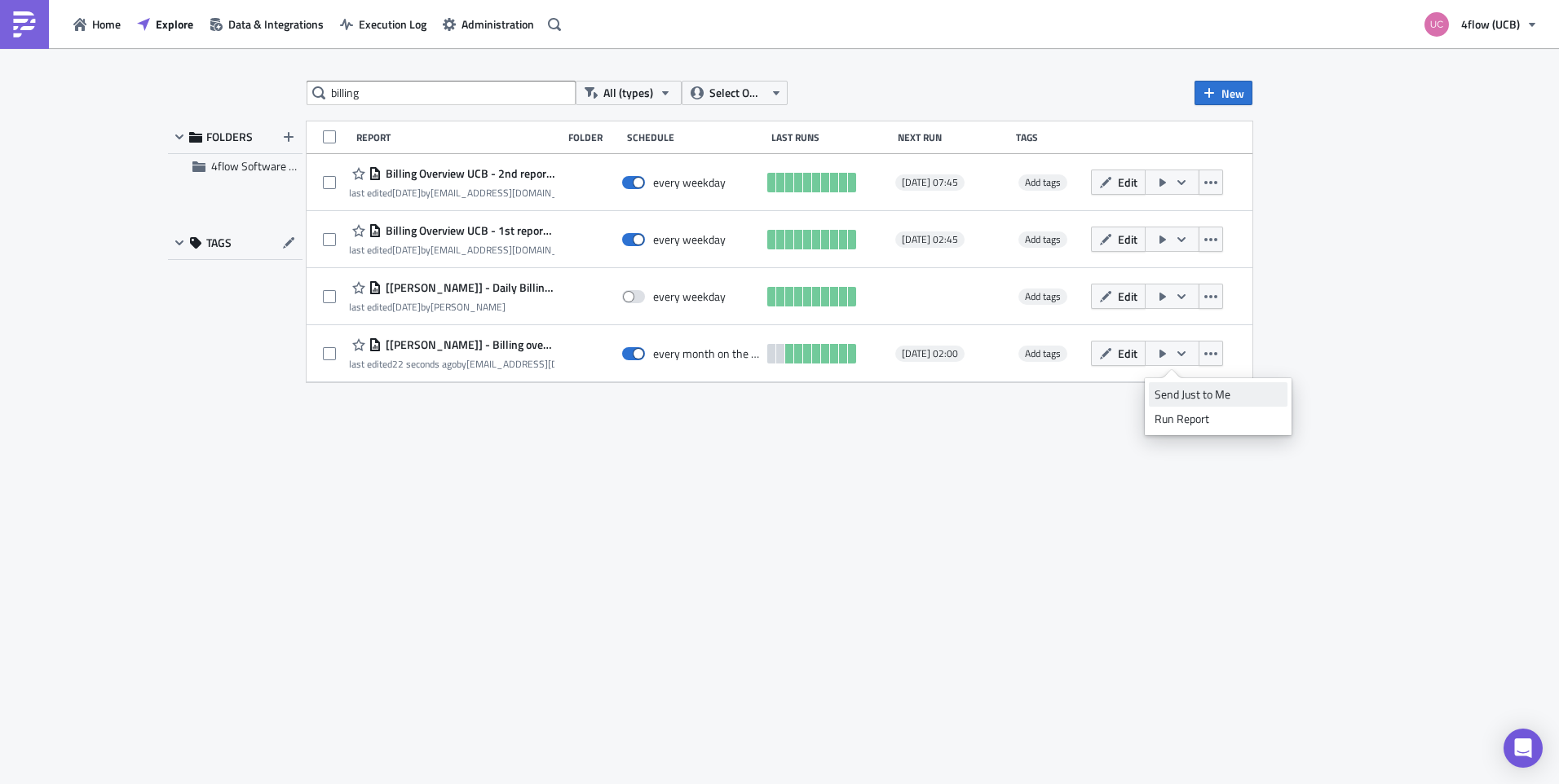
click at [1181, 394] on div "Send Just to Me" at bounding box center [1218, 394] width 127 height 16
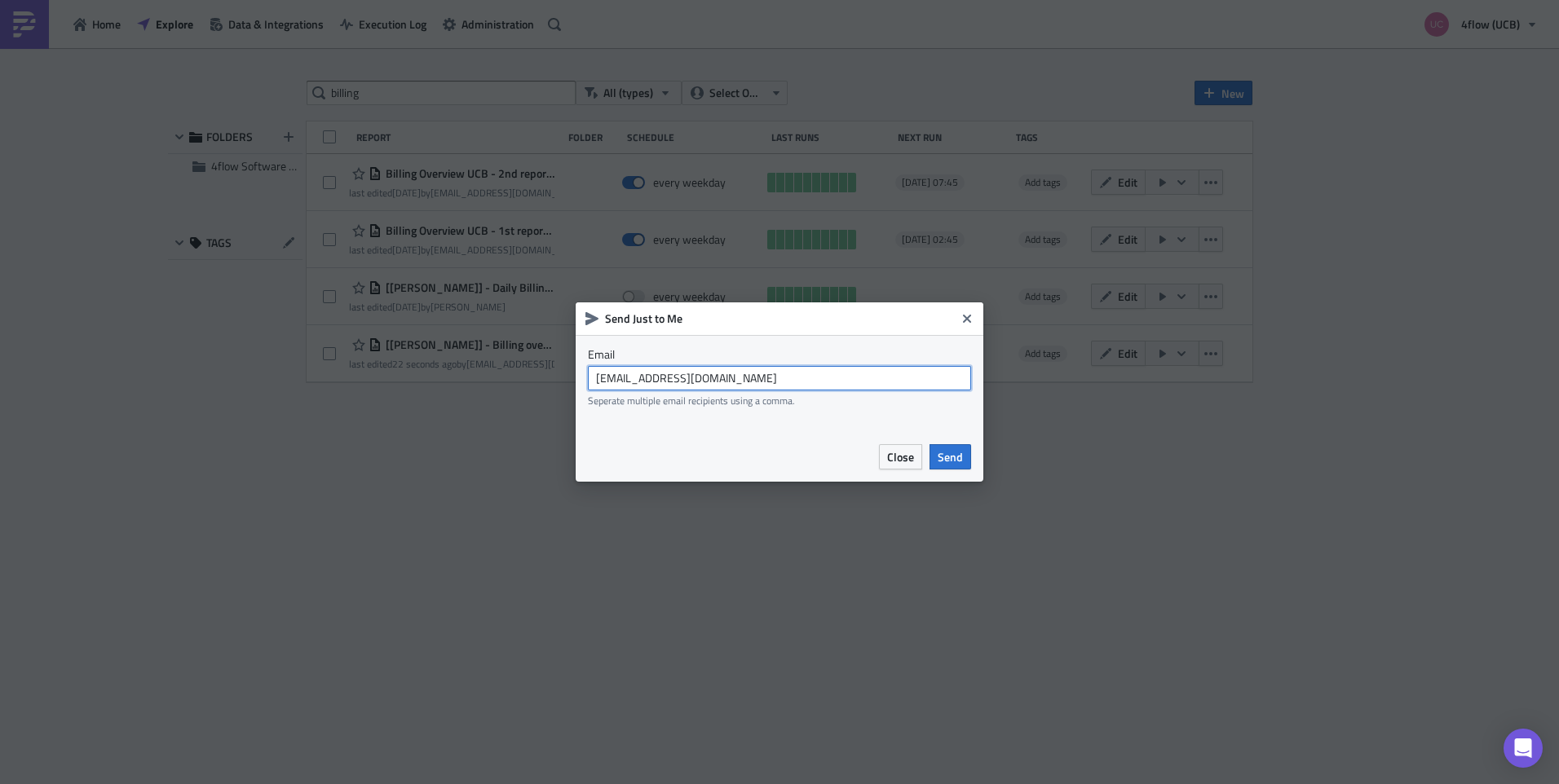
drag, startPoint x: 817, startPoint y: 384, endPoint x: 325, endPoint y: 369, distance: 492.2
click at [325, 369] on div "Send Just to Me Email [EMAIL_ADDRESS][DOMAIN_NAME] Seperate multiple email reci…" at bounding box center [779, 392] width 1559 height 784
type input "[PERSON_NAME][EMAIL_ADDRESS][DOMAIN_NAME]"
click at [939, 451] on span "Send" at bounding box center [950, 457] width 26 height 17
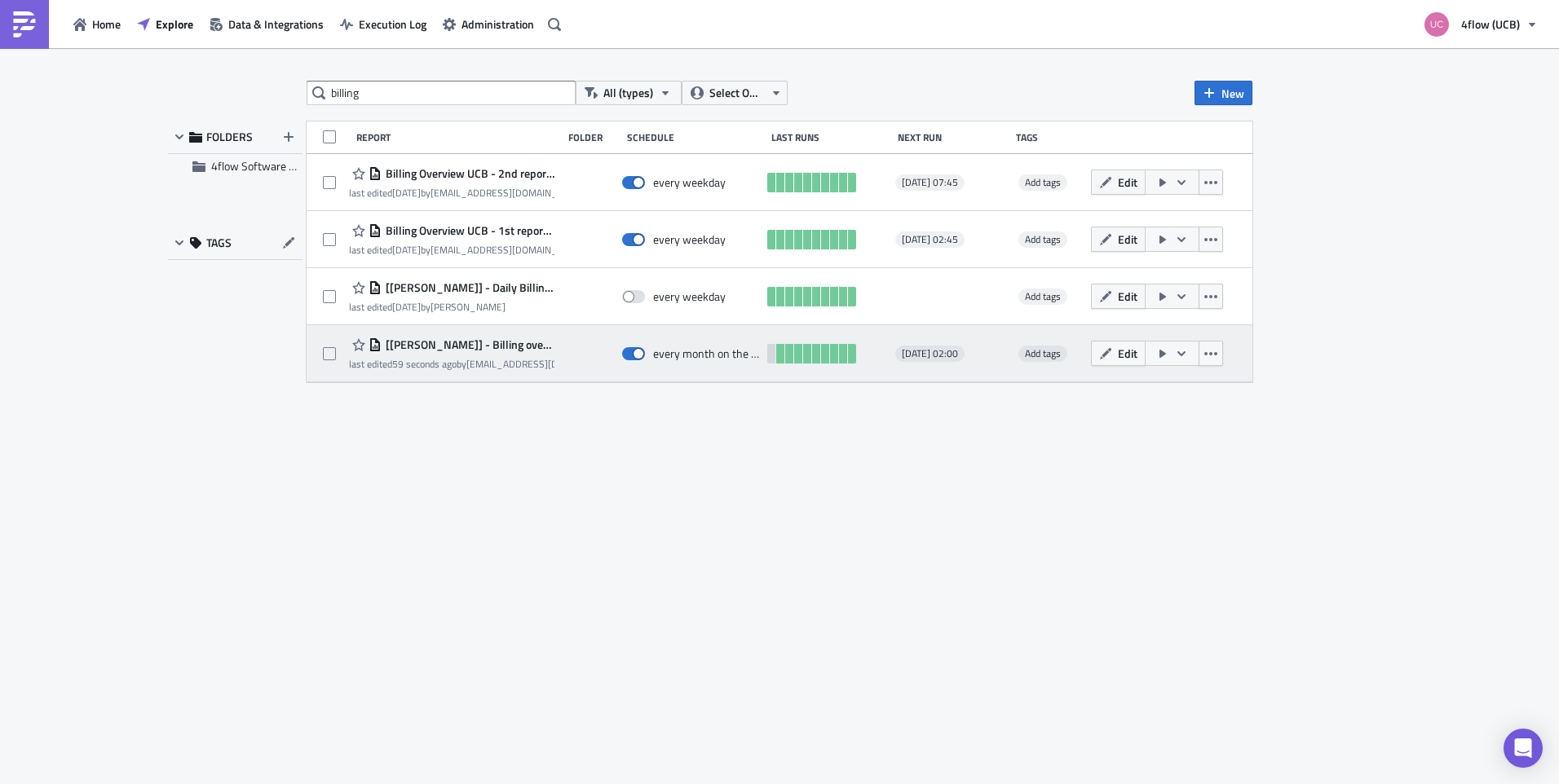
click at [519, 346] on span "[[PERSON_NAME]] - Billing overview UCB" at bounding box center [467, 344] width 173 height 14
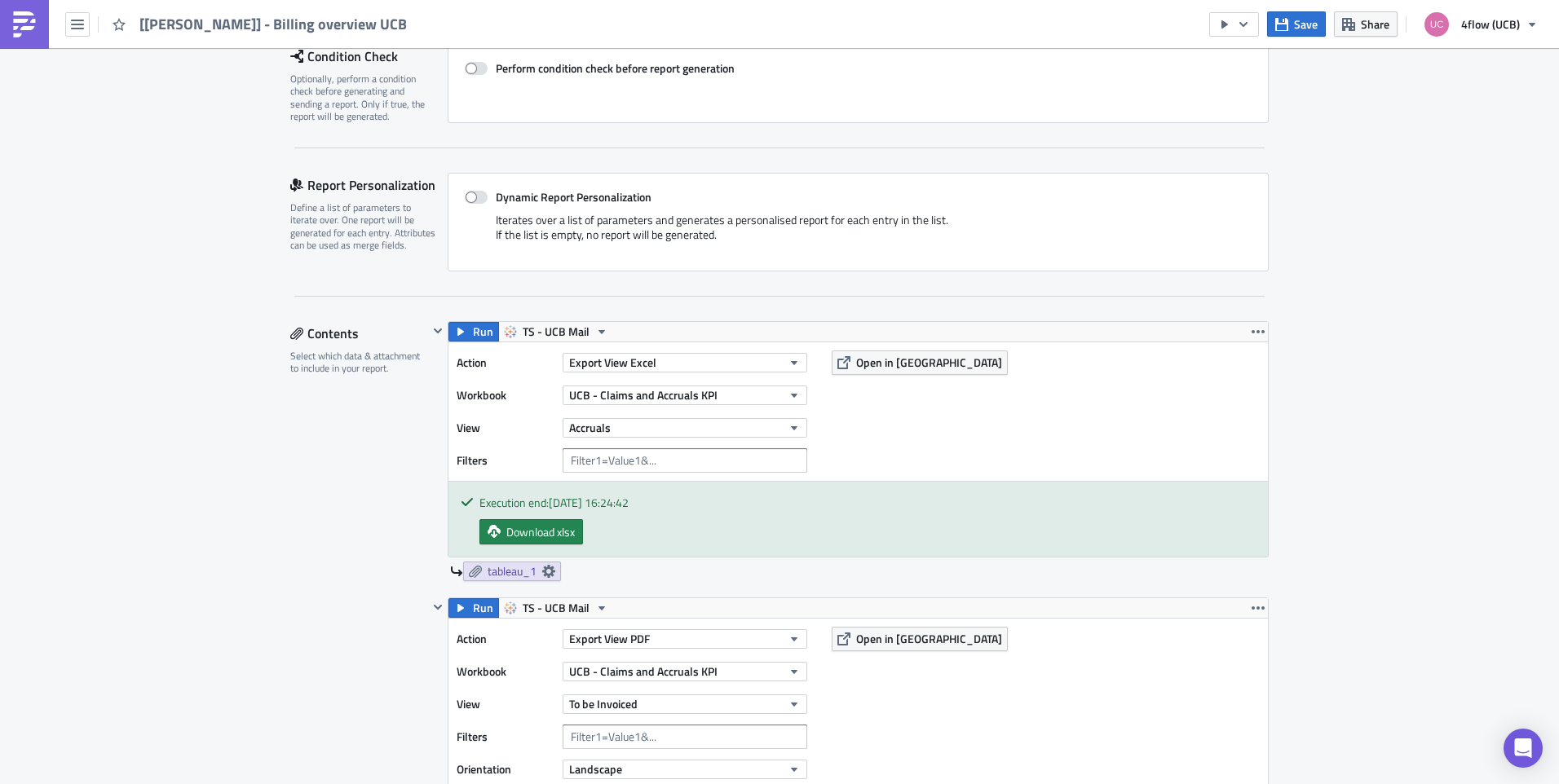
scroll to position [326, 0]
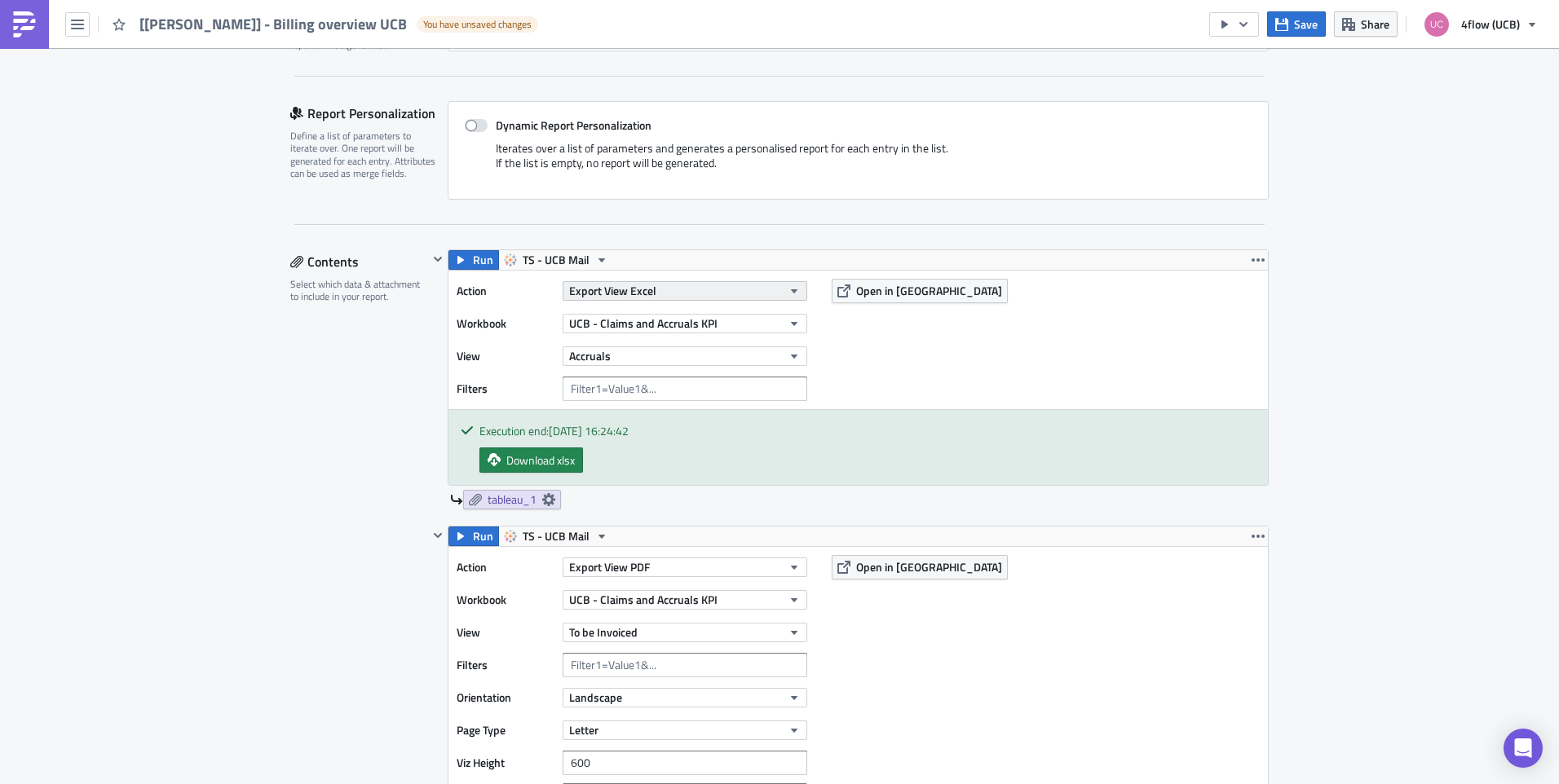
click at [723, 293] on button "Export View Excel" at bounding box center [685, 290] width 244 height 20
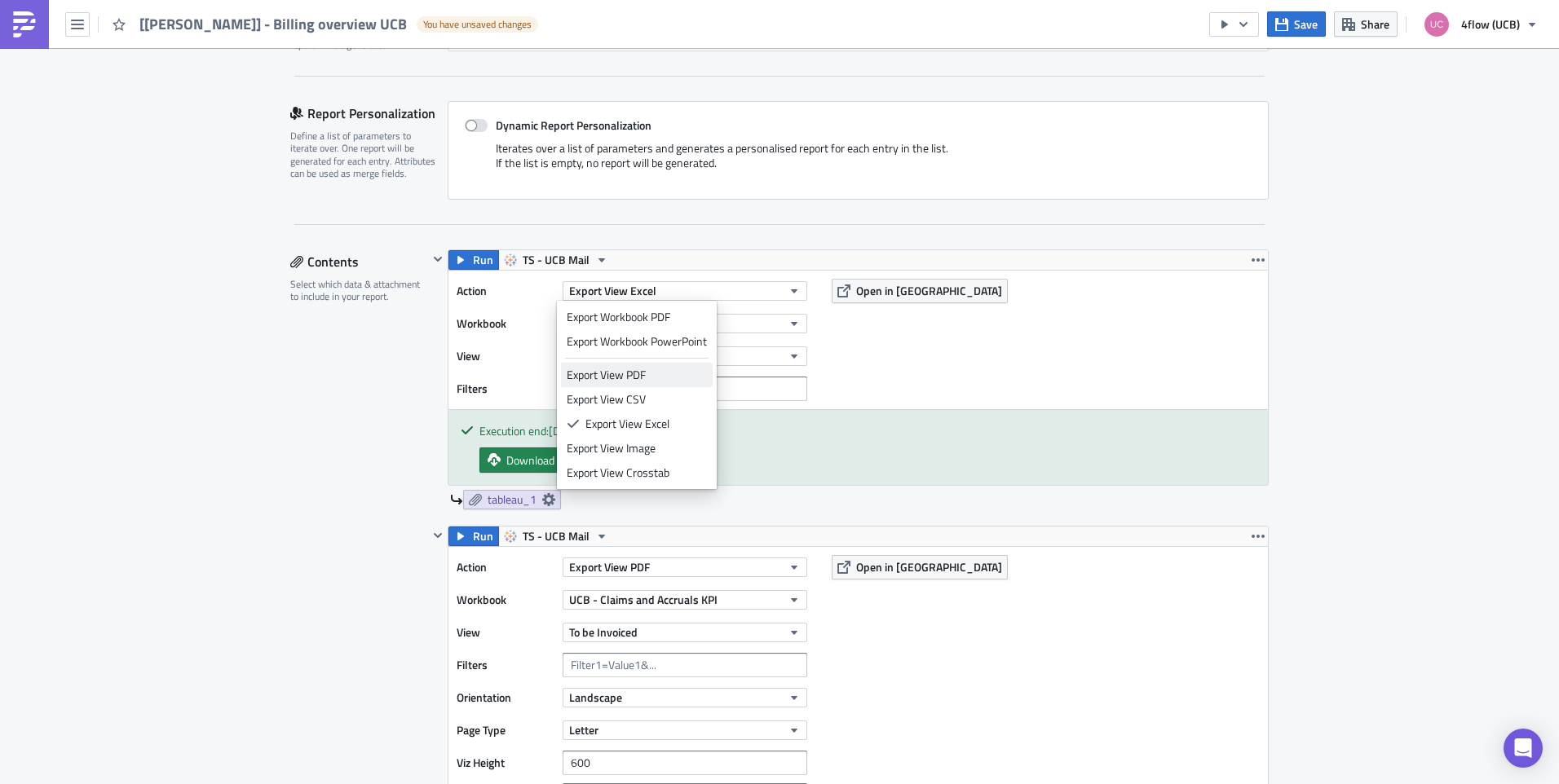
click at [672, 369] on div "Export View PDF" at bounding box center [637, 375] width 140 height 16
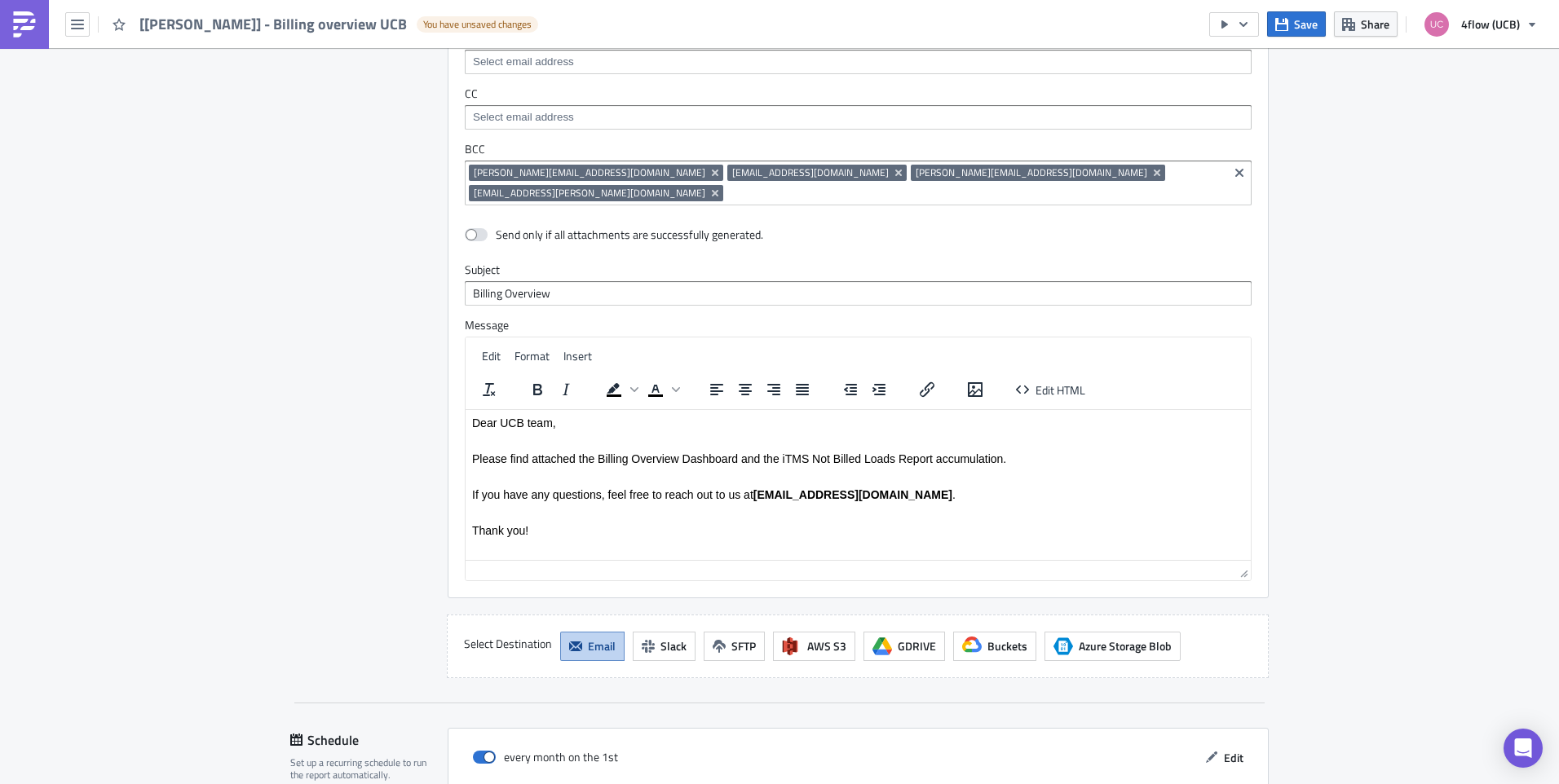
scroll to position [1872, 0]
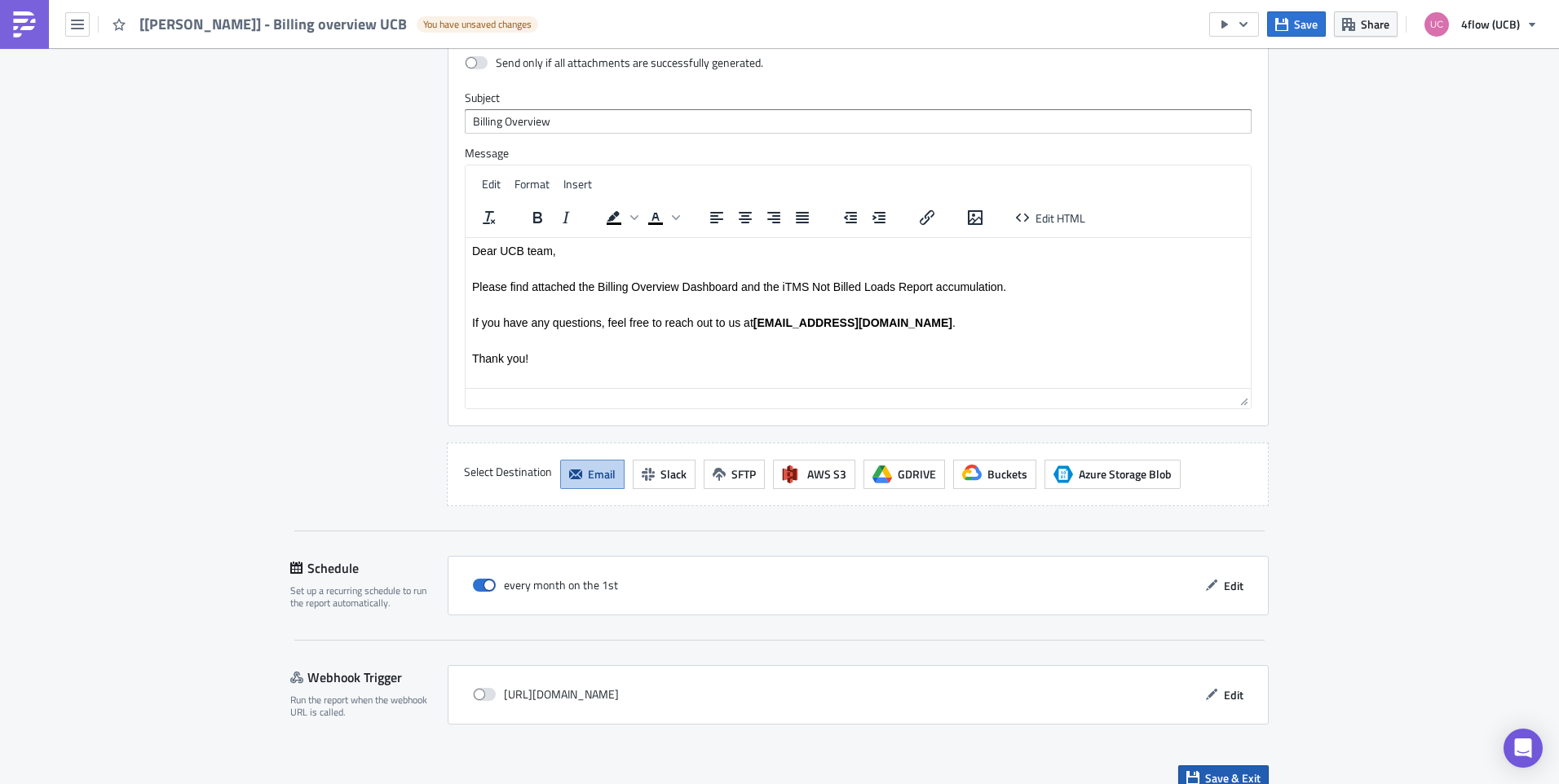
click at [1196, 765] on button "Save & Exit" at bounding box center [1224, 778] width 90 height 26
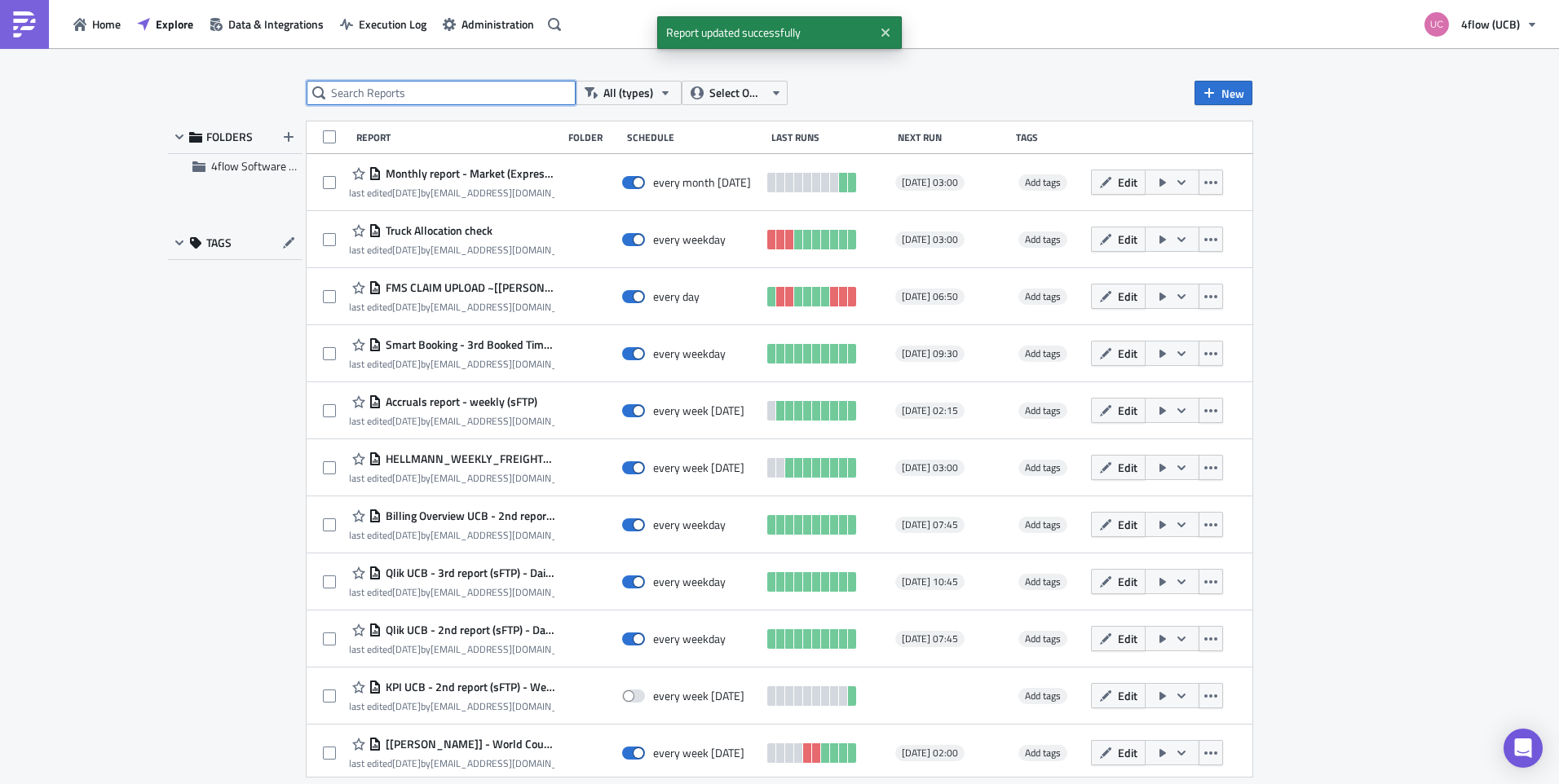
click at [470, 96] on input "text" at bounding box center [441, 93] width 269 height 25
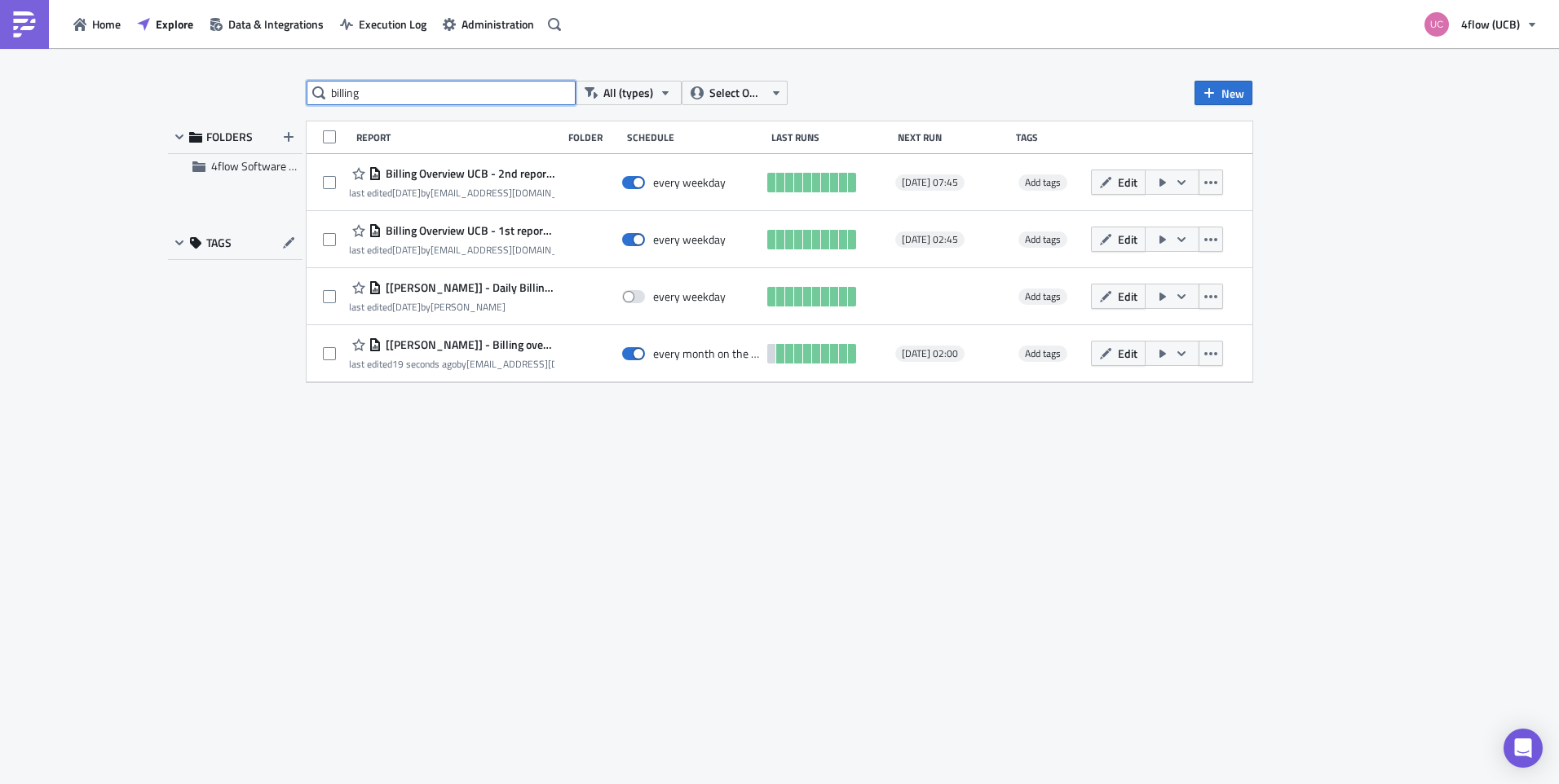
type input "billing"
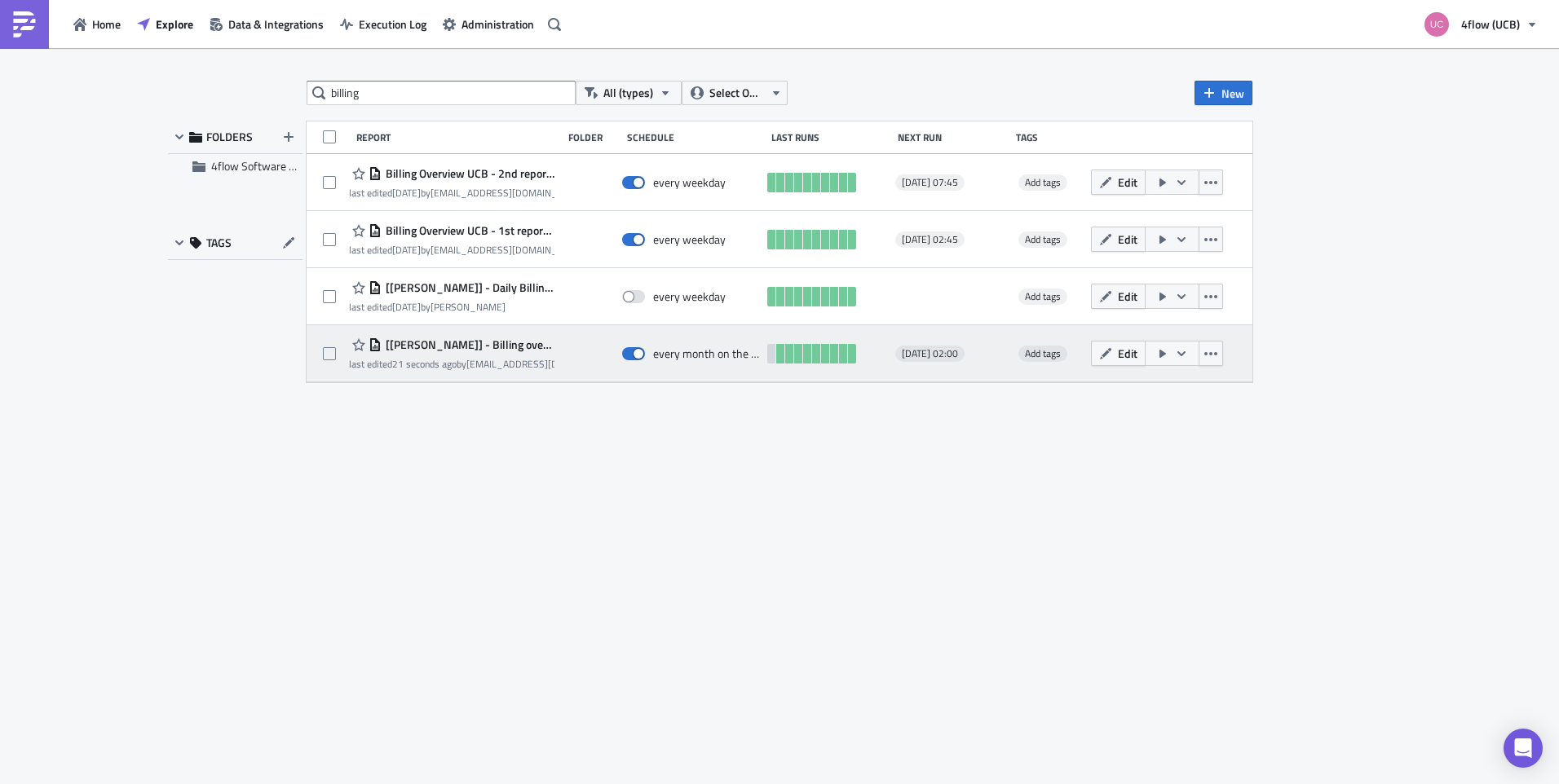
click at [1167, 353] on icon "button" at bounding box center [1162, 353] width 13 height 13
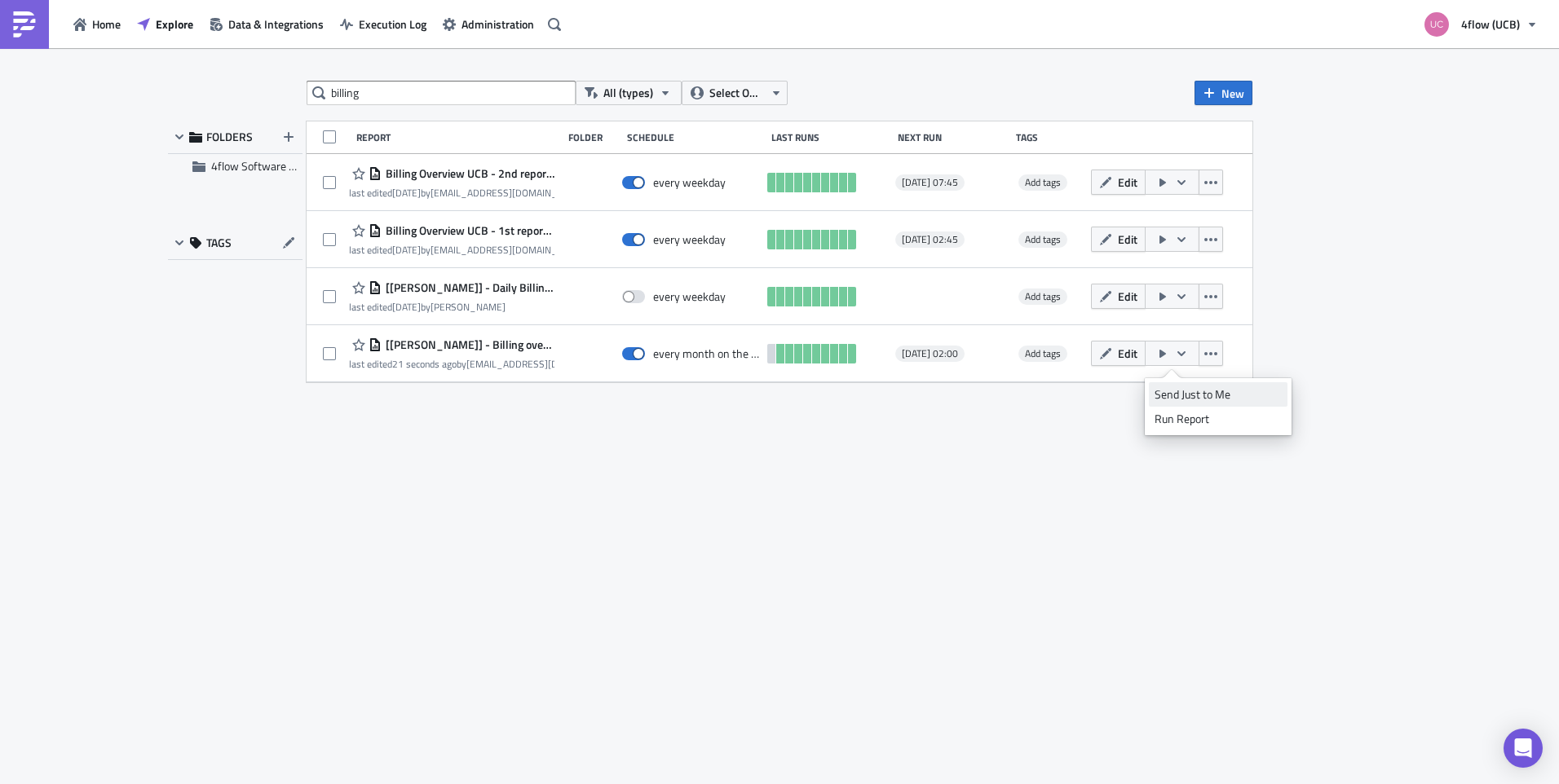
click at [1185, 393] on div "Send Just to Me" at bounding box center [1218, 394] width 127 height 16
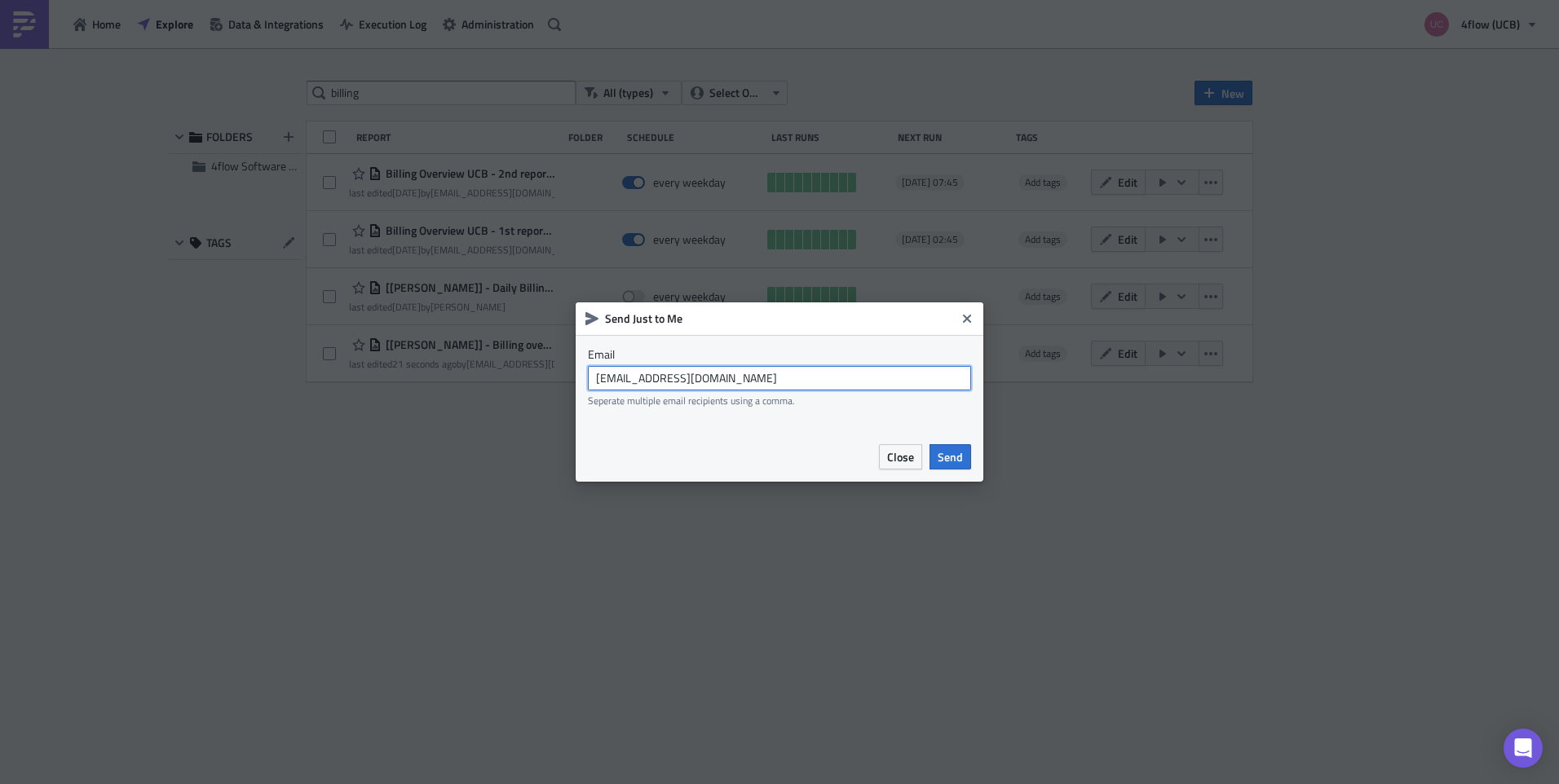
drag, startPoint x: 791, startPoint y: 385, endPoint x: 486, endPoint y: 324, distance: 311.0
click at [488, 325] on div "Send Just to Me Email [EMAIL_ADDRESS][DOMAIN_NAME] Seperate multiple email reci…" at bounding box center [779, 392] width 1559 height 784
type input "[PERSON_NAME][EMAIL_ADDRESS][DOMAIN_NAME]"
click at [953, 449] on span "Send" at bounding box center [950, 457] width 26 height 17
